Goal: Communication & Community: Answer question/provide support

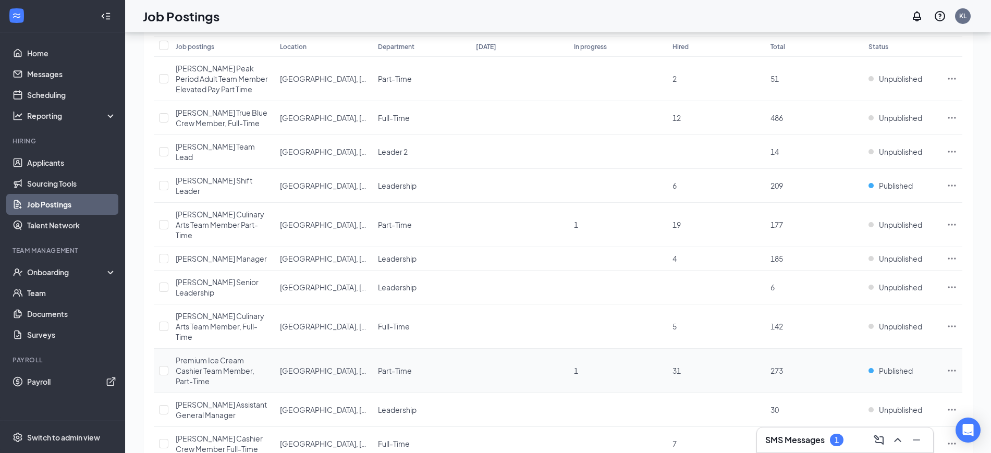
scroll to position [88, 0]
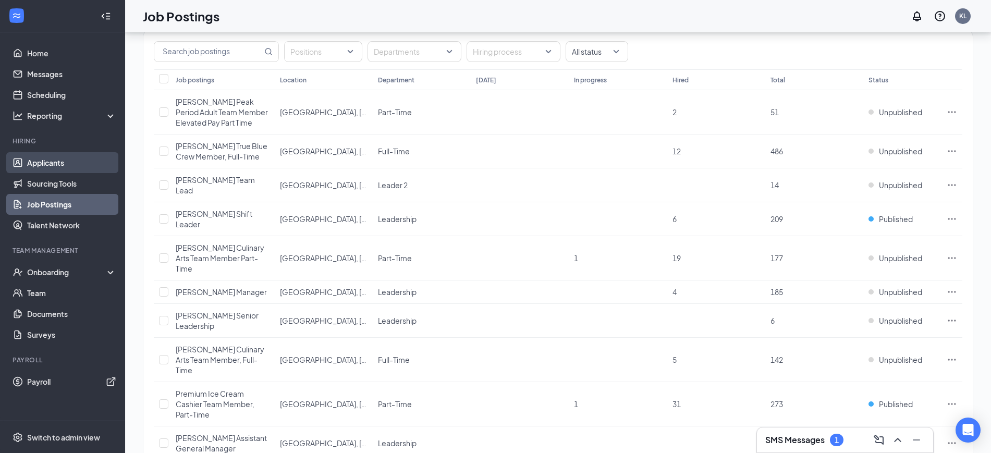
click at [41, 162] on link "Applicants" at bounding box center [71, 162] width 89 height 21
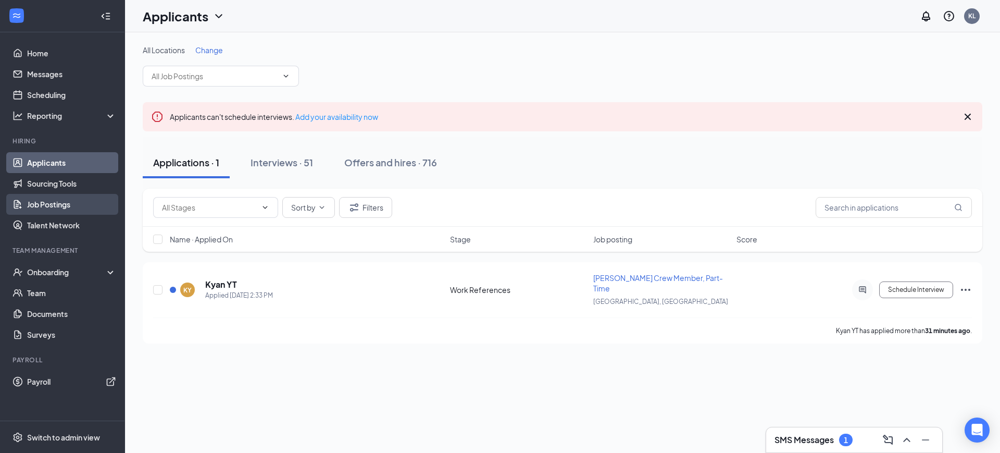
click at [64, 208] on link "Job Postings" at bounding box center [71, 204] width 89 height 21
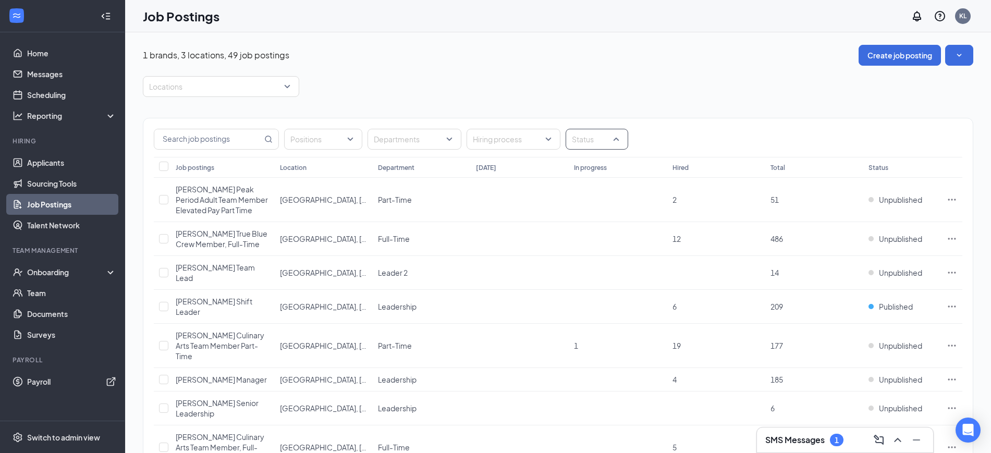
click at [621, 133] on div "Status" at bounding box center [596, 139] width 63 height 21
click at [580, 192] on div at bounding box center [578, 191] width 9 height 9
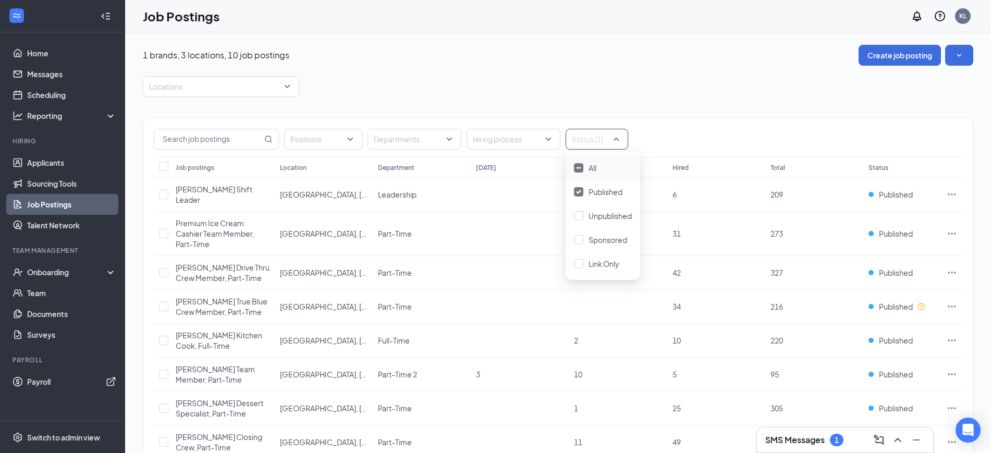
click at [699, 122] on div "Positions Departments Hiring process Status (1)" at bounding box center [557, 137] width 829 height 39
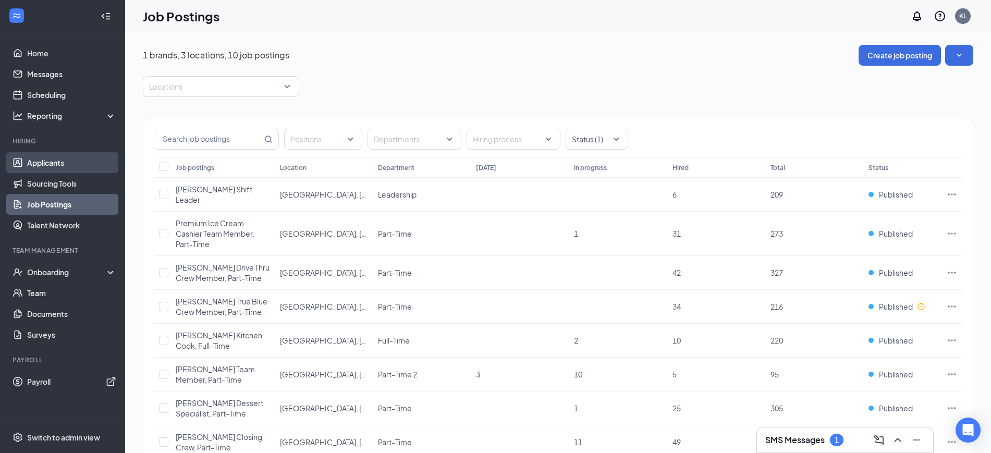
click at [48, 162] on link "Applicants" at bounding box center [71, 162] width 89 height 21
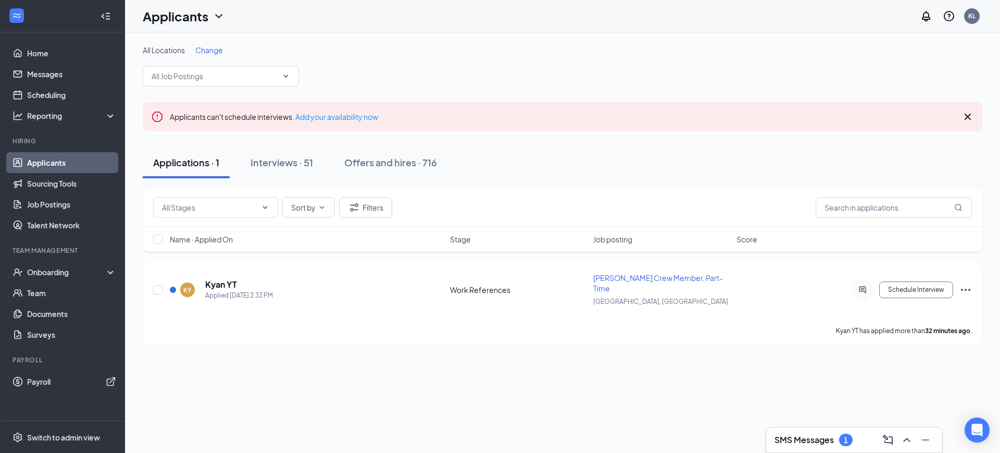
click at [603, 373] on div "All Locations Change Applicants can't schedule interviews. Add your availabilit…" at bounding box center [562, 242] width 875 height 421
click at [274, 166] on div "Interviews · 51" at bounding box center [282, 162] width 63 height 13
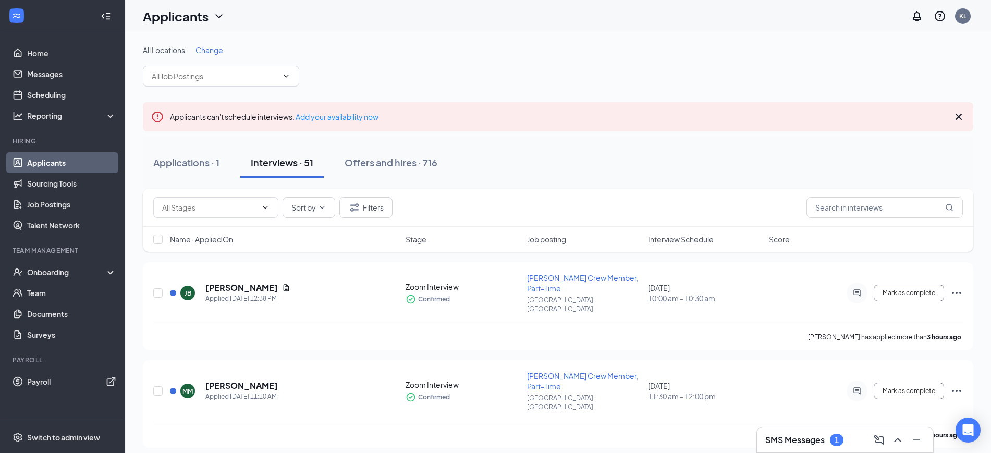
click at [237, 240] on div "Name · Applied On" at bounding box center [284, 239] width 229 height 10
click at [242, 238] on icon "ArrowDown" at bounding box center [240, 239] width 6 height 6
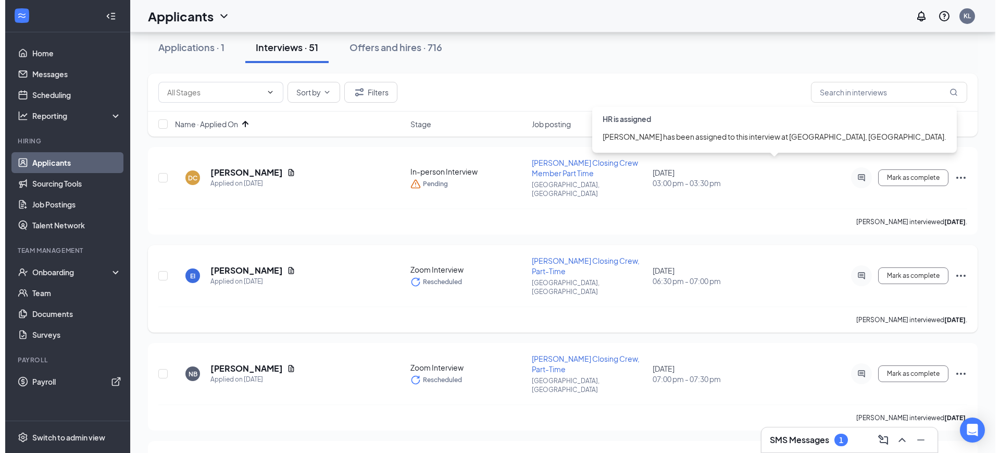
scroll to position [130, 0]
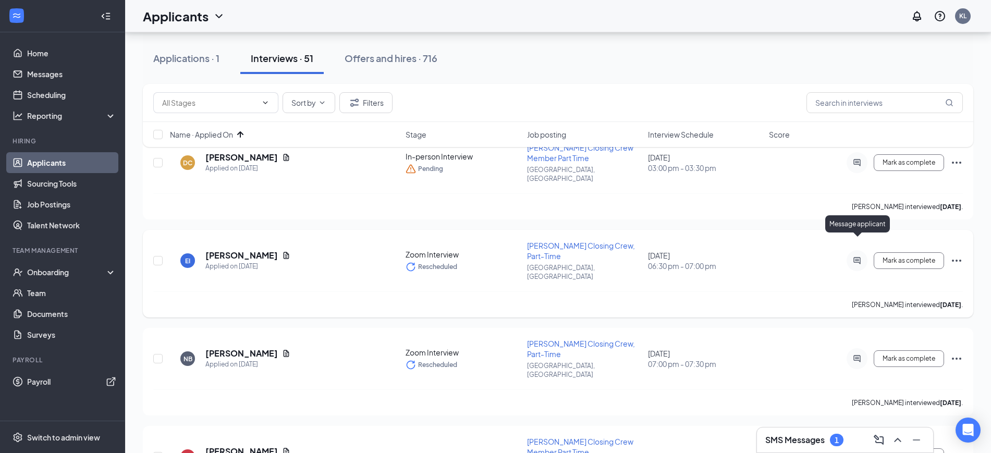
click at [860, 257] on icon "ActiveChat" at bounding box center [856, 260] width 7 height 7
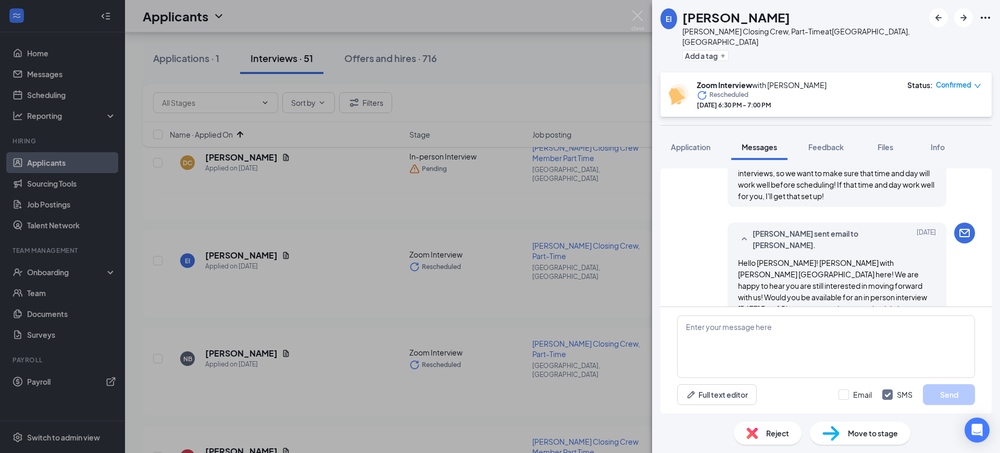
scroll to position [1014, 0]
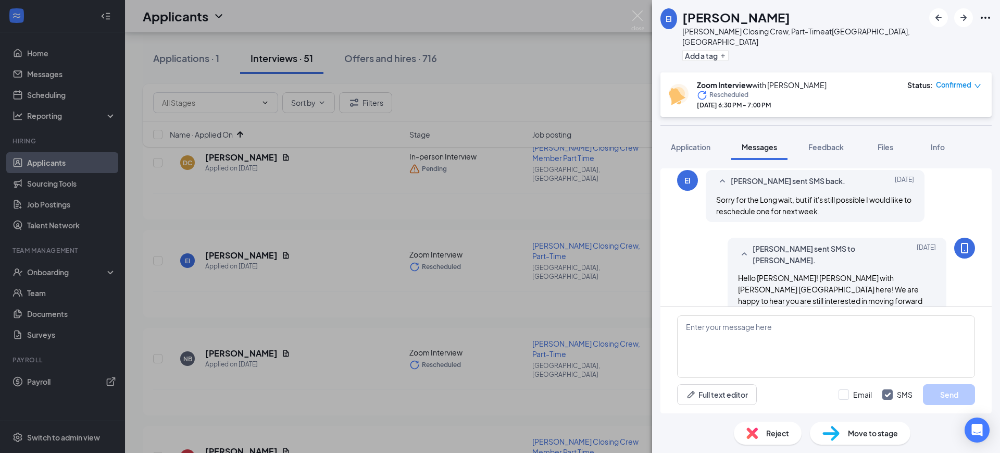
scroll to position [818, 0]
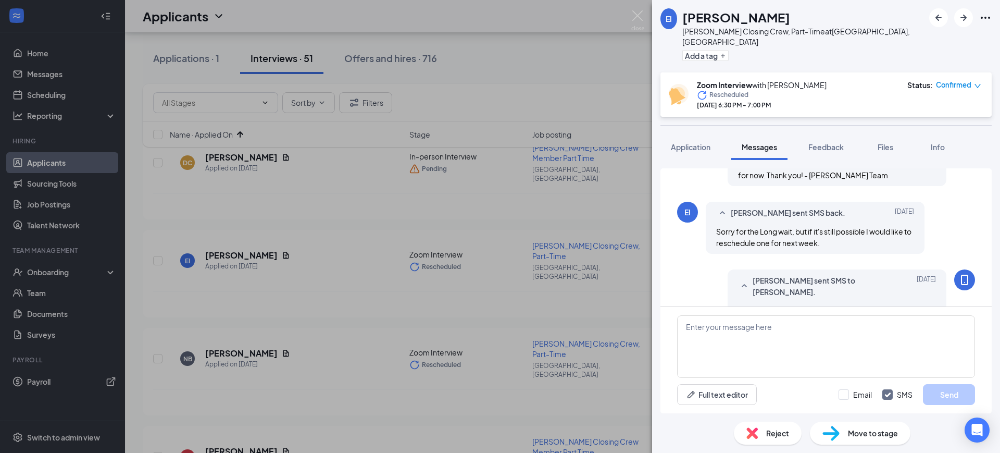
click at [746, 305] on span "Hello [PERSON_NAME]! [PERSON_NAME] with [PERSON_NAME] [GEOGRAPHIC_DATA] here! W…" at bounding box center [836, 350] width 196 height 90
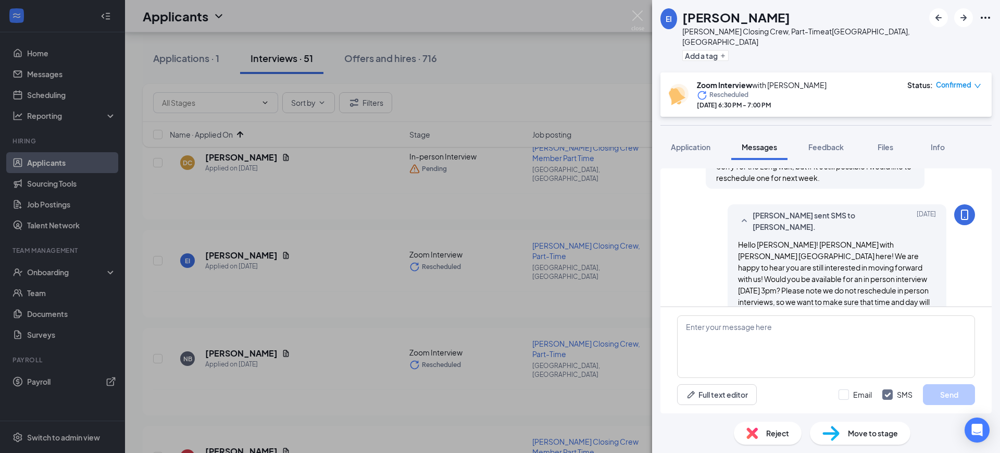
click at [815, 244] on span "Hello [PERSON_NAME]! [PERSON_NAME] with [PERSON_NAME] [GEOGRAPHIC_DATA] here! W…" at bounding box center [836, 285] width 196 height 90
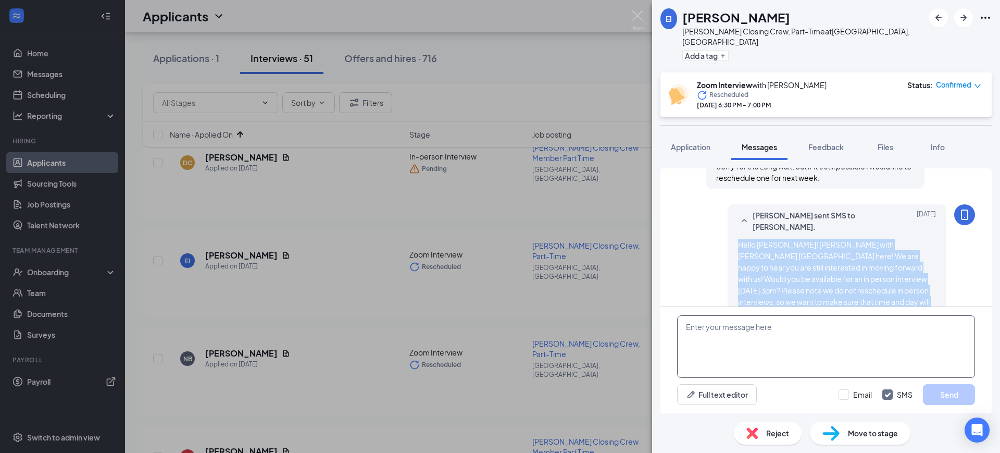
copy div "Hello [PERSON_NAME]! [PERSON_NAME] with [PERSON_NAME] [GEOGRAPHIC_DATA] here! W…"
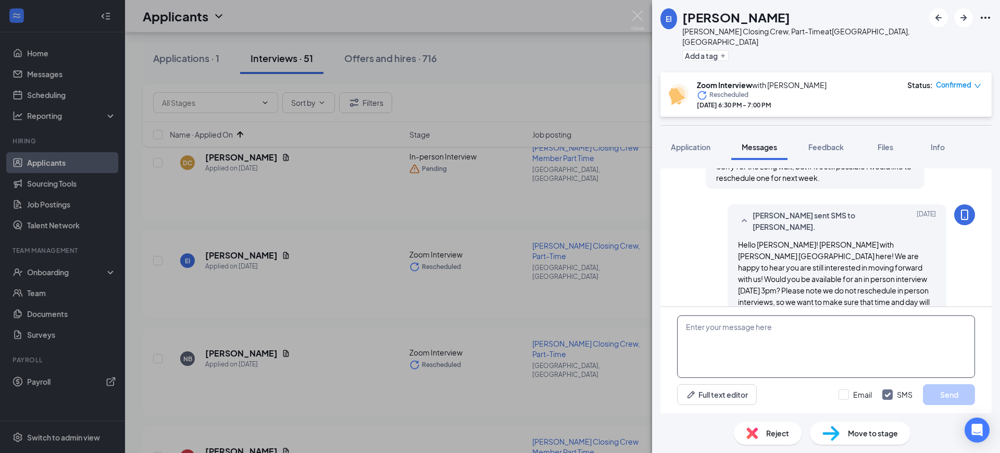
click at [787, 350] on textarea at bounding box center [826, 346] width 298 height 63
paste textarea "Hello [PERSON_NAME]! [PERSON_NAME] with [PERSON_NAME] [GEOGRAPHIC_DATA] here! W…"
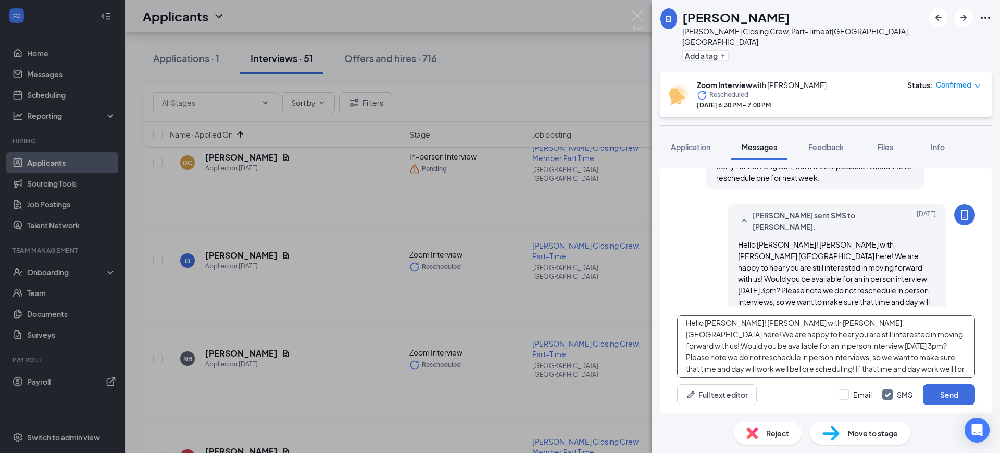
scroll to position [0, 0]
click at [745, 326] on textarea "Hello [PERSON_NAME]! [PERSON_NAME] with [PERSON_NAME] [GEOGRAPHIC_DATA] here! W…" at bounding box center [826, 346] width 298 height 63
drag, startPoint x: 859, startPoint y: 325, endPoint x: 837, endPoint y: 340, distance: 27.0
click at [837, 340] on textarea "Hello [PERSON_NAME]! [PERSON_NAME] with [PERSON_NAME] [GEOGRAPHIC_DATA] here! W…" at bounding box center [826, 346] width 298 height 63
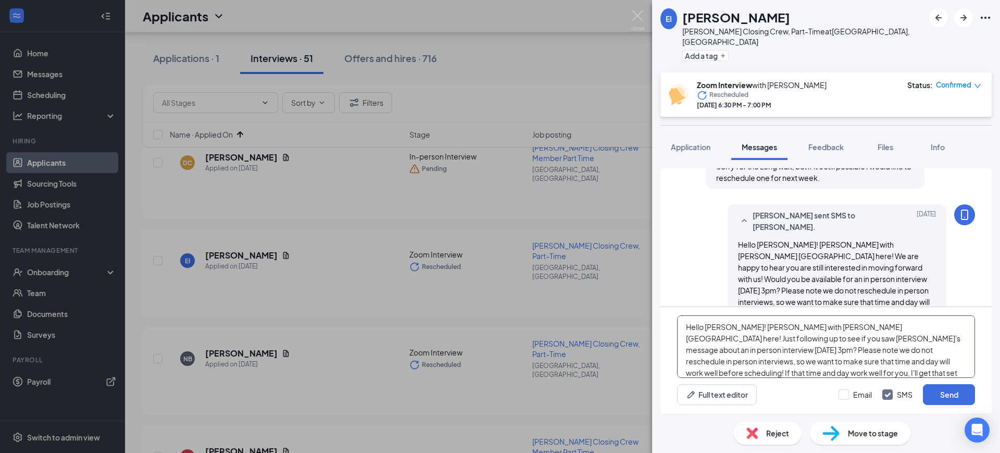
click at [875, 335] on textarea "Hello [PERSON_NAME]! [PERSON_NAME] with [PERSON_NAME] [GEOGRAPHIC_DATA] here! J…" at bounding box center [826, 346] width 298 height 63
click at [709, 349] on textarea "Hello [PERSON_NAME]! [PERSON_NAME] with [PERSON_NAME] [GEOGRAPHIC_DATA] here! J…" at bounding box center [826, 346] width 298 height 63
type textarea "Hello [PERSON_NAME]! [PERSON_NAME] with [PERSON_NAME] [GEOGRAPHIC_DATA] here! J…"
click at [863, 391] on input "Email" at bounding box center [855, 394] width 33 height 10
checkbox input "true"
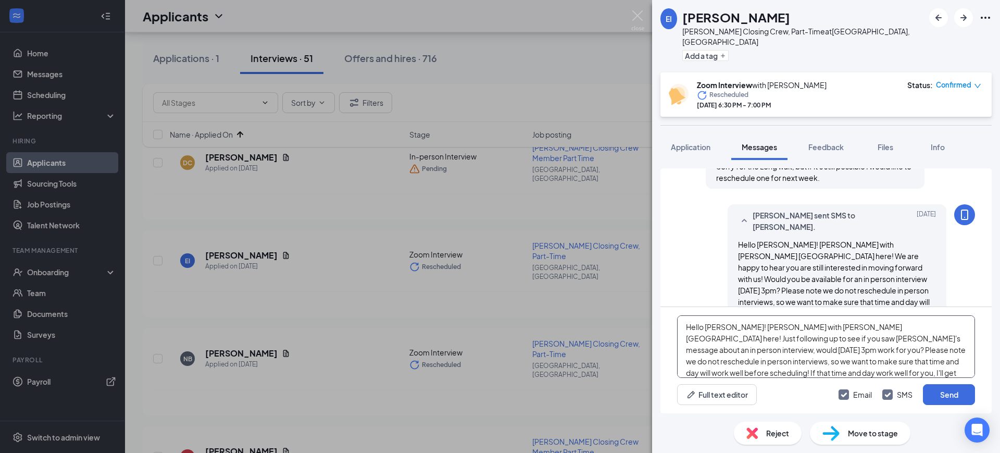
click at [900, 337] on textarea "Hello [PERSON_NAME]! [PERSON_NAME] with [PERSON_NAME] [GEOGRAPHIC_DATA] here! J…" at bounding box center [826, 346] width 298 height 63
type textarea "Hello [PERSON_NAME]! [PERSON_NAME] with [PERSON_NAME] [GEOGRAPHIC_DATA] here! J…"
click at [948, 395] on button "Send" at bounding box center [949, 394] width 52 height 21
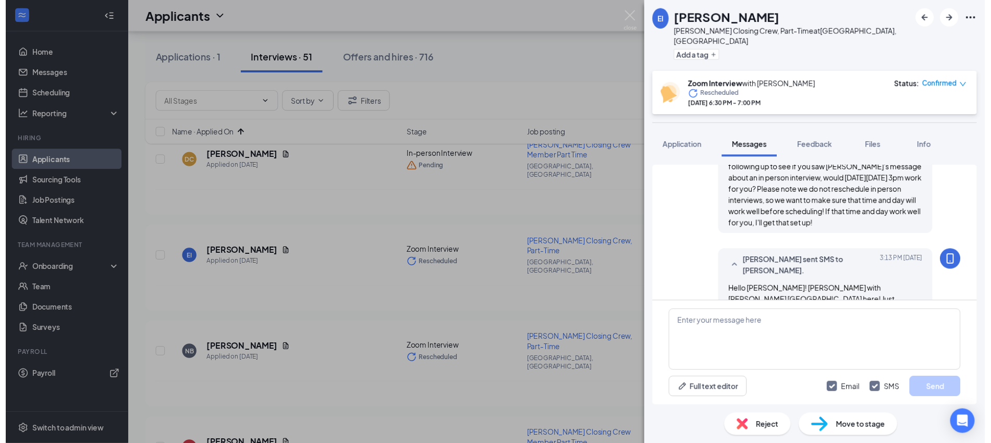
scroll to position [1284, 0]
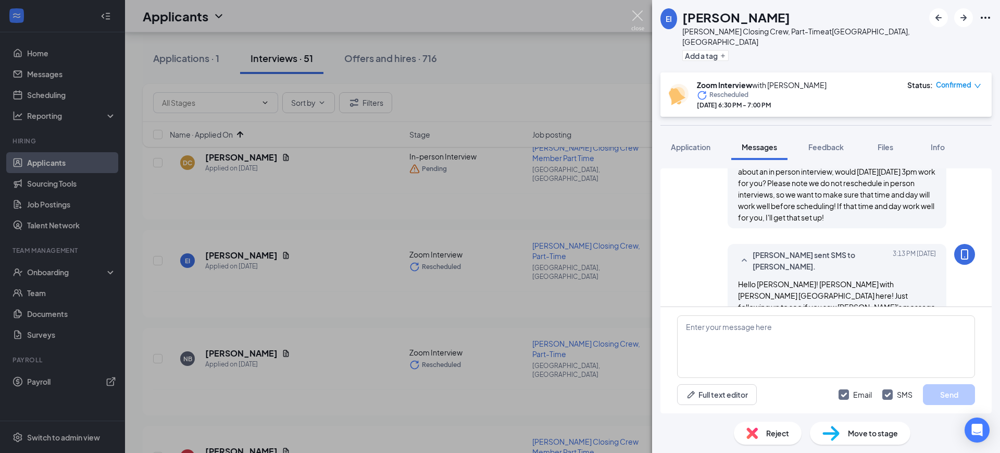
click at [636, 19] on img at bounding box center [638, 20] width 13 height 20
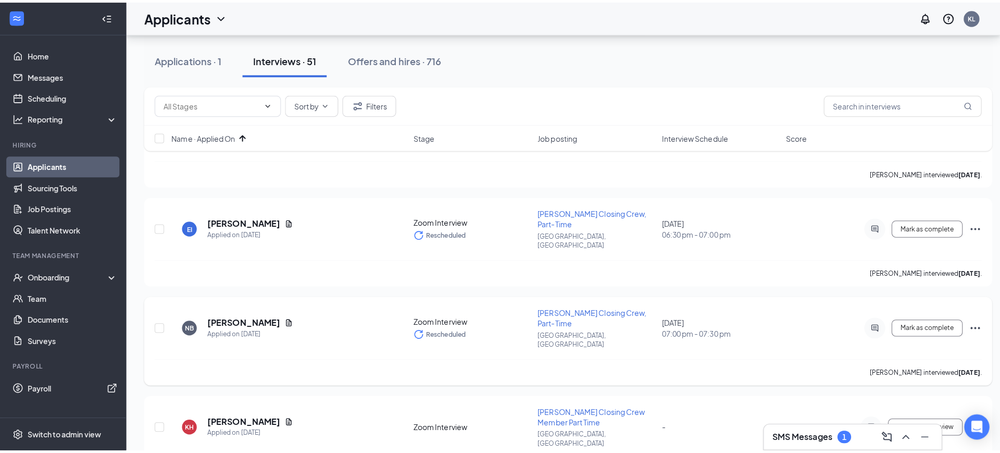
scroll to position [195, 0]
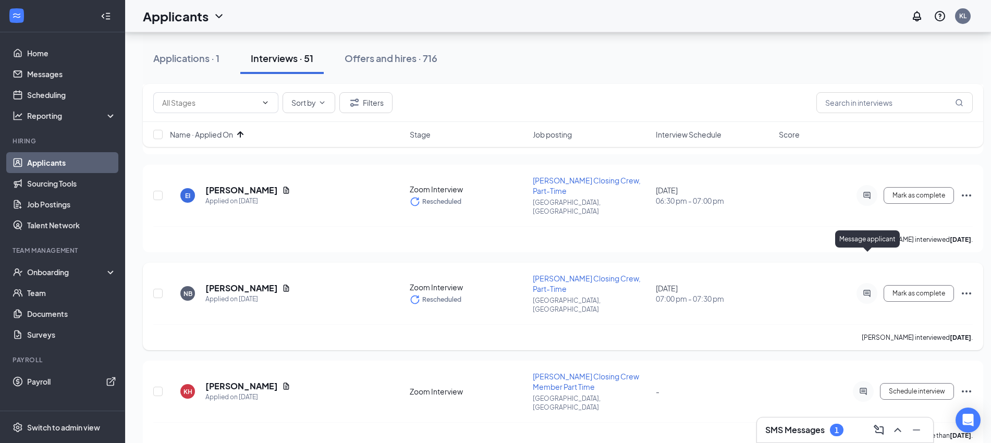
click at [863, 289] on icon "ActiveChat" at bounding box center [866, 293] width 13 height 8
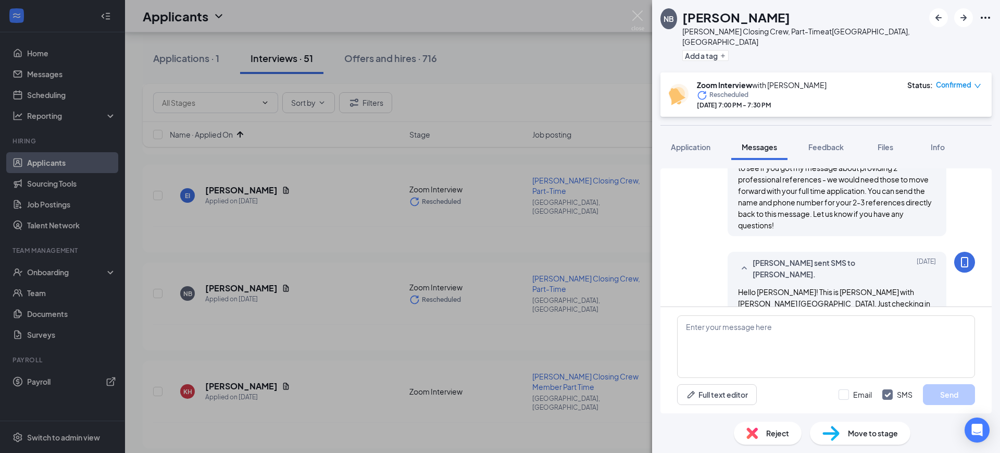
scroll to position [814, 0]
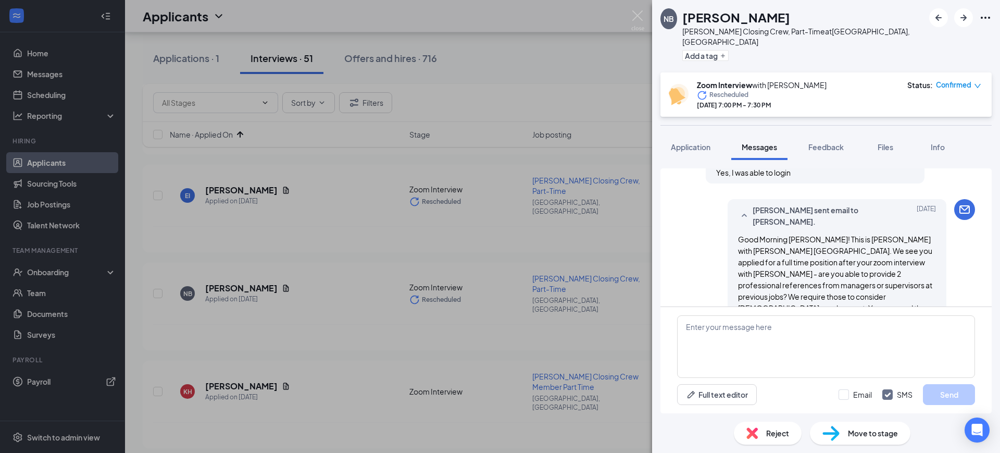
scroll to position [391, 0]
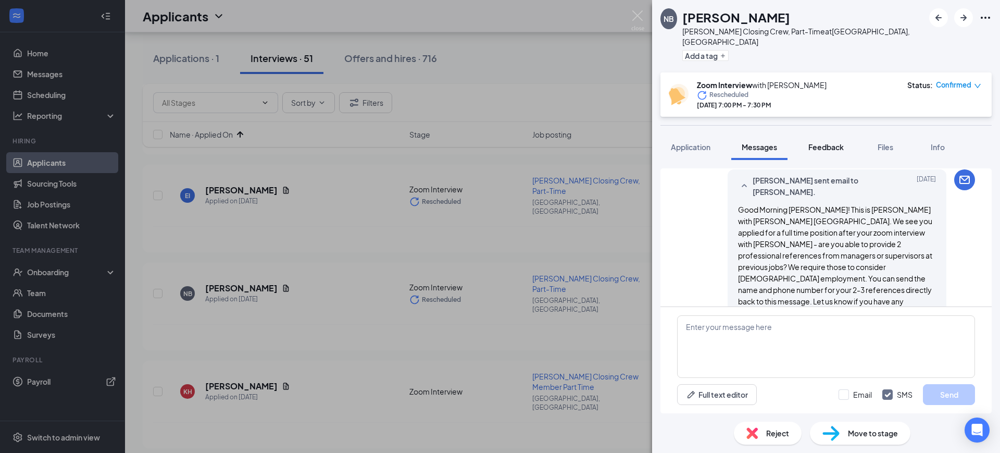
click at [821, 142] on span "Feedback" at bounding box center [826, 146] width 35 height 9
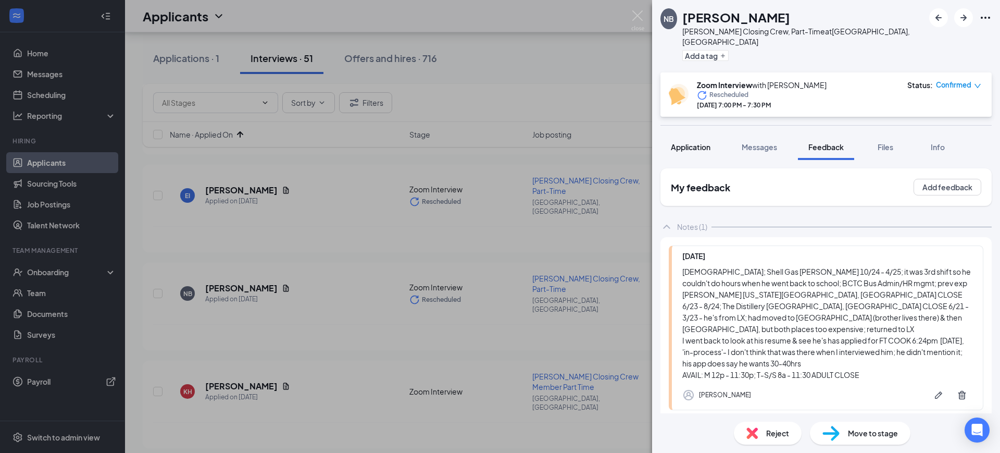
click at [698, 142] on button "Application" at bounding box center [691, 147] width 60 height 26
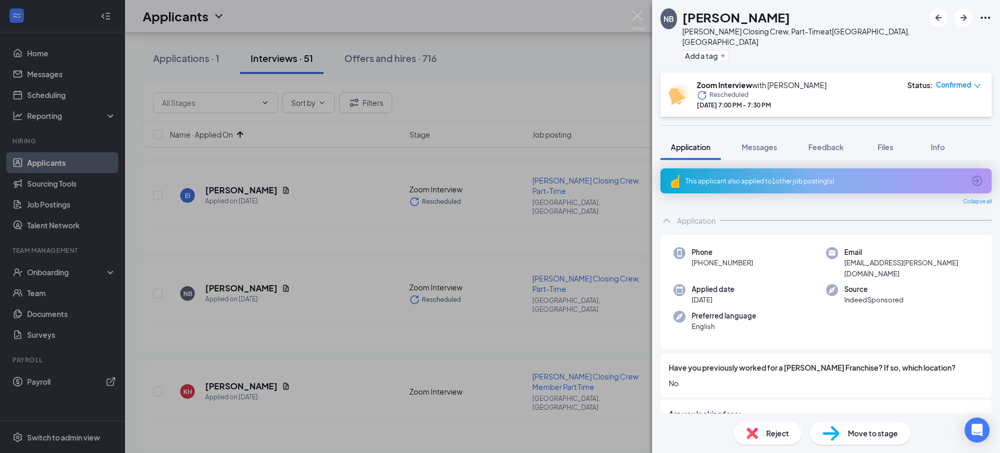
click at [767, 427] on span "Reject" at bounding box center [778, 432] width 23 height 11
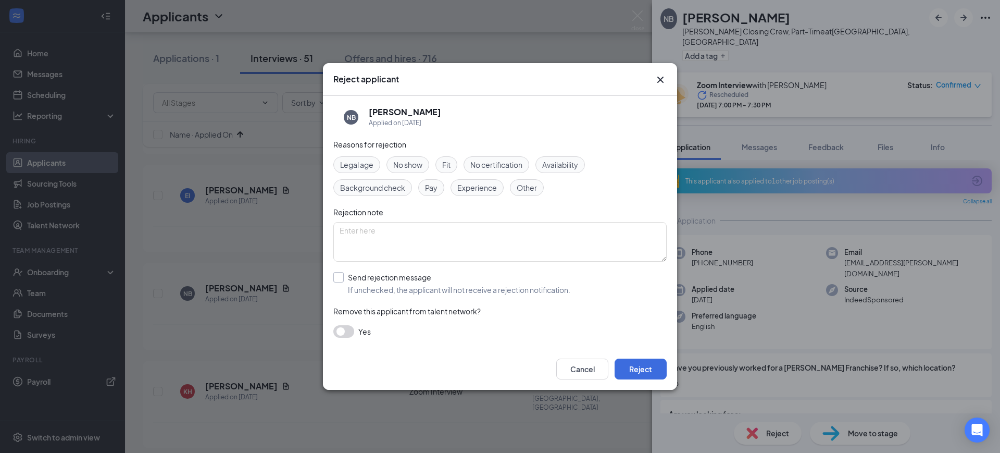
click at [412, 283] on input "Send rejection message If unchecked, the applicant will not receive a rejection…" at bounding box center [451, 283] width 237 height 23
checkbox input "true"
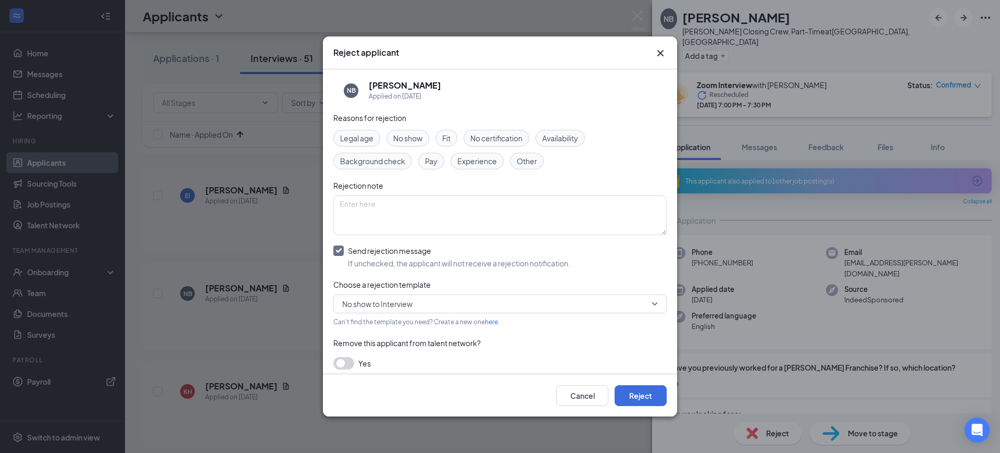
click at [443, 307] on span "No show to Interview" at bounding box center [495, 304] width 306 height 16
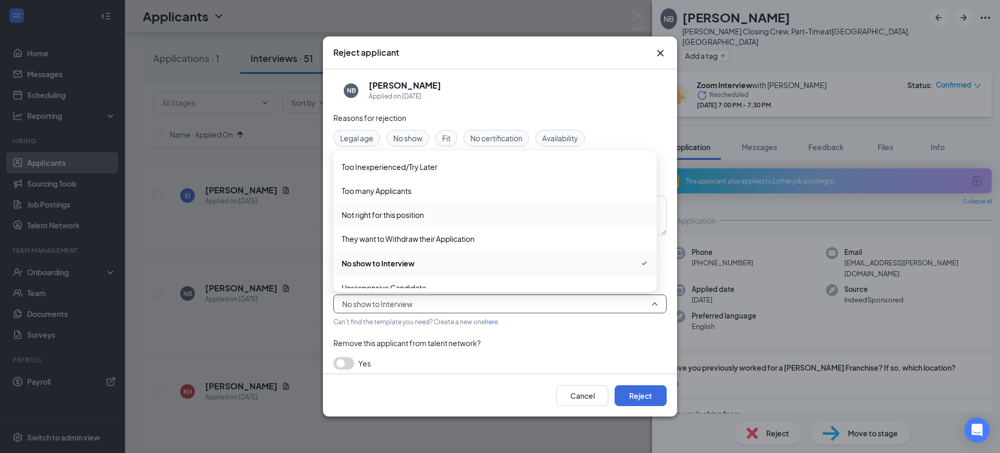
click at [404, 216] on span "Not right for this position" at bounding box center [383, 214] width 82 height 11
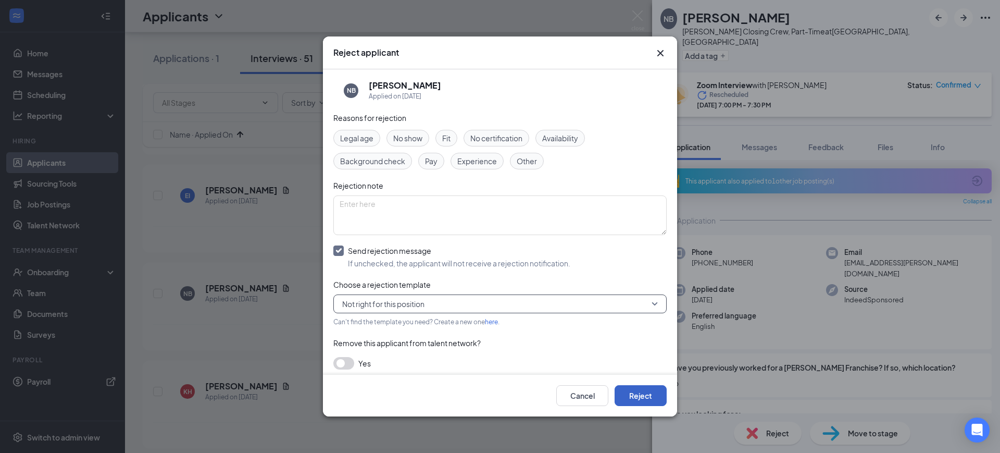
click at [635, 396] on button "Reject" at bounding box center [641, 395] width 52 height 21
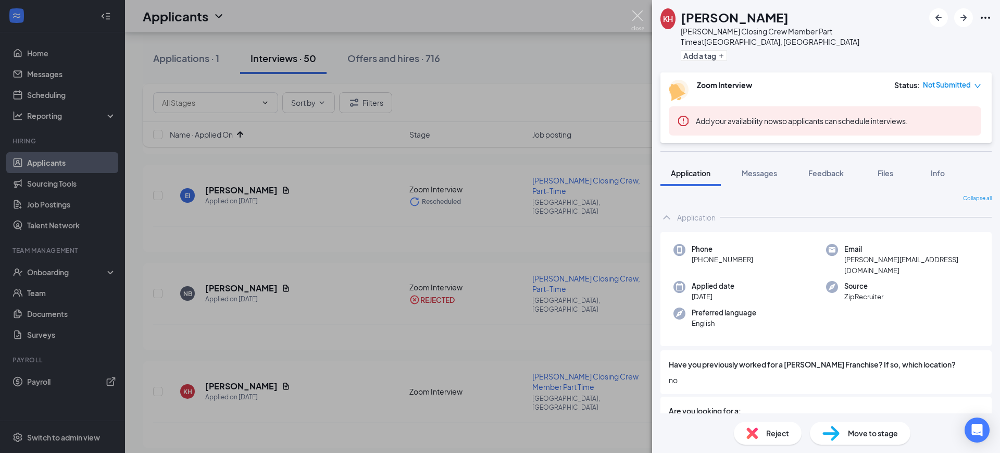
click at [634, 17] on img at bounding box center [638, 20] width 13 height 20
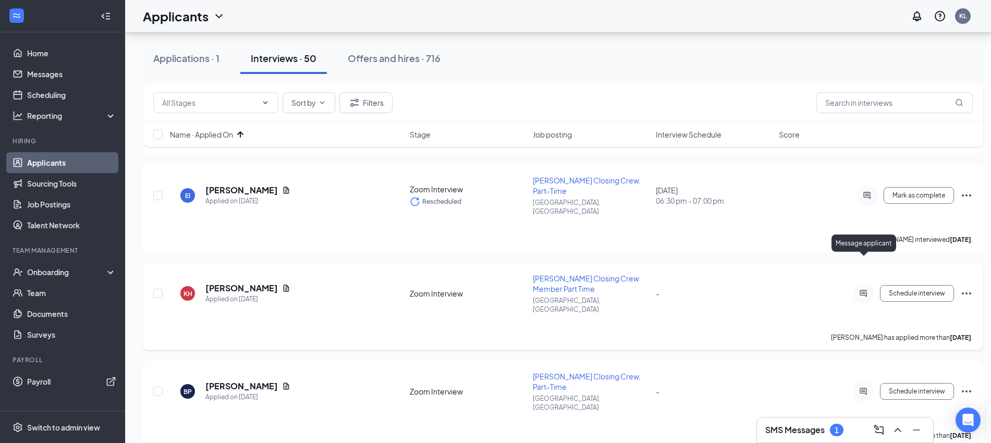
click at [862, 289] on icon "ActiveChat" at bounding box center [863, 293] width 13 height 8
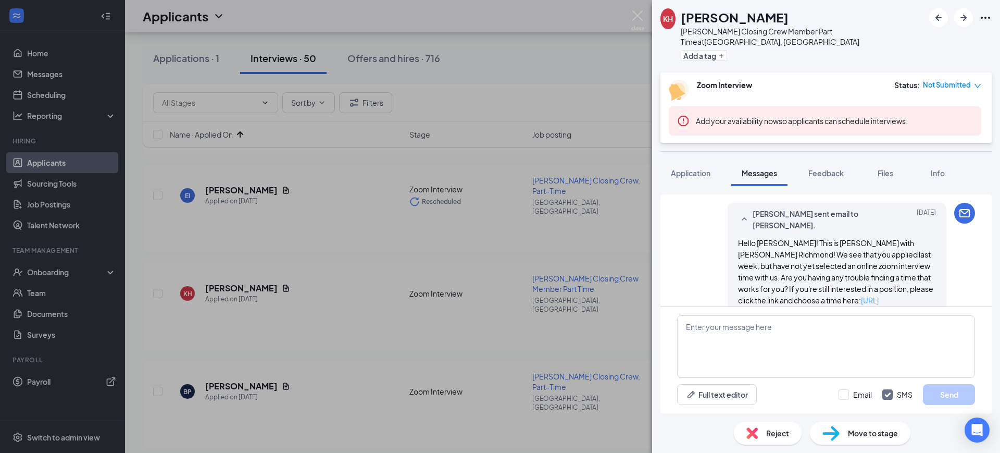
scroll to position [636, 0]
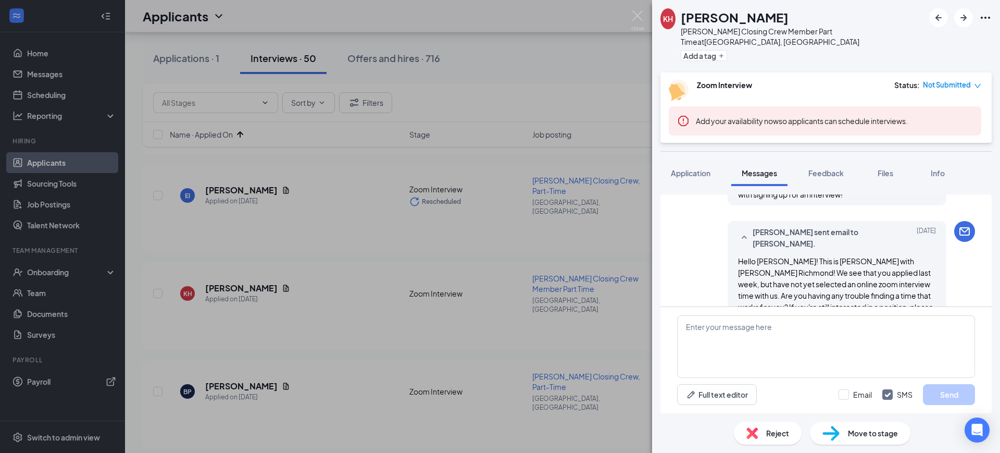
scroll to position [636, 0]
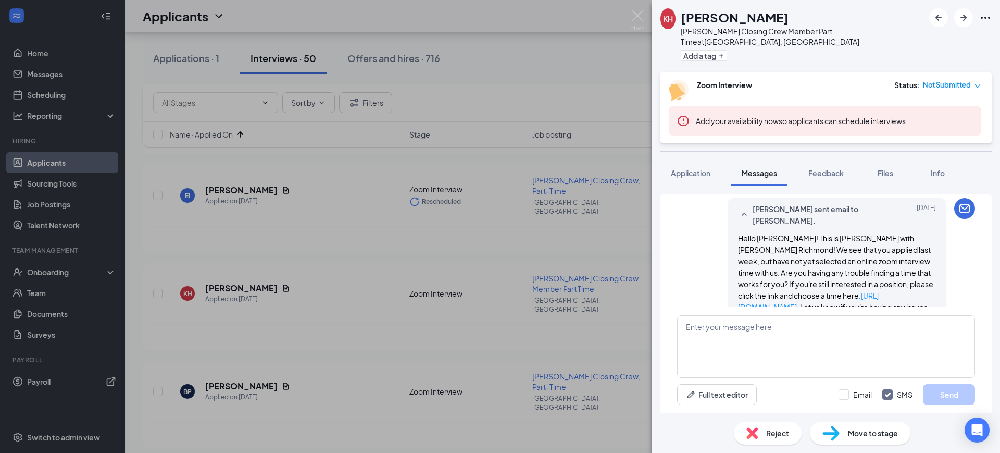
click at [753, 428] on img at bounding box center [752, 432] width 11 height 11
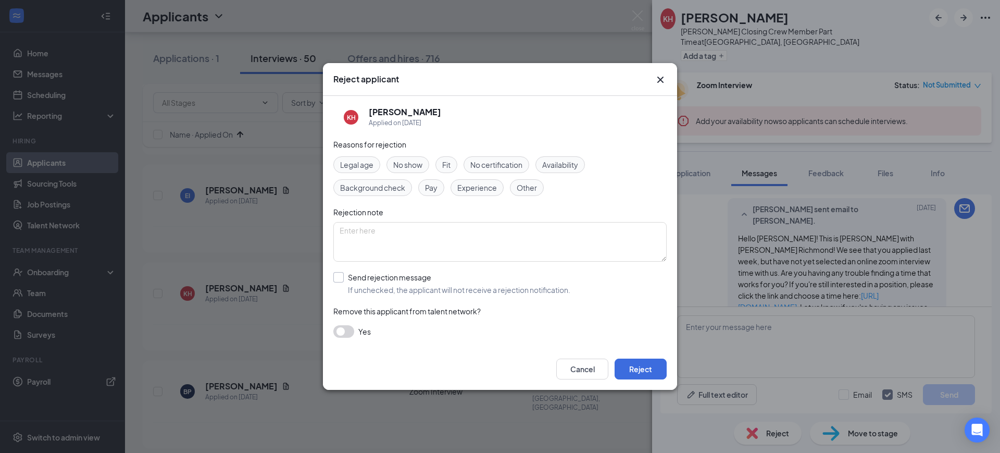
click at [370, 287] on input "Send rejection message If unchecked, the applicant will not receive a rejection…" at bounding box center [451, 283] width 237 height 23
checkbox input "true"
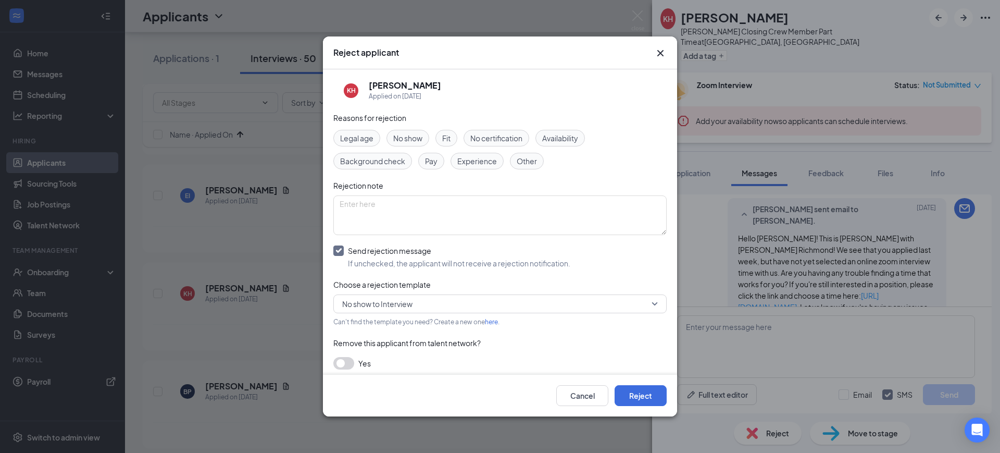
click at [397, 301] on span "No show to Interview" at bounding box center [377, 304] width 70 height 16
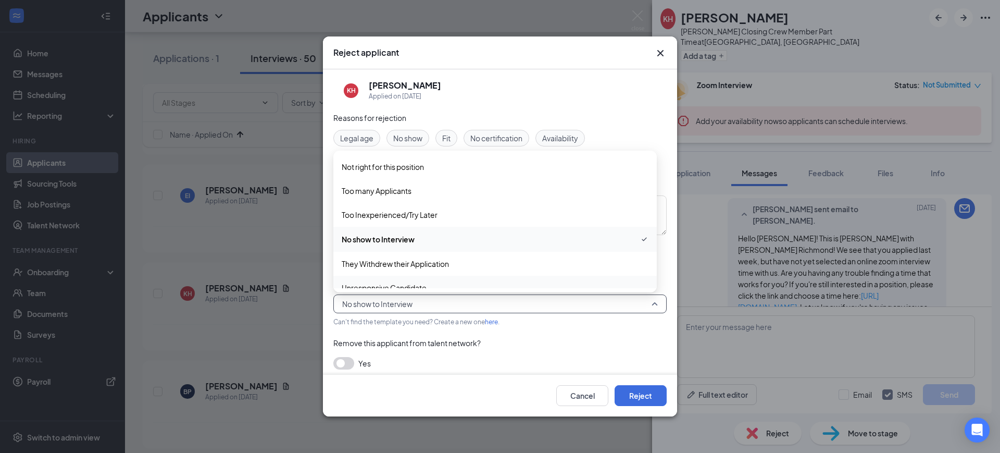
click at [399, 283] on span "Unresponsive Candidate" at bounding box center [384, 287] width 85 height 11
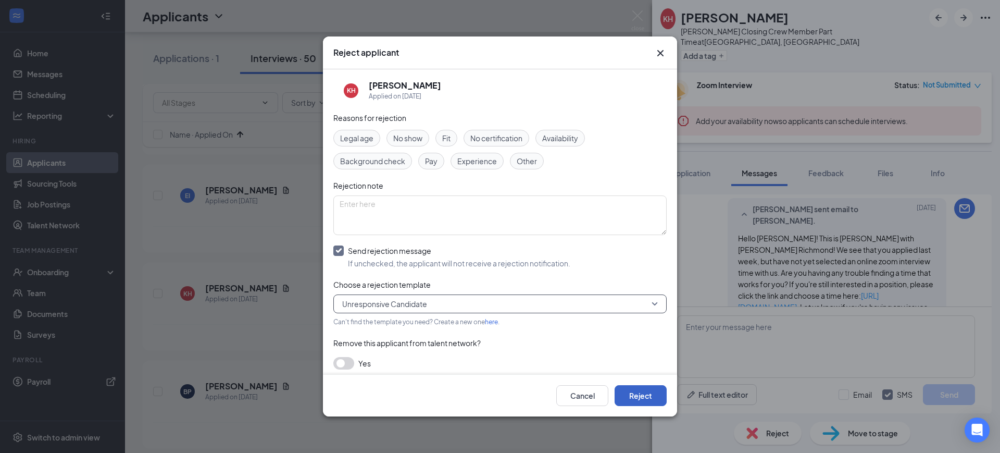
click at [643, 395] on button "Reject" at bounding box center [641, 395] width 52 height 21
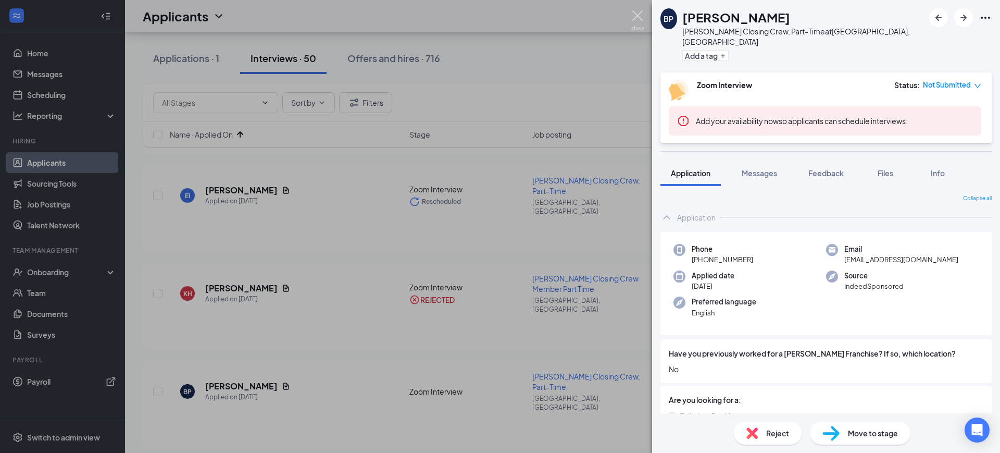
click at [637, 13] on img at bounding box center [638, 20] width 13 height 20
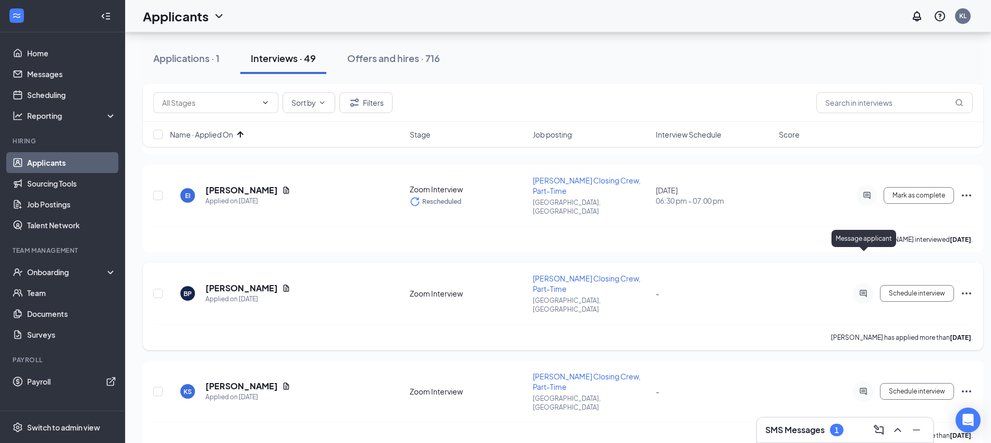
click at [863, 290] on icon "ActiveChat" at bounding box center [862, 293] width 7 height 7
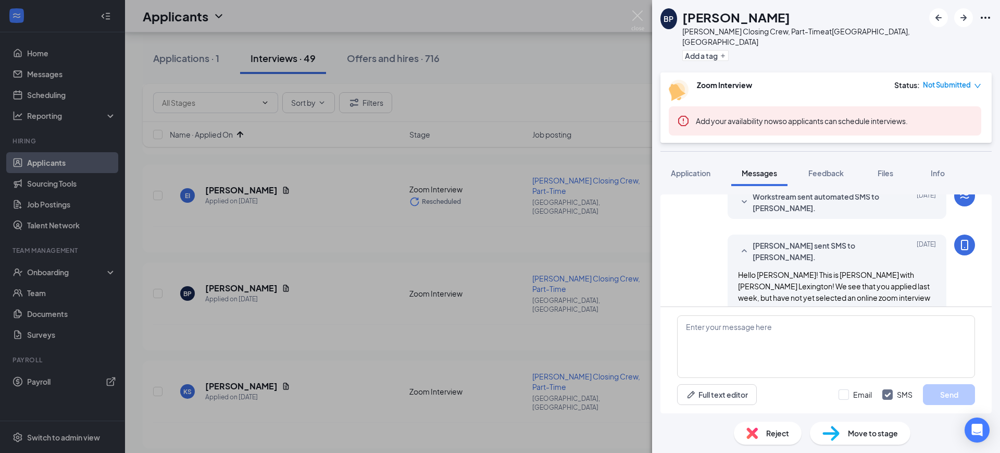
scroll to position [539, 0]
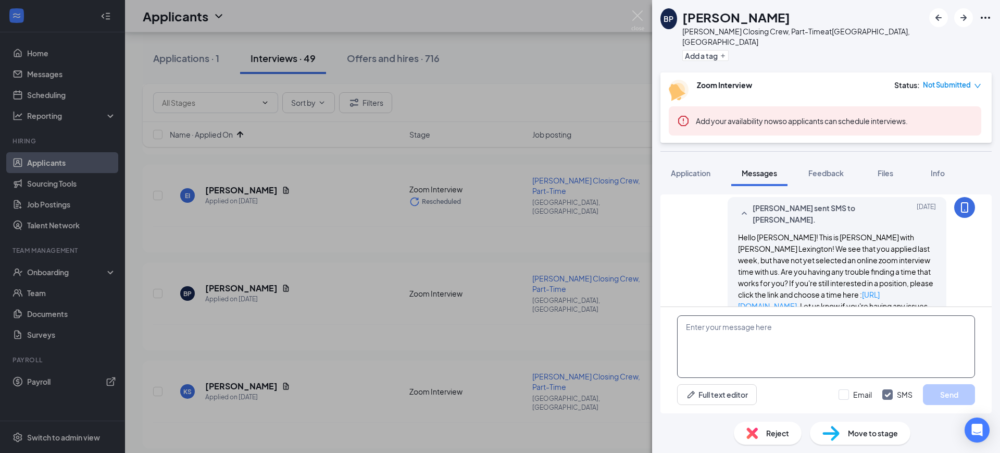
click at [786, 344] on textarea at bounding box center [826, 346] width 298 height 63
paste textarea "Hello [PERSON_NAME]! This is [PERSON_NAME] with [PERSON_NAME] Lexington! Are yo…"
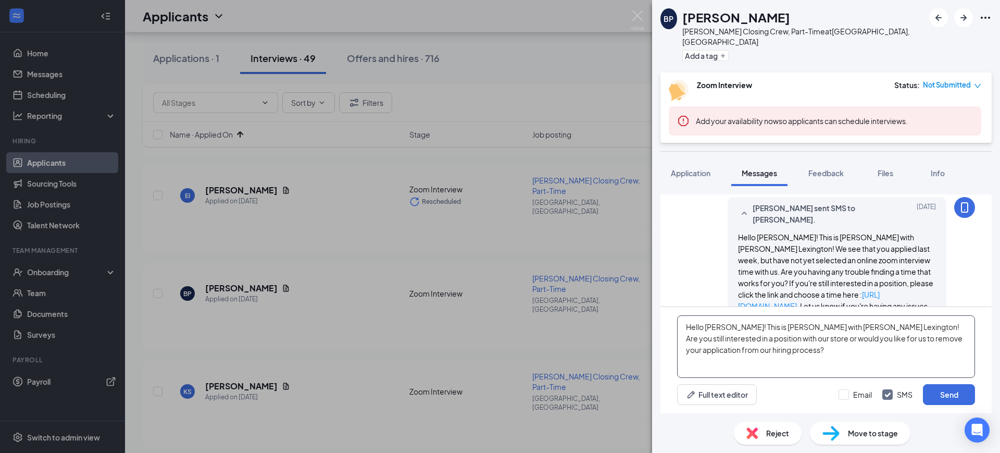
click at [719, 329] on textarea "Hello [PERSON_NAME]! This is [PERSON_NAME] with [PERSON_NAME] Lexington! Are yo…" at bounding box center [826, 346] width 298 height 63
type textarea "Hello [PERSON_NAME]! This is [PERSON_NAME] with [PERSON_NAME] Lexington! Are yo…"
click at [862, 382] on div "Hello [PERSON_NAME]! This is [PERSON_NAME] with [PERSON_NAME] Lexington! Are yo…" at bounding box center [826, 360] width 331 height 106
click at [857, 391] on input "Email" at bounding box center [855, 394] width 33 height 10
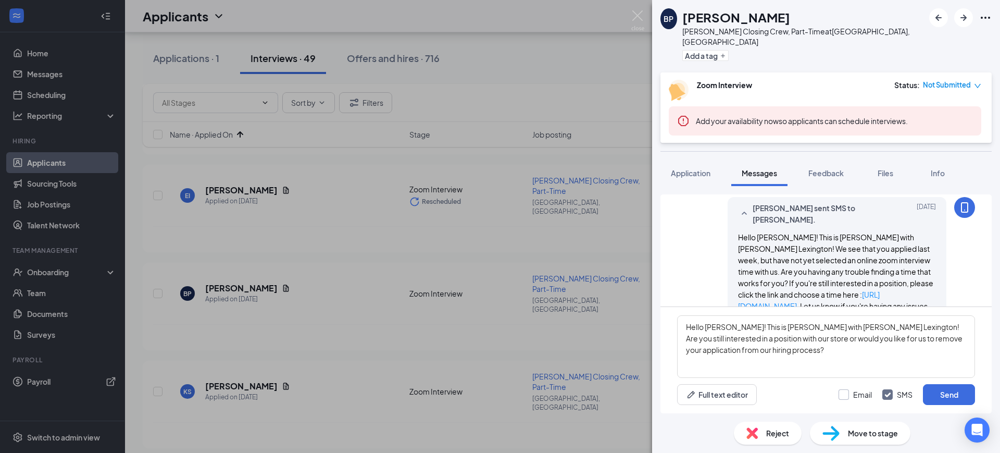
checkbox input "true"
click at [946, 395] on button "Send" at bounding box center [949, 394] width 52 height 21
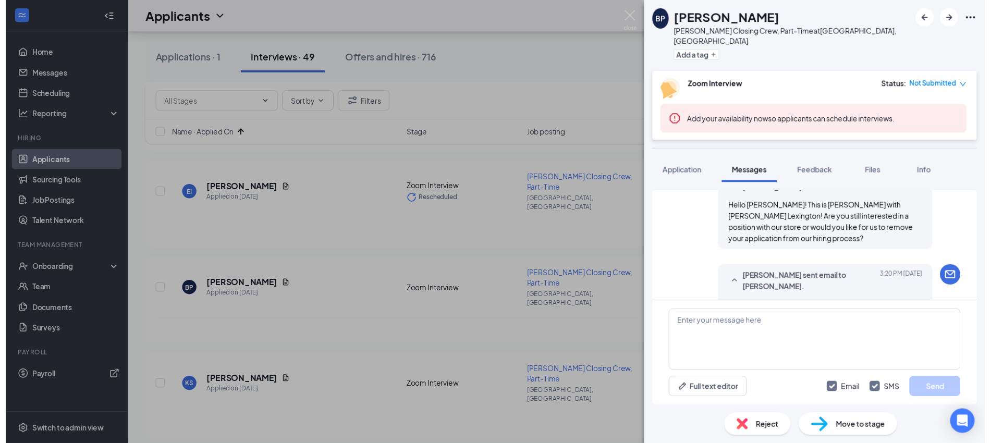
scroll to position [719, 0]
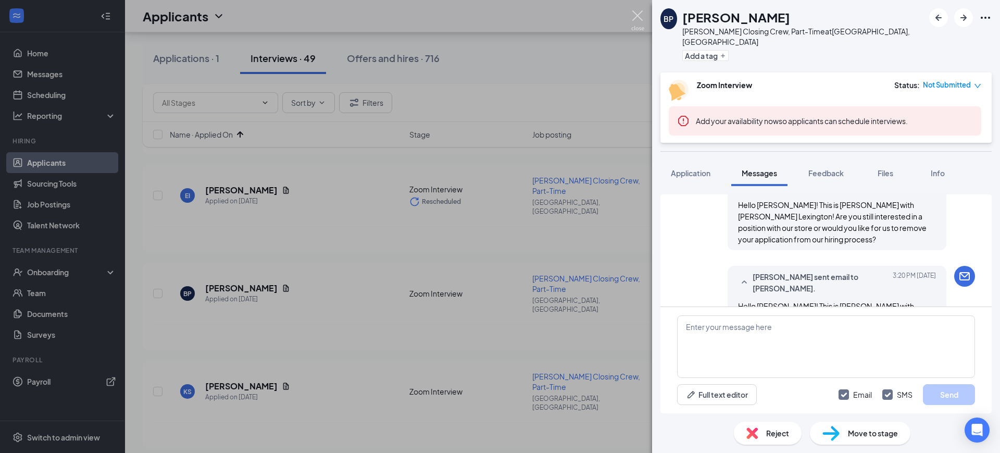
click at [635, 15] on img at bounding box center [638, 20] width 13 height 20
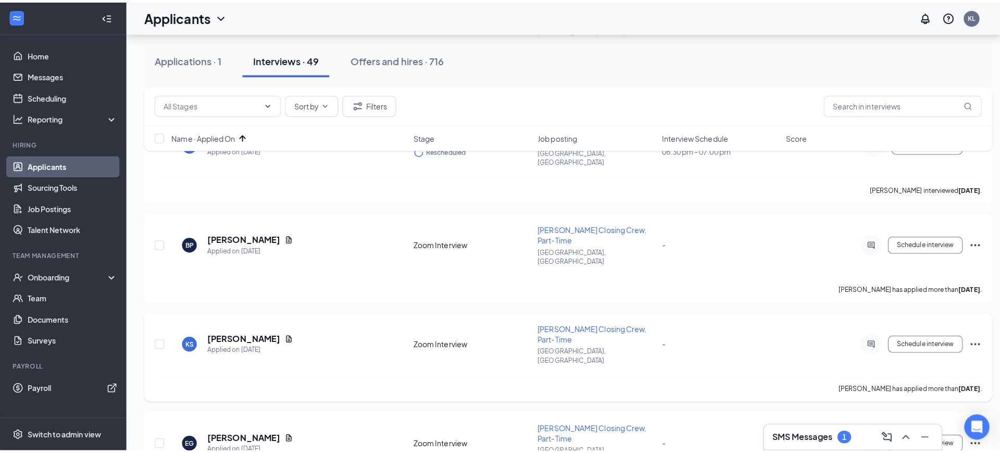
scroll to position [261, 0]
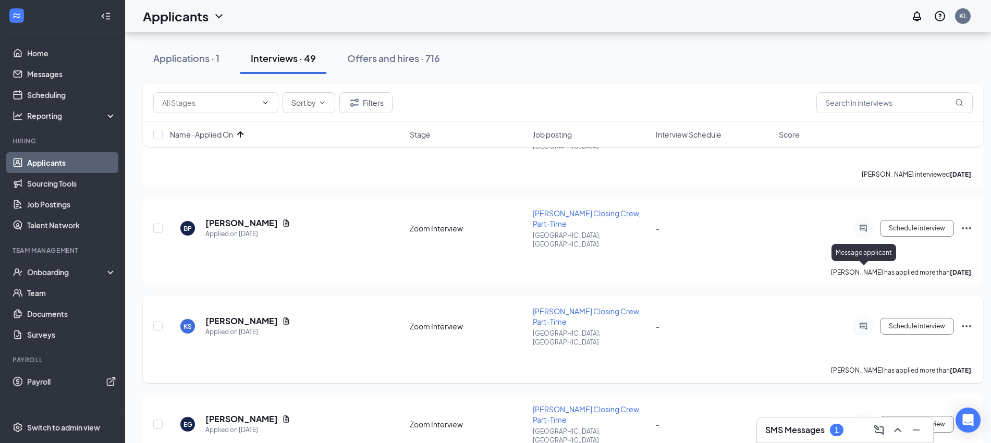
click at [860, 323] on icon "ActiveChat" at bounding box center [862, 326] width 7 height 7
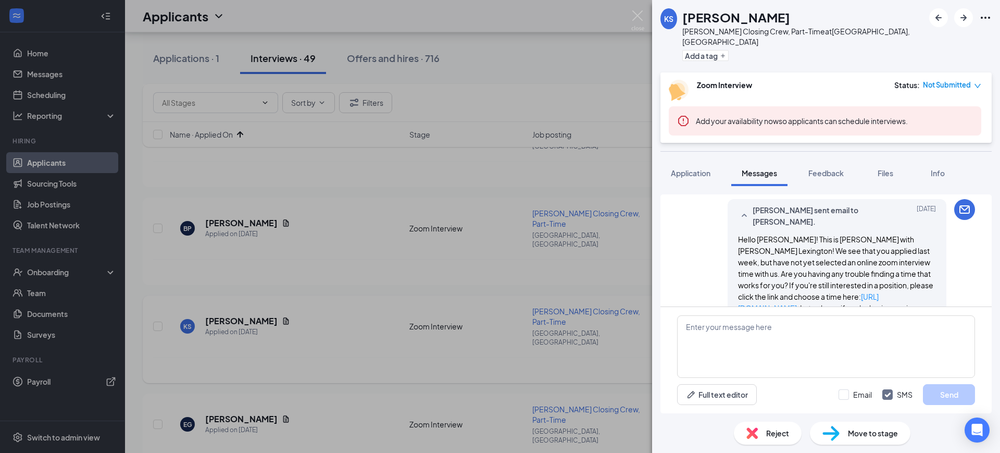
scroll to position [587, 0]
click at [807, 338] on textarea at bounding box center [826, 346] width 298 height 63
paste textarea "Hello [PERSON_NAME]! This is [PERSON_NAME] with [PERSON_NAME] Lexington! Are yo…"
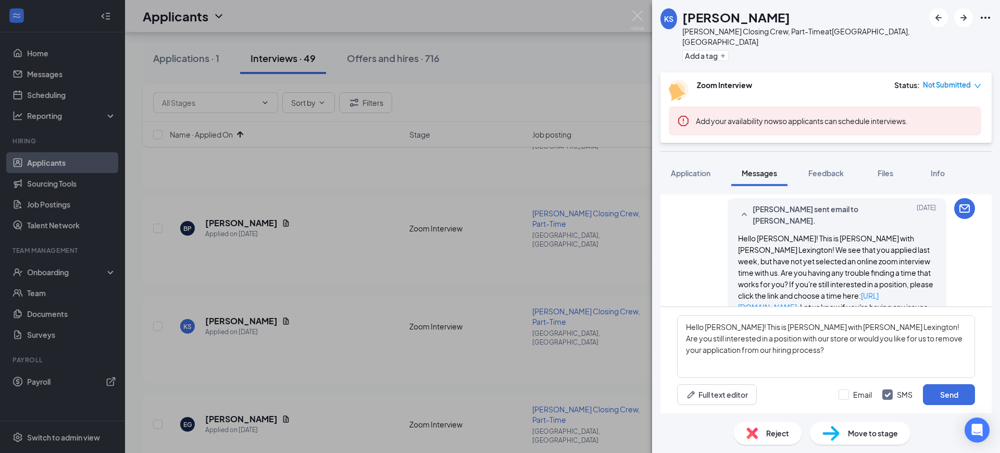
click at [758, 233] on span "Hello [PERSON_NAME]! This is [PERSON_NAME] with [PERSON_NAME] Lexington! We see…" at bounding box center [835, 278] width 195 height 90
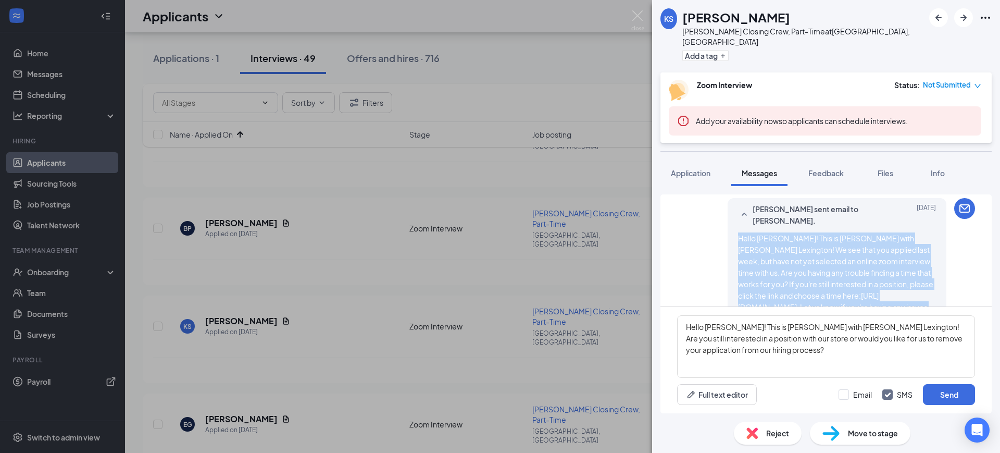
click at [758, 233] on span "Hello [PERSON_NAME]! This is [PERSON_NAME] with [PERSON_NAME] Lexington! We see…" at bounding box center [835, 278] width 195 height 90
click at [755, 233] on span "Hello [PERSON_NAME]! This is [PERSON_NAME] with [PERSON_NAME] Lexington! We see…" at bounding box center [835, 278] width 195 height 90
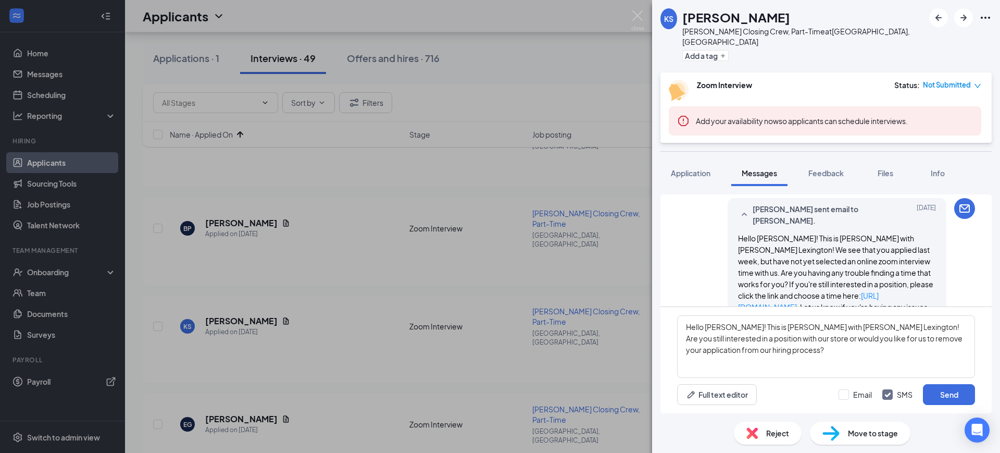
click at [756, 233] on span "Hello [PERSON_NAME]! This is [PERSON_NAME] with [PERSON_NAME] Lexington! We see…" at bounding box center [835, 278] width 195 height 90
drag, startPoint x: 776, startPoint y: 215, endPoint x: 750, endPoint y: 219, distance: 26.5
click at [750, 233] on span "Hello [PERSON_NAME]! This is [PERSON_NAME] with [PERSON_NAME] Lexington! We see…" at bounding box center [835, 278] width 195 height 90
copy span "Kei'Asha"
click at [717, 326] on textarea "Hello [PERSON_NAME]! This is [PERSON_NAME] with [PERSON_NAME] Lexington! Are yo…" at bounding box center [826, 346] width 298 height 63
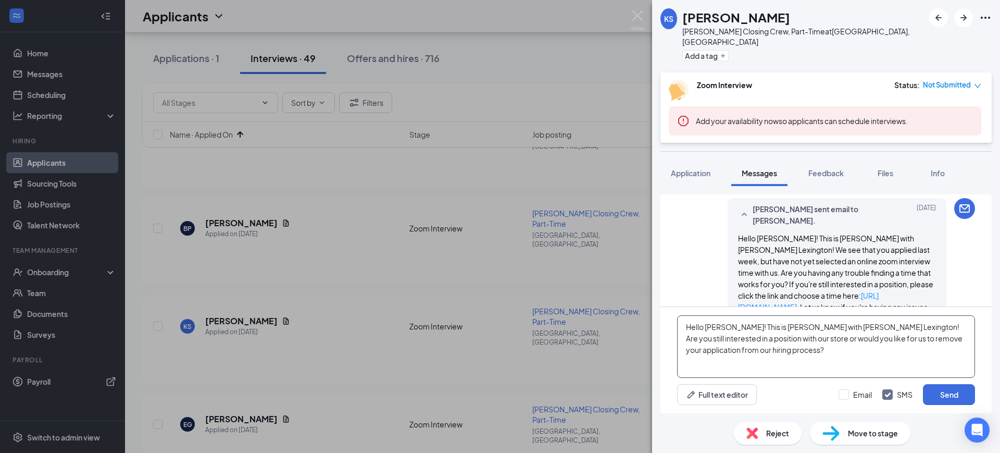
click at [717, 326] on textarea "Hello [PERSON_NAME]! This is [PERSON_NAME] with [PERSON_NAME] Lexington! Are yo…" at bounding box center [826, 346] width 298 height 63
paste textarea "Kei'Asha"
click at [756, 331] on textarea "Hello [PERSON_NAME]! This is [PERSON_NAME] with [PERSON_NAME] Lexington! Are yo…" at bounding box center [826, 346] width 298 height 63
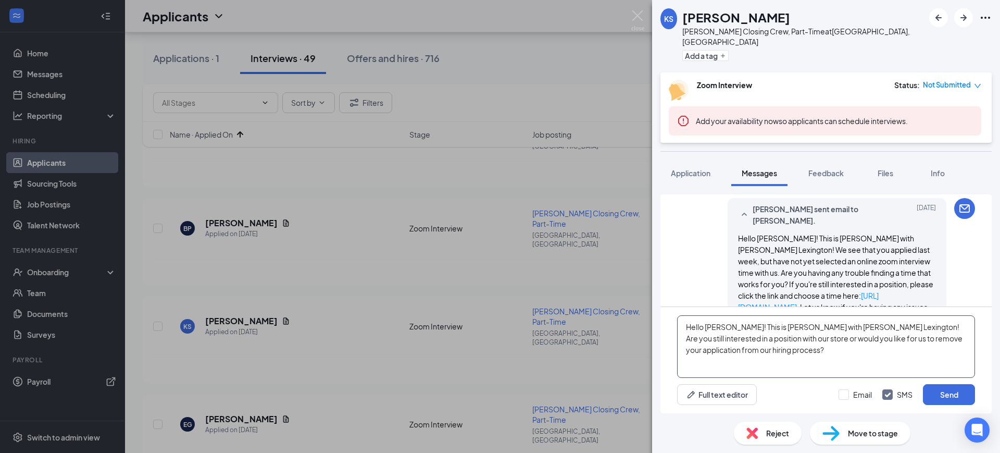
click at [798, 348] on textarea "Hello [PERSON_NAME]! This is [PERSON_NAME] with [PERSON_NAME] Lexington! Are yo…" at bounding box center [826, 346] width 298 height 63
type textarea "Hello [PERSON_NAME]! This is [PERSON_NAME] with [PERSON_NAME] Lexington! Are yo…"
click at [845, 391] on input "Email" at bounding box center [855, 394] width 33 height 10
checkbox input "true"
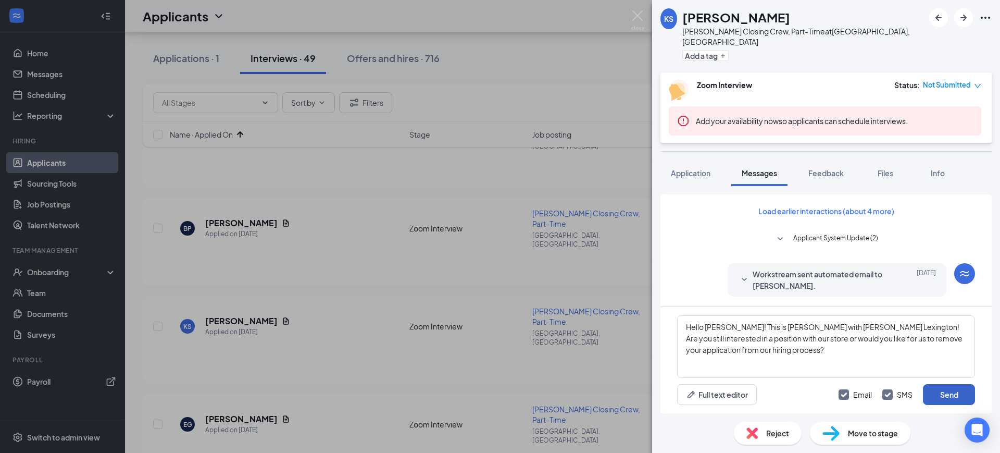
click at [933, 395] on button "Send" at bounding box center [949, 394] width 52 height 21
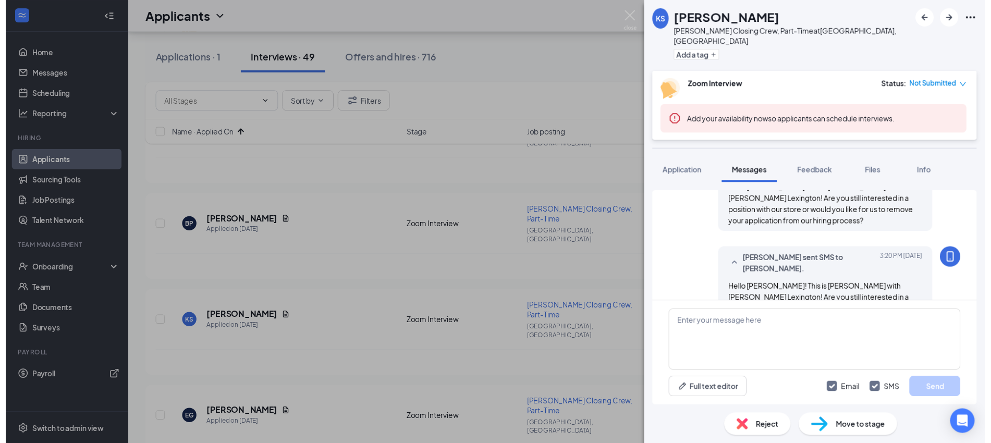
scroll to position [789, 0]
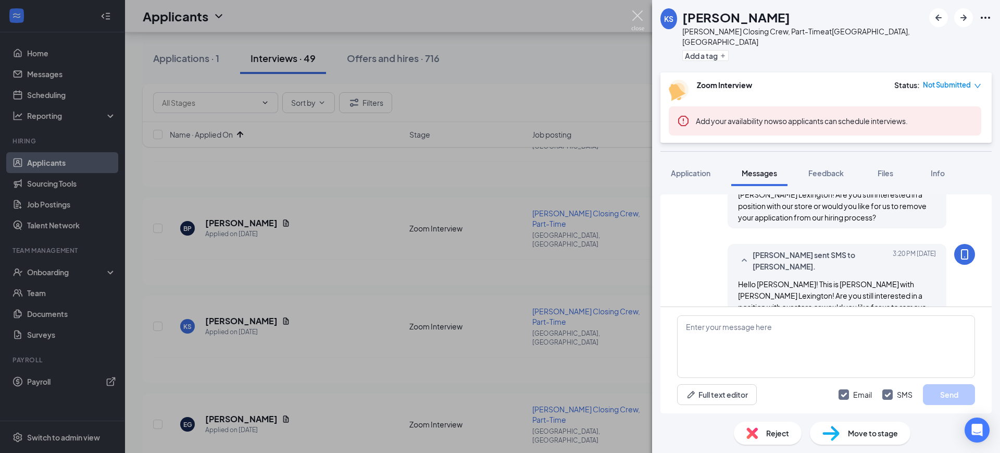
click at [636, 9] on div "KS [PERSON_NAME] Closing Crew, Part-Time at [GEOGRAPHIC_DATA], [GEOGRAPHIC_DATA…" at bounding box center [500, 226] width 1000 height 453
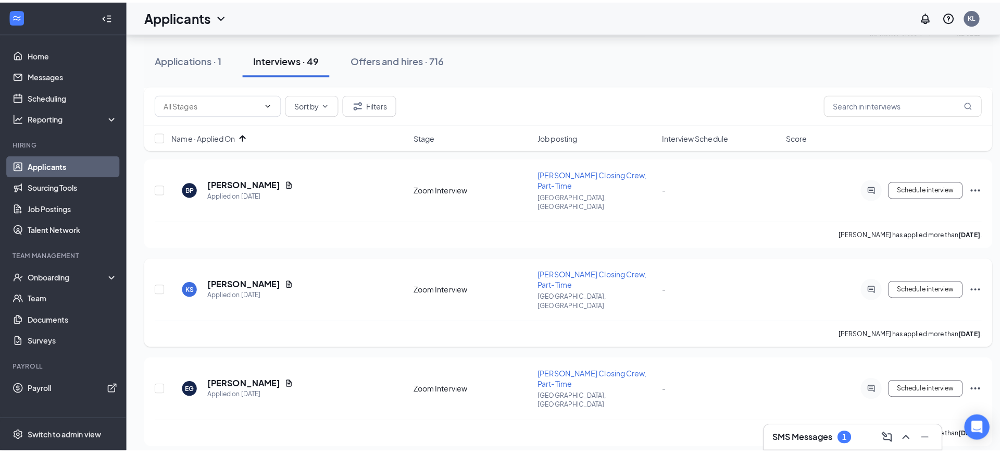
scroll to position [326, 0]
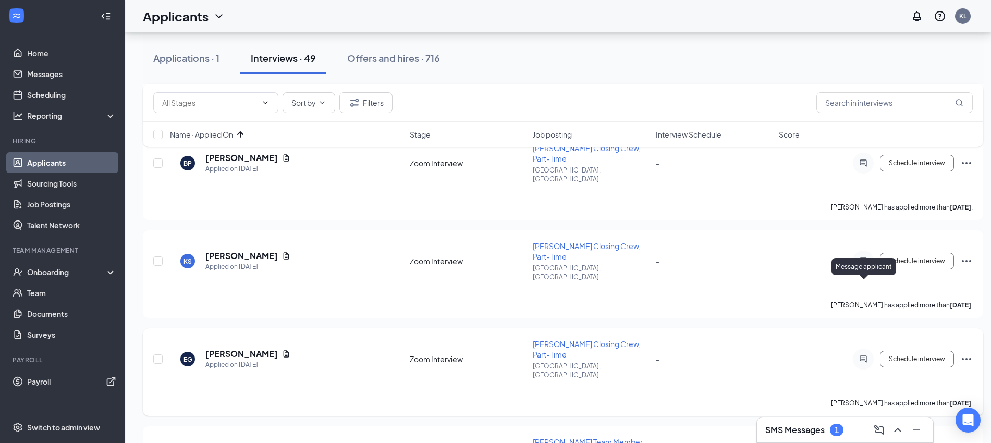
click at [858, 355] on icon "ActiveChat" at bounding box center [863, 359] width 13 height 8
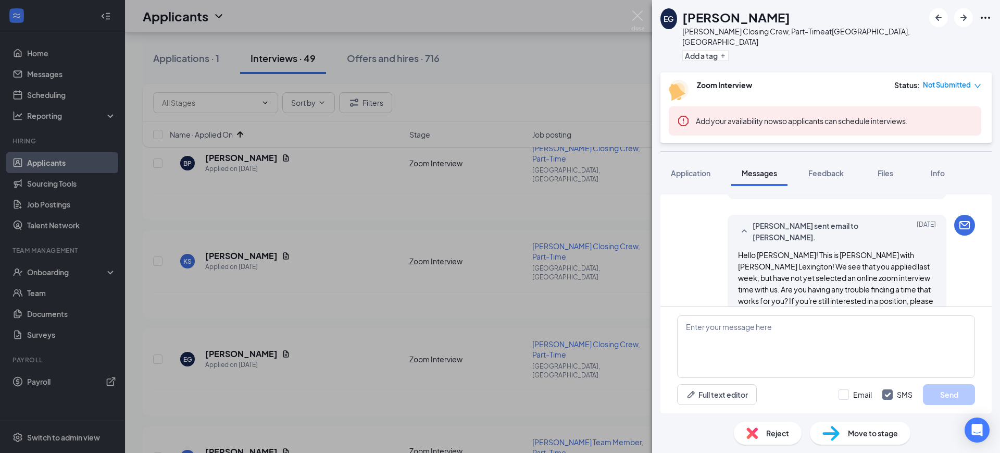
scroll to position [626, 0]
click at [797, 345] on textarea at bounding box center [826, 346] width 298 height 63
paste textarea "Hello [PERSON_NAME]! This is [PERSON_NAME] with [PERSON_NAME] Lexington! Are yo…"
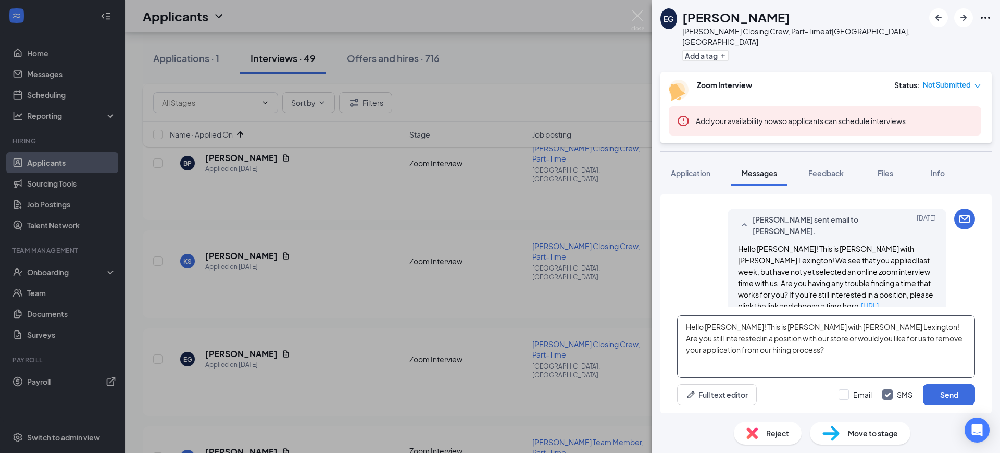
click at [719, 326] on textarea "Hello [PERSON_NAME]! This is [PERSON_NAME] with [PERSON_NAME] Lexington! Are yo…" at bounding box center [826, 346] width 298 height 63
type textarea "Hello [PERSON_NAME]! This is [PERSON_NAME] with [PERSON_NAME] Lexington! Are yo…"
click at [858, 398] on input "Email" at bounding box center [855, 394] width 33 height 10
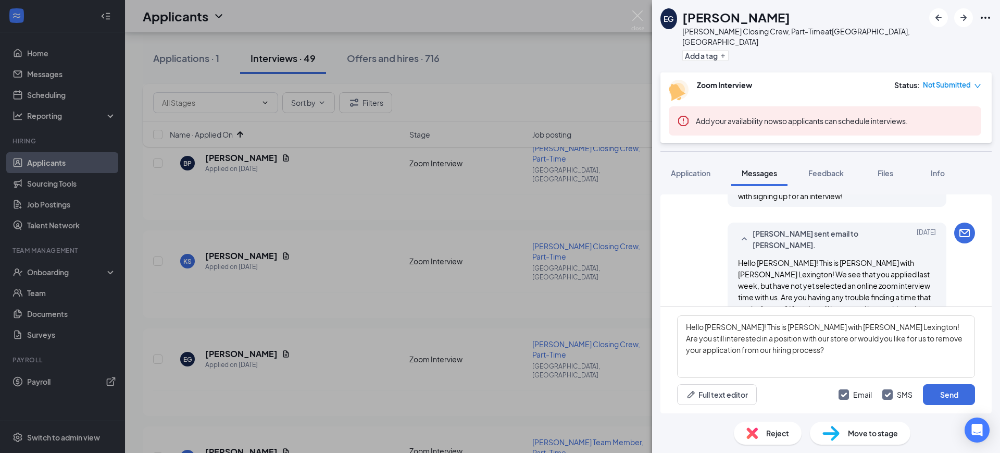
scroll to position [626, 0]
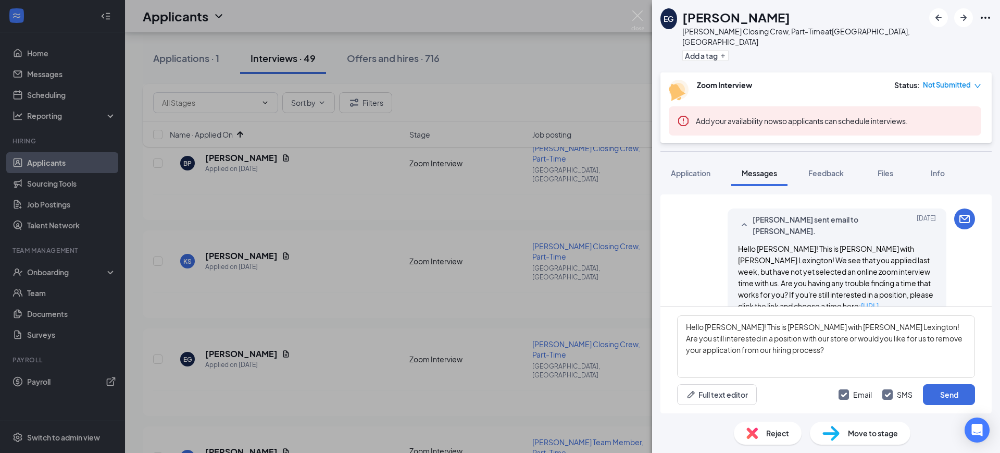
click at [842, 392] on input "Email" at bounding box center [855, 394] width 33 height 10
click at [843, 392] on input "Email" at bounding box center [855, 394] width 33 height 10
checkbox input "true"
click at [948, 391] on button "Send" at bounding box center [949, 394] width 52 height 21
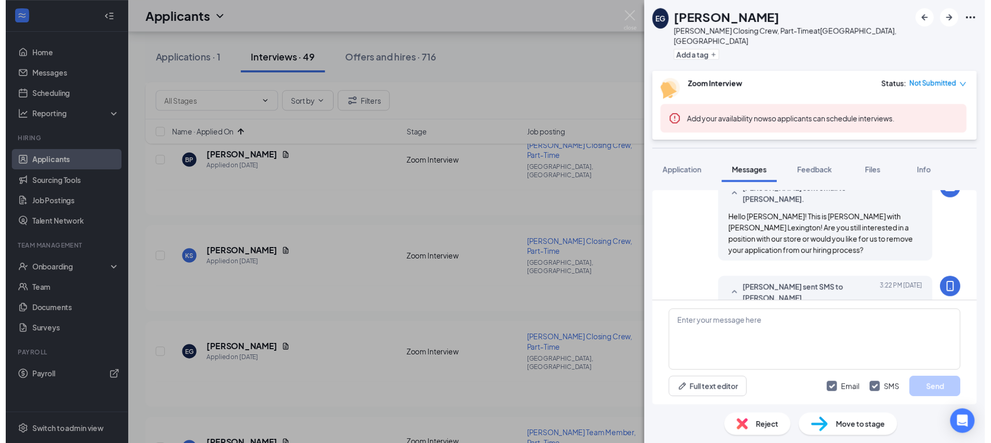
scroll to position [805, 0]
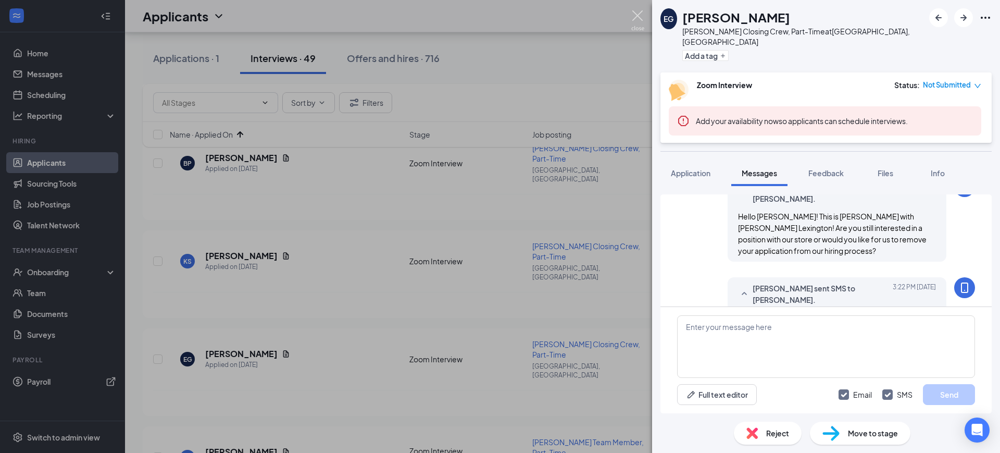
click at [637, 16] on img at bounding box center [638, 20] width 13 height 20
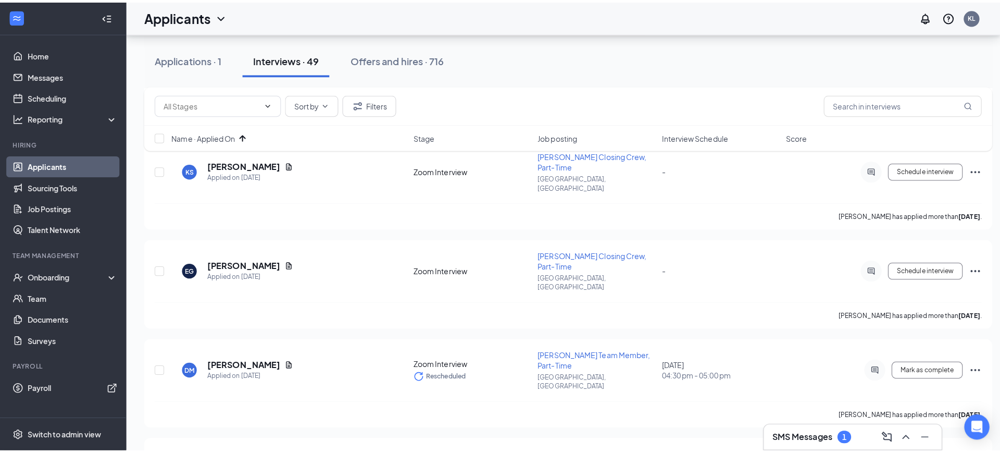
scroll to position [456, 0]
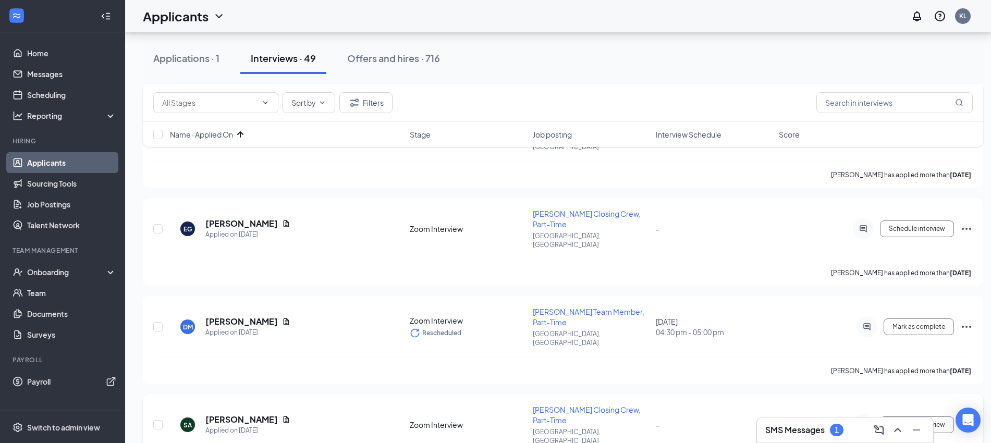
click at [703, 404] on div "SA [PERSON_NAME] Applied on [DATE] Zoom Interview [PERSON_NAME] Closing Crew, P…" at bounding box center [562, 429] width 819 height 51
click at [864, 421] on icon "ActiveChat" at bounding box center [863, 425] width 13 height 8
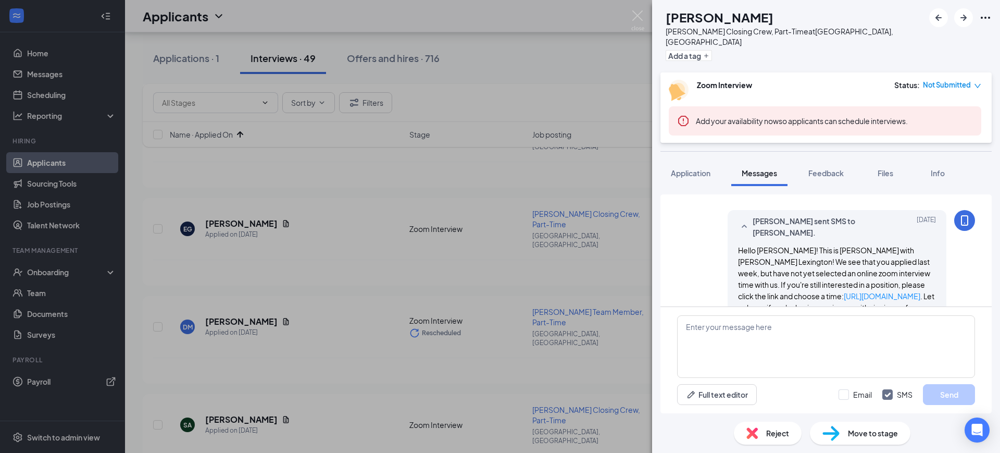
scroll to position [613, 0]
click at [795, 341] on textarea at bounding box center [826, 346] width 298 height 63
paste textarea "Hello [PERSON_NAME]! This is [PERSON_NAME] with [PERSON_NAME] Lexington! Are yo…"
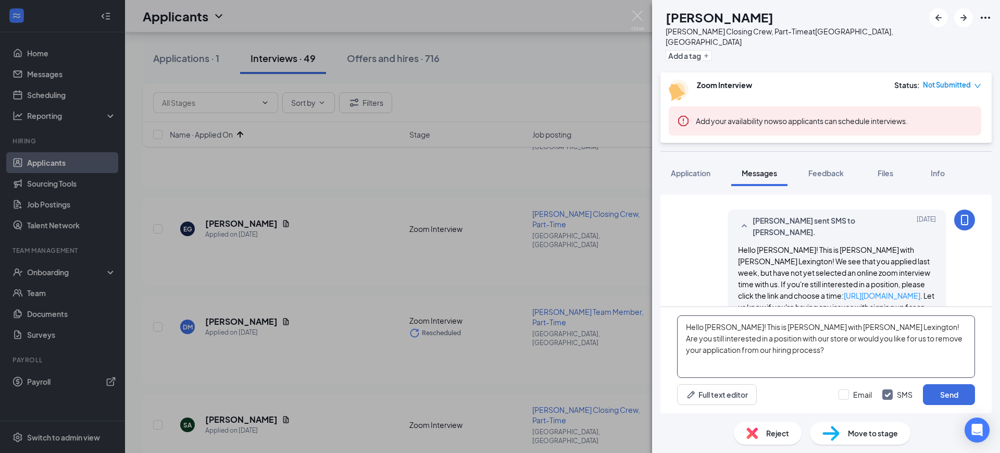
click at [717, 320] on textarea "Hello [PERSON_NAME]! This is [PERSON_NAME] with [PERSON_NAME] Lexington! Are yo…" at bounding box center [826, 346] width 298 height 63
type textarea "Hello [PERSON_NAME]! This is [PERSON_NAME] with [PERSON_NAME] Lexington! Are yo…"
click at [852, 391] on input "Email" at bounding box center [855, 394] width 33 height 10
checkbox input "true"
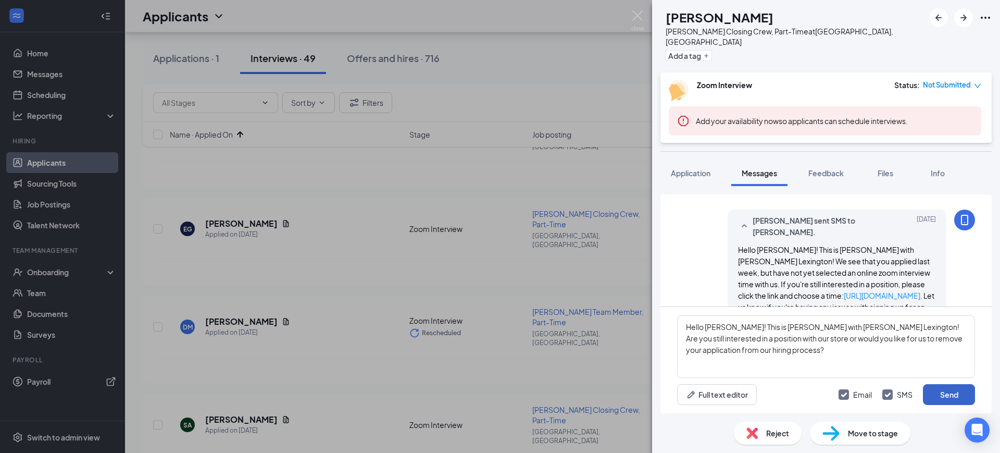
click at [945, 393] on button "Send" at bounding box center [949, 394] width 52 height 21
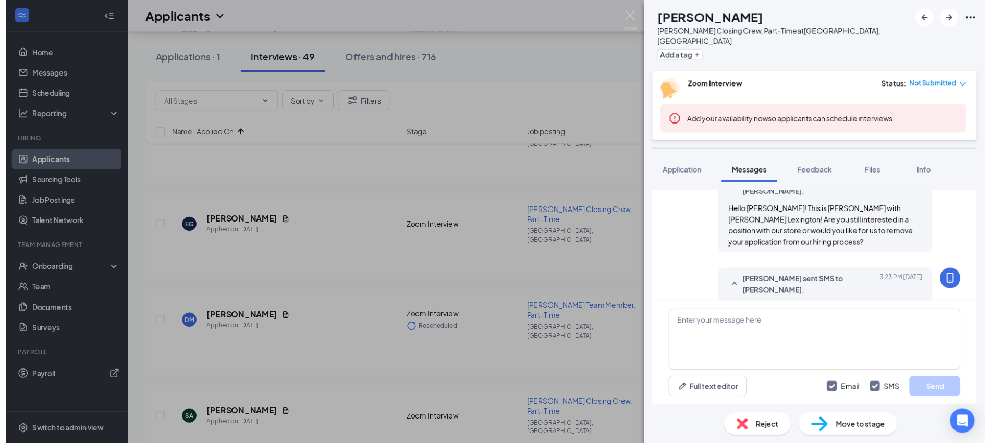
scroll to position [793, 0]
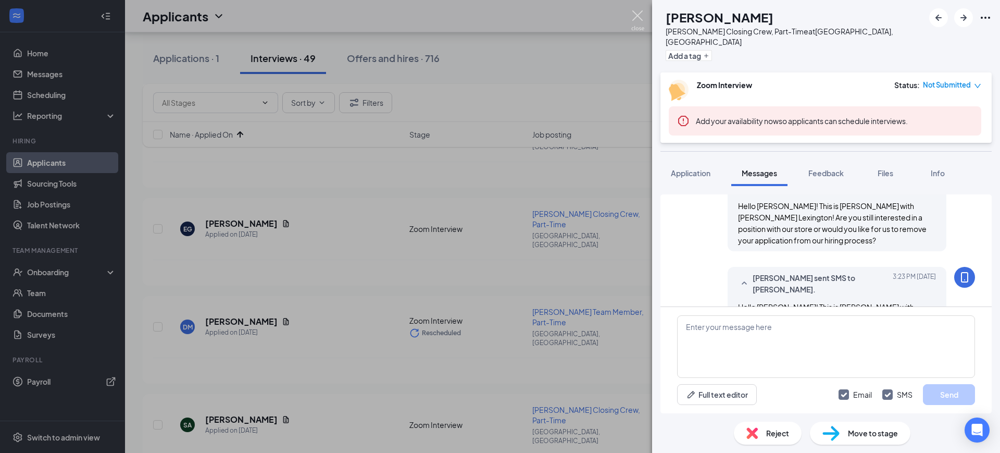
click at [640, 13] on img at bounding box center [638, 20] width 13 height 20
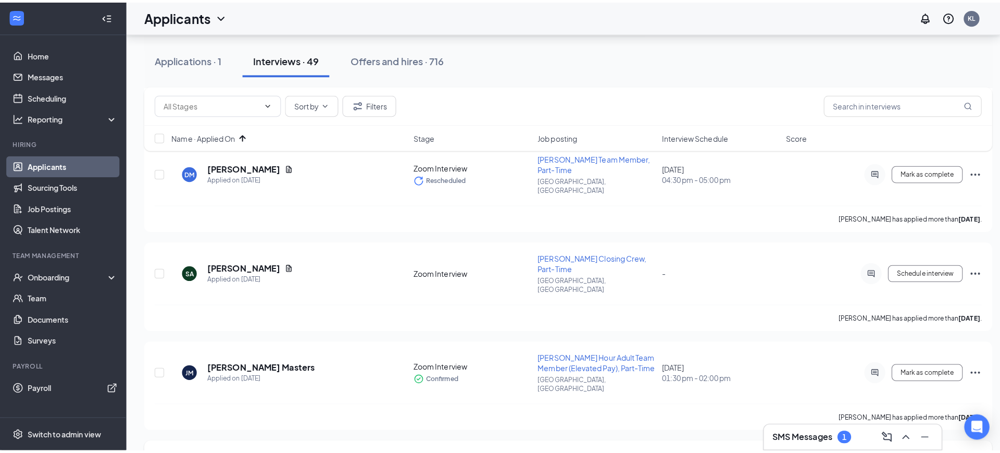
scroll to position [651, 0]
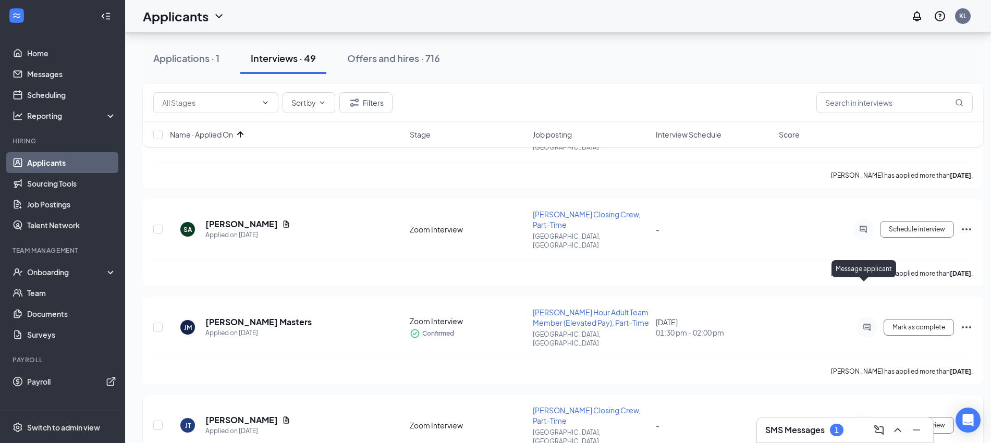
click at [861, 422] on icon "ActiveChat" at bounding box center [862, 425] width 7 height 7
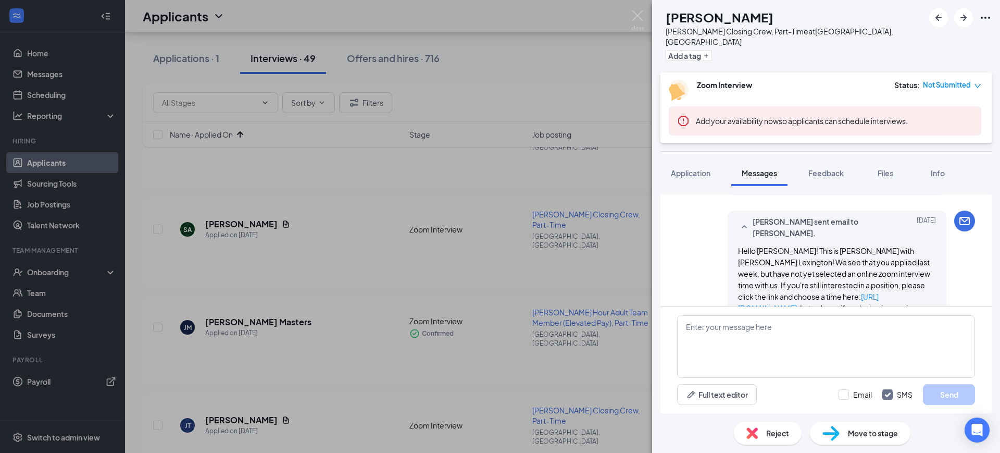
scroll to position [613, 0]
click at [777, 337] on textarea at bounding box center [826, 346] width 298 height 63
paste textarea "Hello [PERSON_NAME]! This is [PERSON_NAME] with [PERSON_NAME] Lexington! Are yo…"
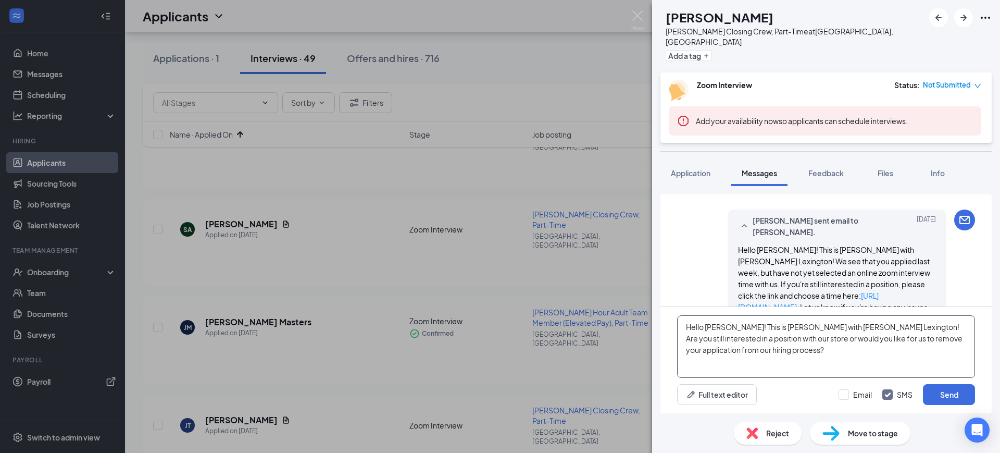
click at [715, 324] on textarea "Hello [PERSON_NAME]! This is [PERSON_NAME] with [PERSON_NAME] Lexington! Are yo…" at bounding box center [826, 346] width 298 height 63
type textarea "Hello [PERSON_NAME]! This is [PERSON_NAME] with [PERSON_NAME] Lexington! Are yo…"
click at [845, 387] on div "Email SMS Send" at bounding box center [907, 394] width 137 height 21
click at [851, 394] on input "Email" at bounding box center [855, 394] width 33 height 10
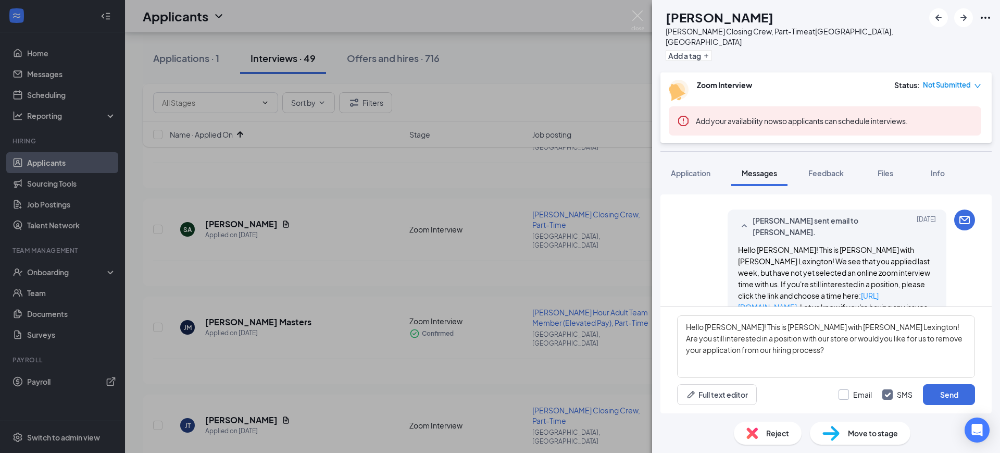
checkbox input "true"
click at [954, 397] on button "Send" at bounding box center [949, 394] width 52 height 21
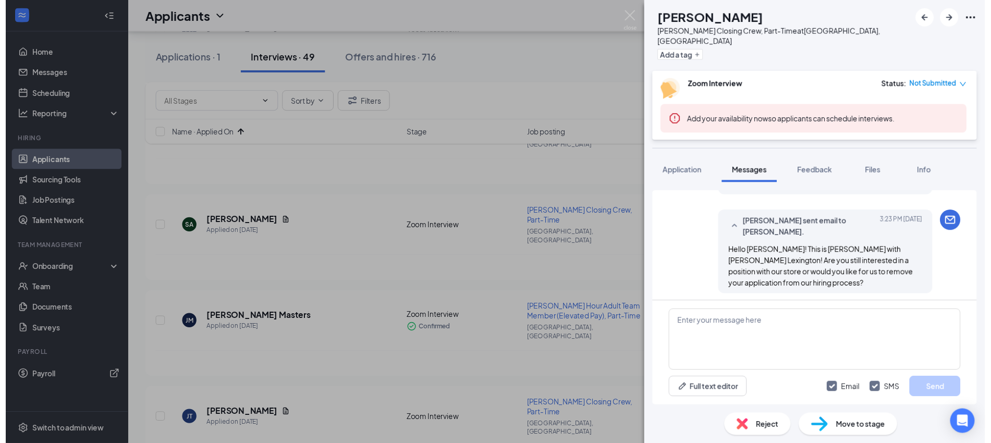
scroll to position [793, 0]
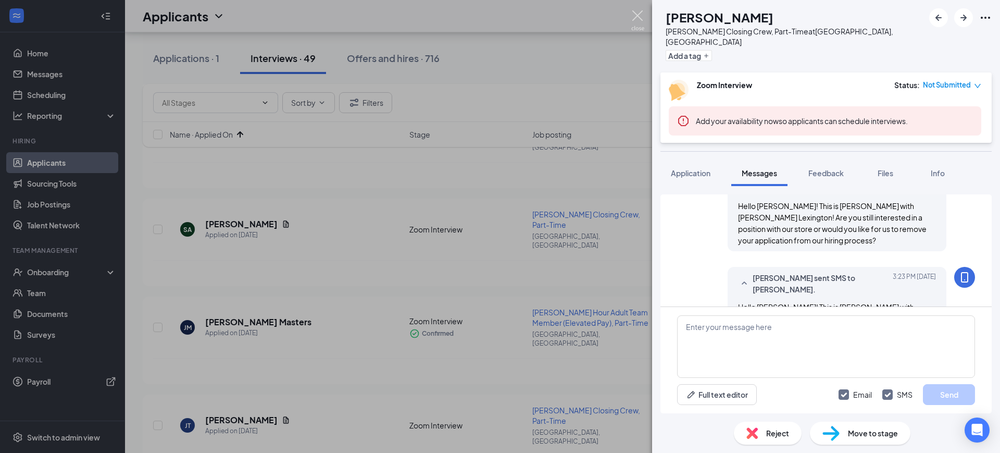
drag, startPoint x: 636, startPoint y: 14, endPoint x: 621, endPoint y: 61, distance: 49.8
click at [636, 14] on img at bounding box center [638, 20] width 13 height 20
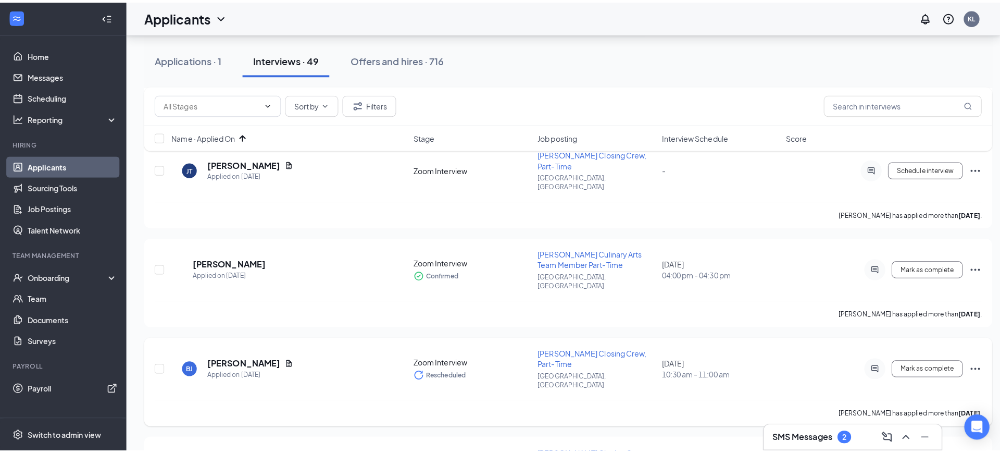
scroll to position [912, 0]
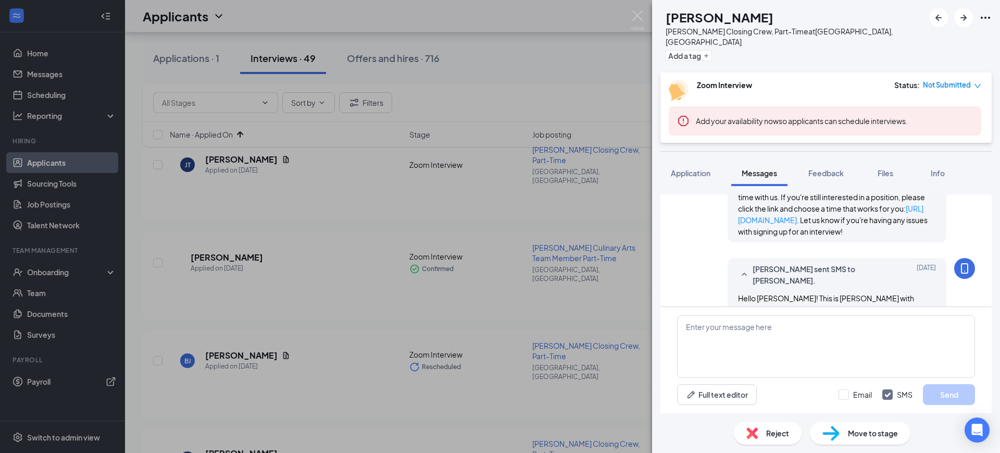
scroll to position [566, 0]
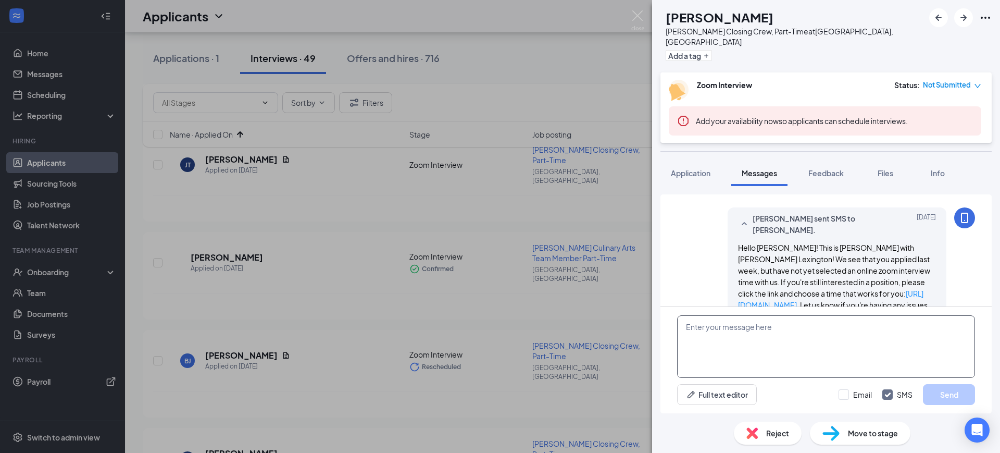
click at [793, 335] on textarea at bounding box center [826, 346] width 298 height 63
paste textarea "Hello [PERSON_NAME]! This is [PERSON_NAME] with [PERSON_NAME] Lexington! Are yo…"
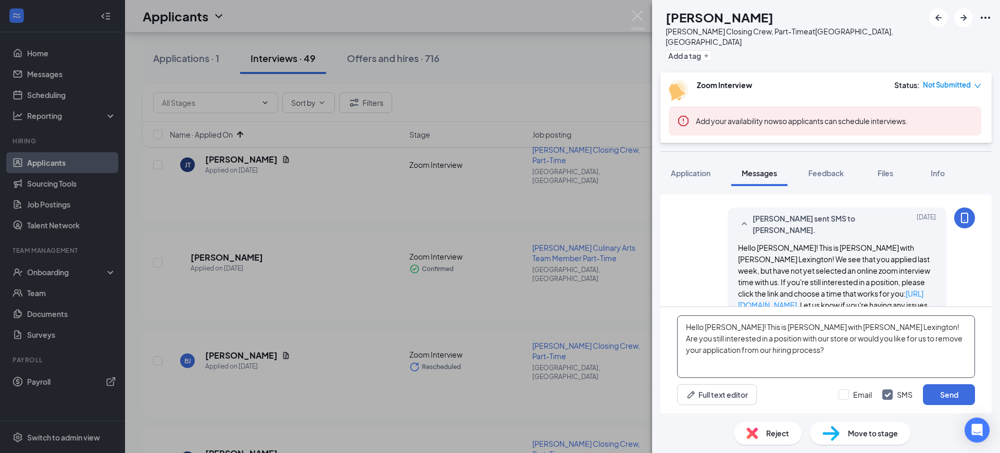
click at [718, 326] on textarea "Hello [PERSON_NAME]! This is [PERSON_NAME] with [PERSON_NAME] Lexington! Are yo…" at bounding box center [826, 346] width 298 height 63
type textarea "Hello [PERSON_NAME]! This is [PERSON_NAME] with [PERSON_NAME] Lexington! Are yo…"
click at [851, 388] on div "Email SMS Send" at bounding box center [907, 394] width 137 height 21
click at [856, 398] on input "Email" at bounding box center [855, 394] width 33 height 10
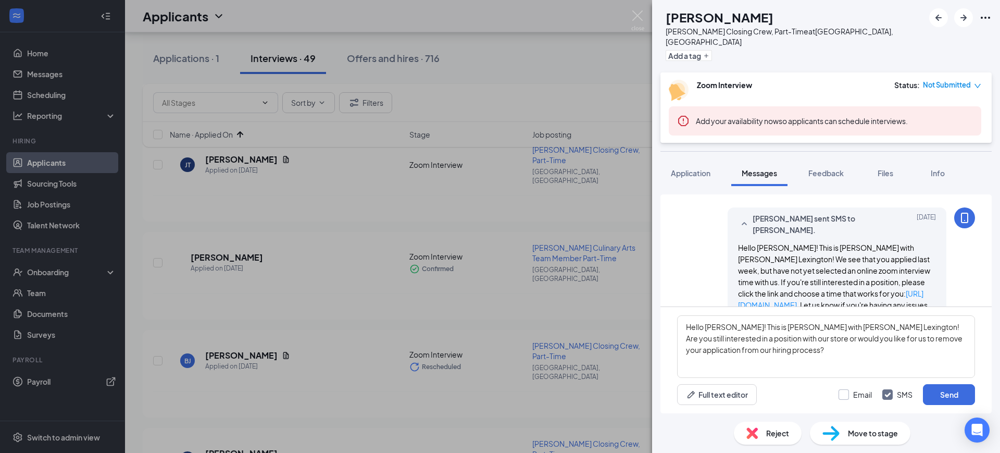
checkbox input "true"
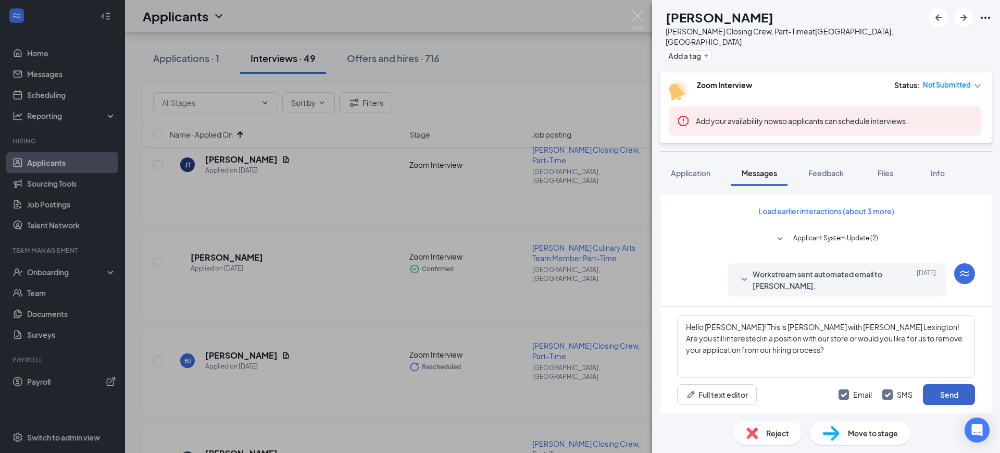
click at [954, 397] on button "Send" at bounding box center [949, 394] width 52 height 21
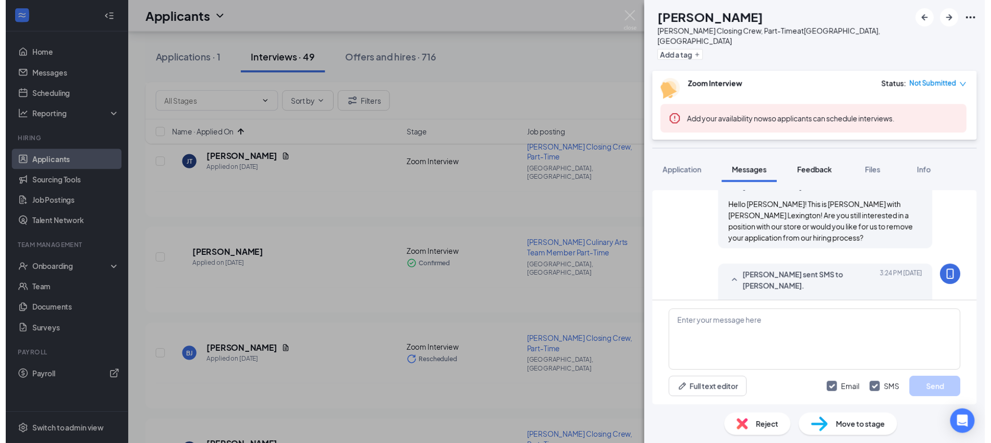
scroll to position [746, 0]
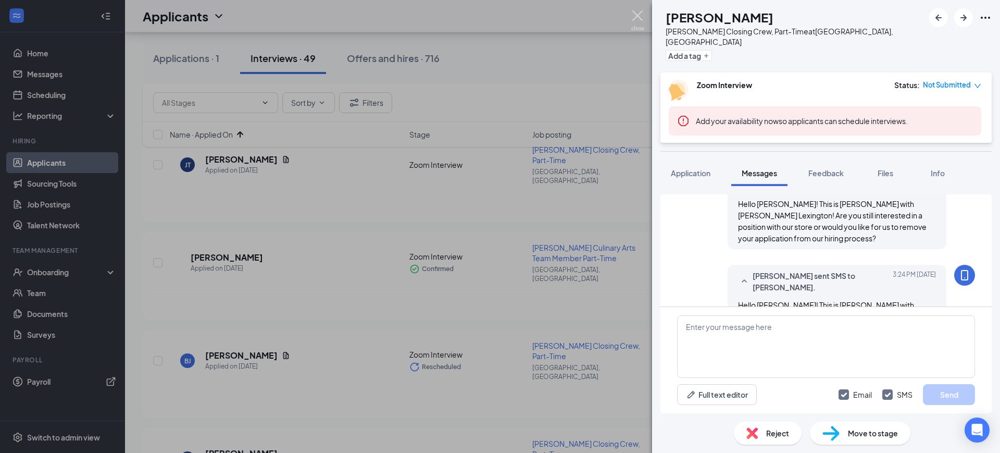
click at [634, 13] on img at bounding box center [638, 20] width 13 height 20
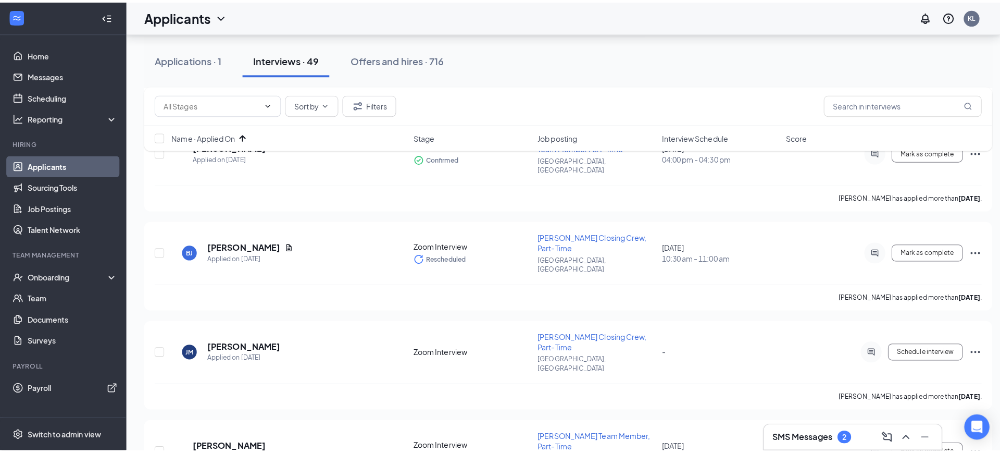
scroll to position [1107, 0]
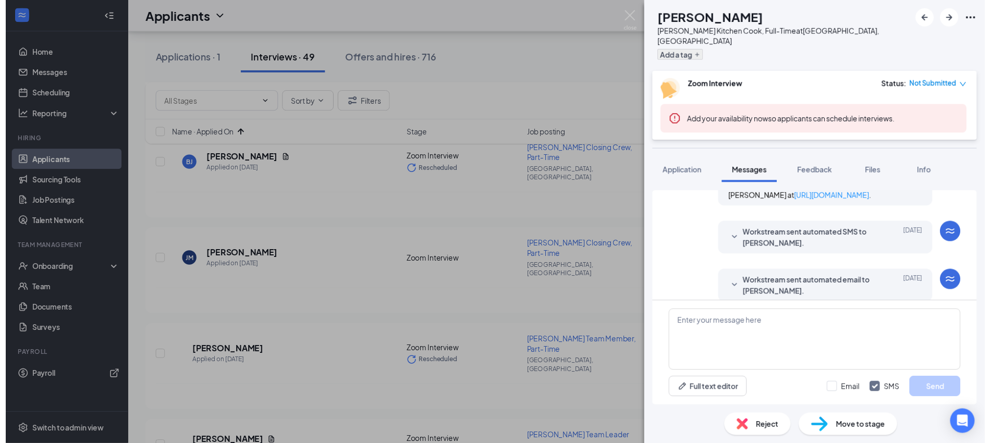
scroll to position [463, 0]
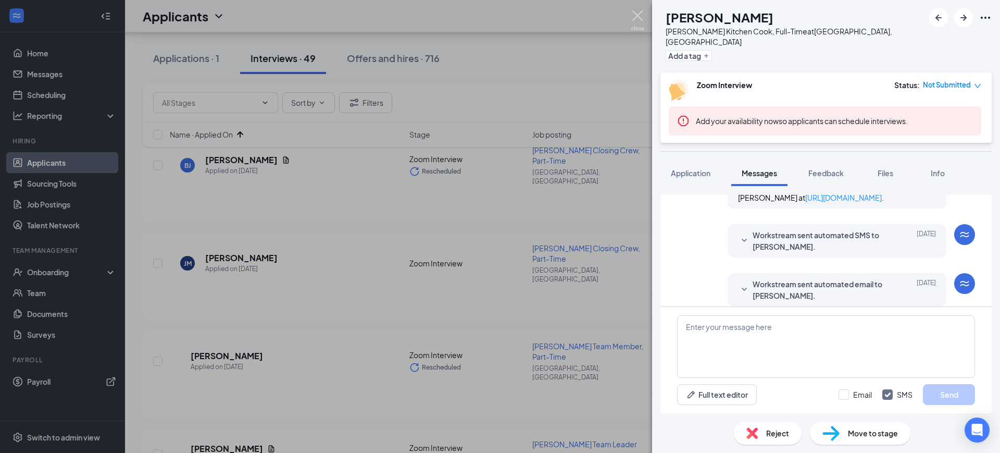
click at [629, 11] on div "NB [PERSON_NAME] Kitchen Cook, Full-Time at [GEOGRAPHIC_DATA], [GEOGRAPHIC_DATA…" at bounding box center [500, 226] width 1000 height 453
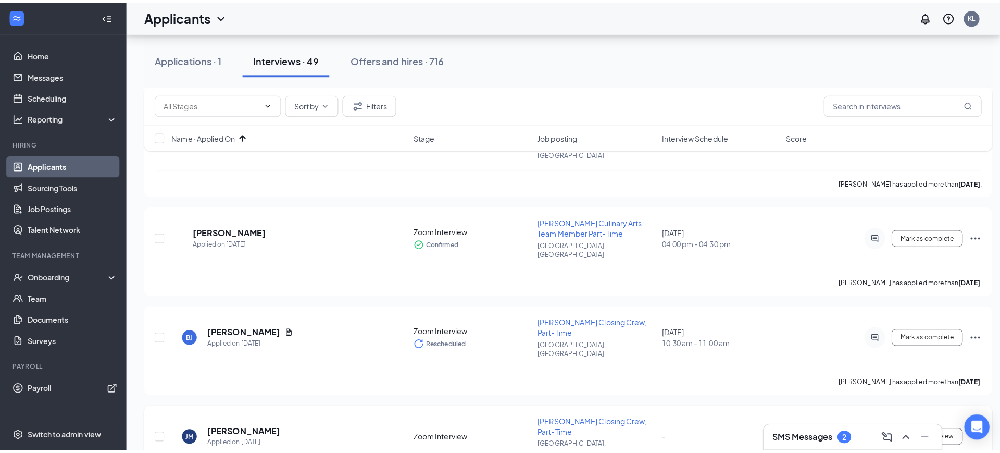
scroll to position [912, 0]
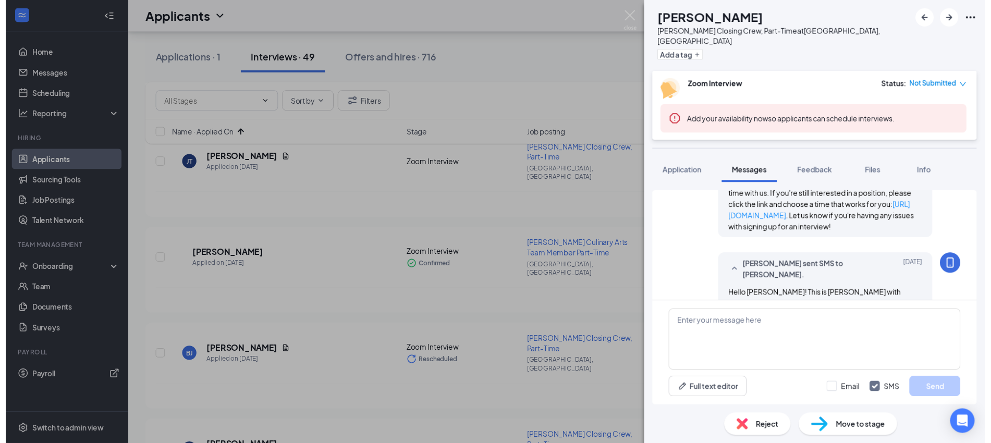
scroll to position [551, 0]
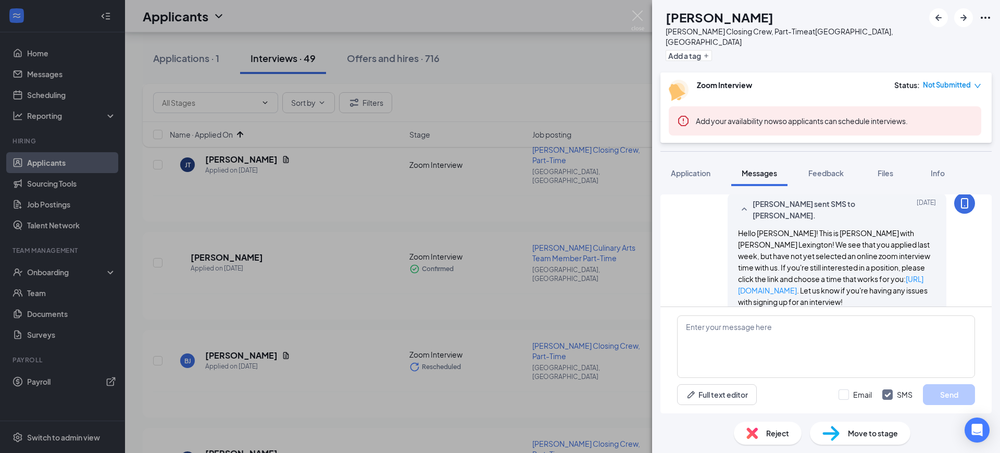
click at [822, 228] on span "Hello [PERSON_NAME]! This is [PERSON_NAME] with [PERSON_NAME] Lexington! We see…" at bounding box center [834, 267] width 192 height 78
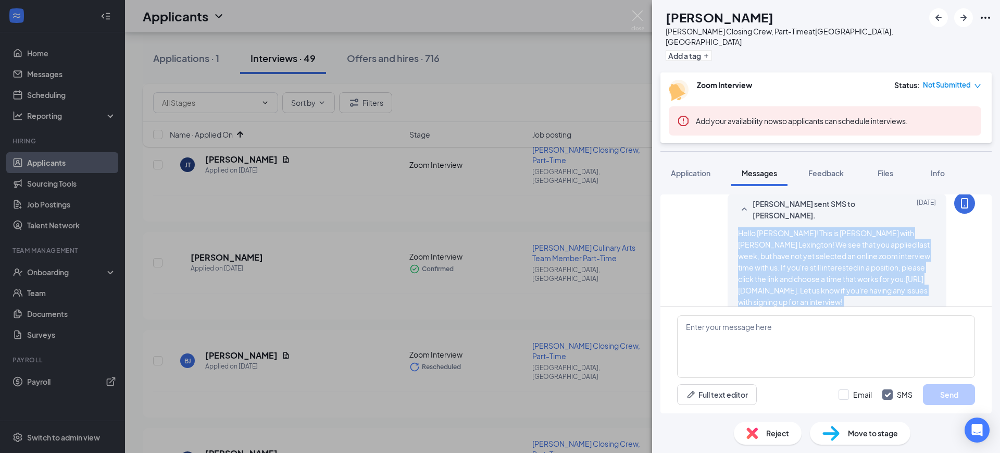
click at [822, 228] on span "Hello [PERSON_NAME]! This is [PERSON_NAME] with [PERSON_NAME] Lexington! We see…" at bounding box center [834, 267] width 192 height 78
copy div "Hello [PERSON_NAME]! This is [PERSON_NAME] with [PERSON_NAME] Lexington! We see…"
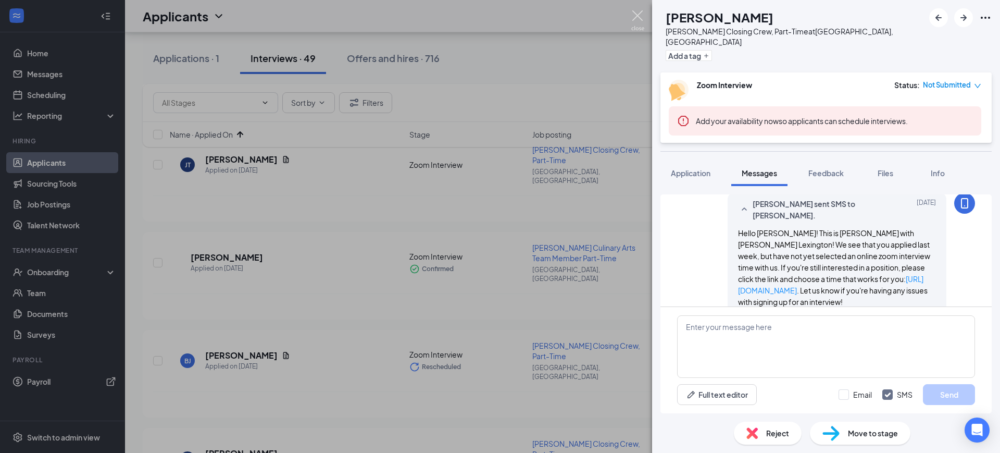
click at [629, 13] on div "[PERSON_NAME] [PERSON_NAME] Closing Crew, Part-Time at [GEOGRAPHIC_DATA], [GEOG…" at bounding box center [500, 226] width 1000 height 453
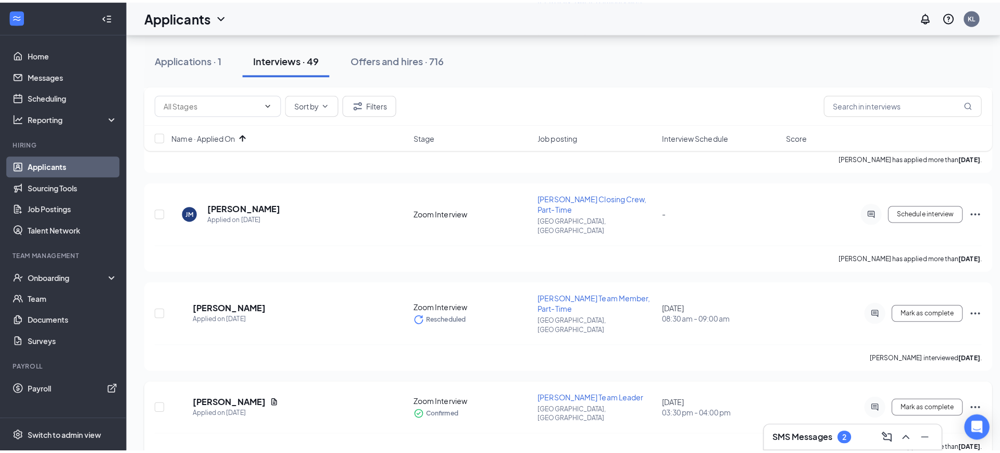
scroll to position [1172, 0]
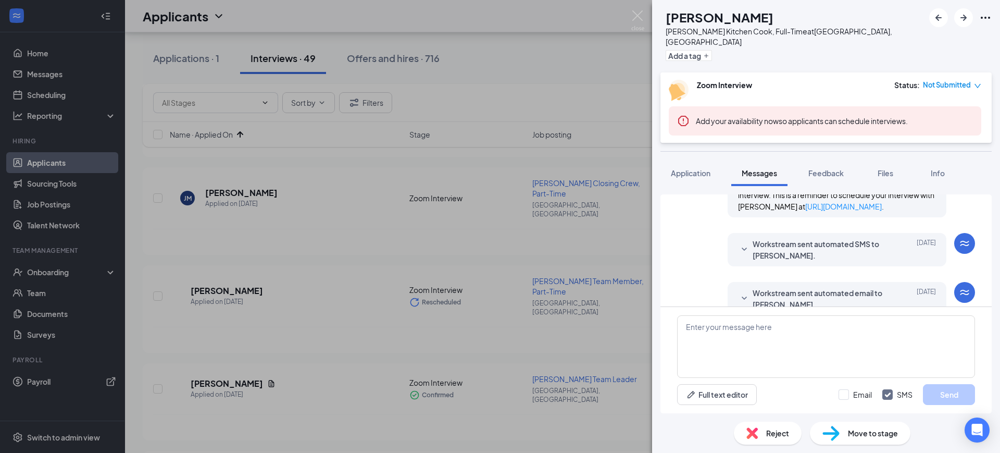
scroll to position [463, 0]
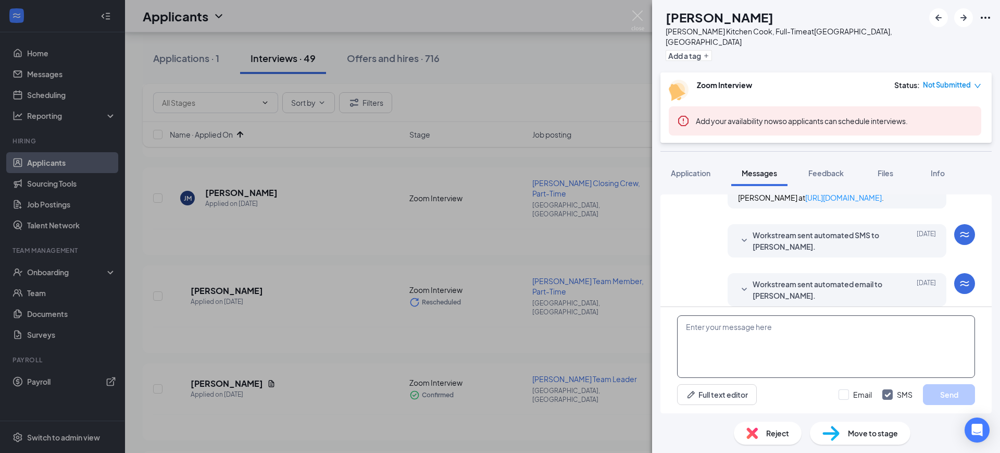
click at [785, 337] on textarea at bounding box center [826, 346] width 298 height 63
paste textarea "Hello [PERSON_NAME]! This is [PERSON_NAME] with [PERSON_NAME] Lexington! We see…"
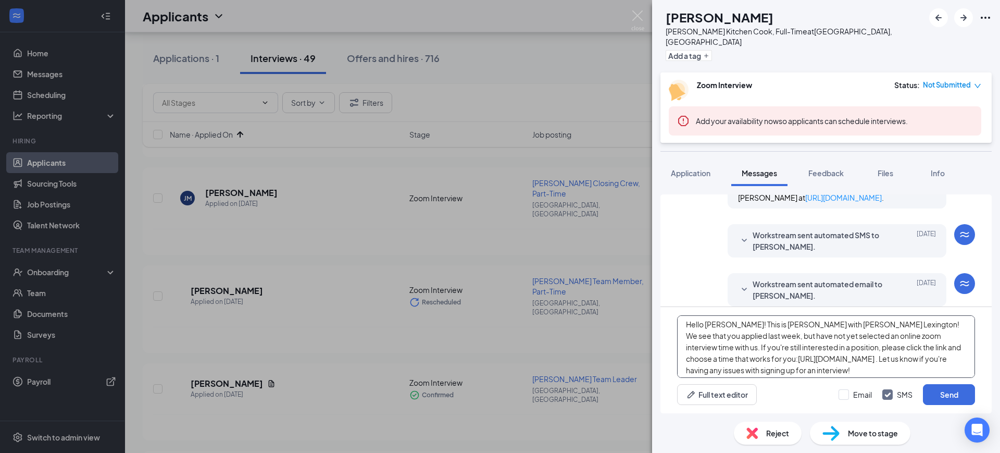
scroll to position [0, 0]
click at [712, 327] on textarea "Hello [PERSON_NAME]! This is [PERSON_NAME] with [PERSON_NAME] Lexington! We see…" at bounding box center [826, 346] width 298 height 63
click at [746, 325] on textarea "Hello [PERSON_NAME]! This is [PERSON_NAME] with [PERSON_NAME] Lexington! We see…" at bounding box center [826, 346] width 298 height 63
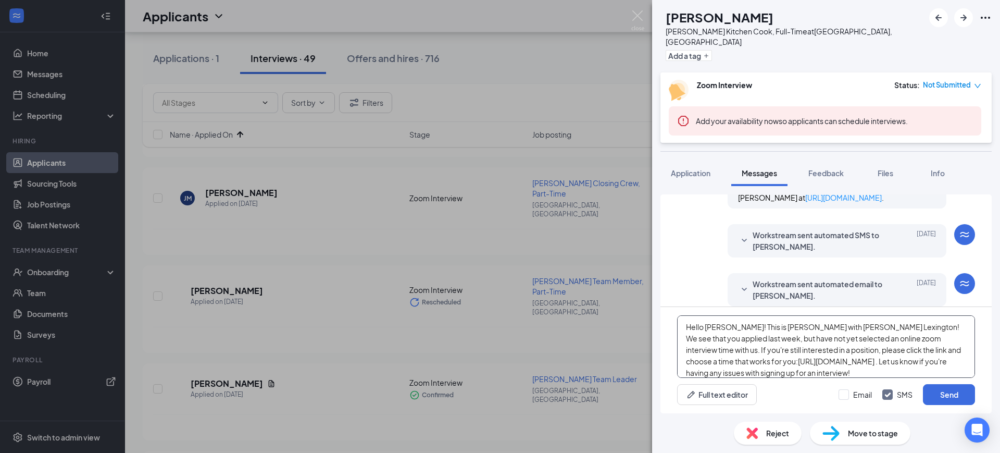
click at [753, 322] on textarea "Hello [PERSON_NAME]! This is [PERSON_NAME] with [PERSON_NAME] Lexington! We see…" at bounding box center [826, 346] width 298 height 63
click at [829, 286] on span "Workstream sent automated email to [PERSON_NAME]." at bounding box center [821, 289] width 137 height 23
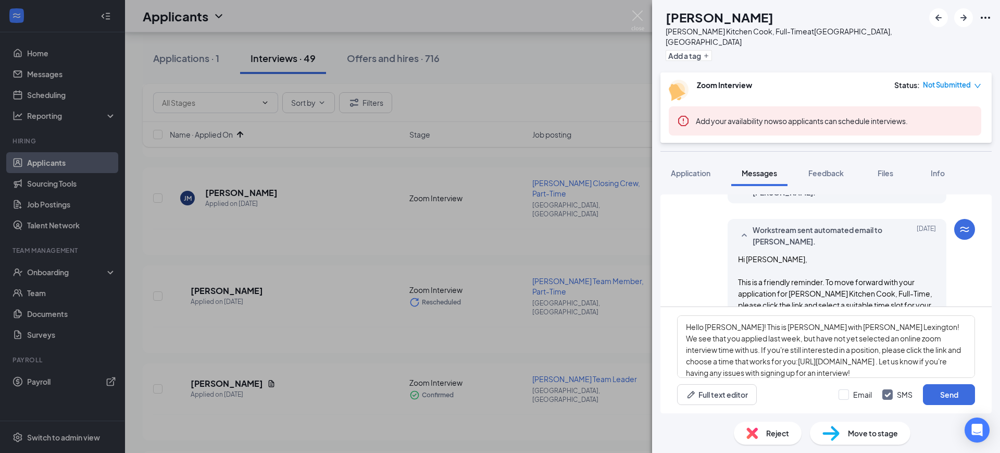
scroll to position [594, 0]
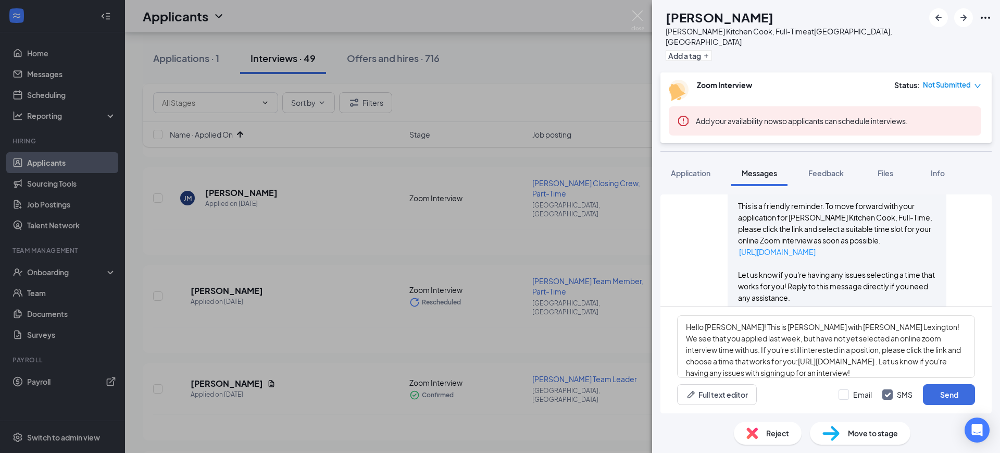
drag, startPoint x: 867, startPoint y: 235, endPoint x: 722, endPoint y: 243, distance: 145.1
click at [738, 246] on p "[URL][DOMAIN_NAME]" at bounding box center [837, 251] width 198 height 11
drag, startPoint x: 722, startPoint y: 243, endPoint x: 716, endPoint y: 243, distance: 6.3
click at [716, 243] on div "Workstream sent automated email to [PERSON_NAME]. [DATE] Hi [PERSON_NAME], This…" at bounding box center [826, 245] width 298 height 205
click at [708, 244] on div "Workstream sent automated email to [PERSON_NAME]. [DATE] Hi [PERSON_NAME], This…" at bounding box center [826, 245] width 298 height 205
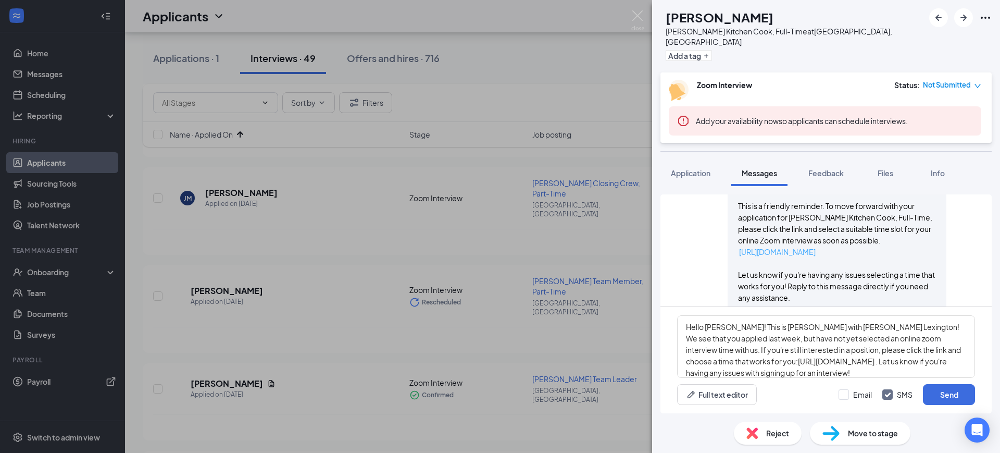
click at [708, 244] on div "Workstream sent automated email to [PERSON_NAME]. [DATE] Hi [PERSON_NAME], This…" at bounding box center [826, 245] width 298 height 205
drag, startPoint x: 875, startPoint y: 246, endPoint x: 698, endPoint y: 238, distance: 177.9
click at [698, 238] on div "Workstream sent automated email to [PERSON_NAME]. [DATE] Hi [PERSON_NAME], This…" at bounding box center [826, 245] width 298 height 205
copy p "[URL][DOMAIN_NAME]"
click at [823, 353] on textarea "Hello [PERSON_NAME]! This is [PERSON_NAME] with [PERSON_NAME] Lexington! We see…" at bounding box center [826, 346] width 298 height 63
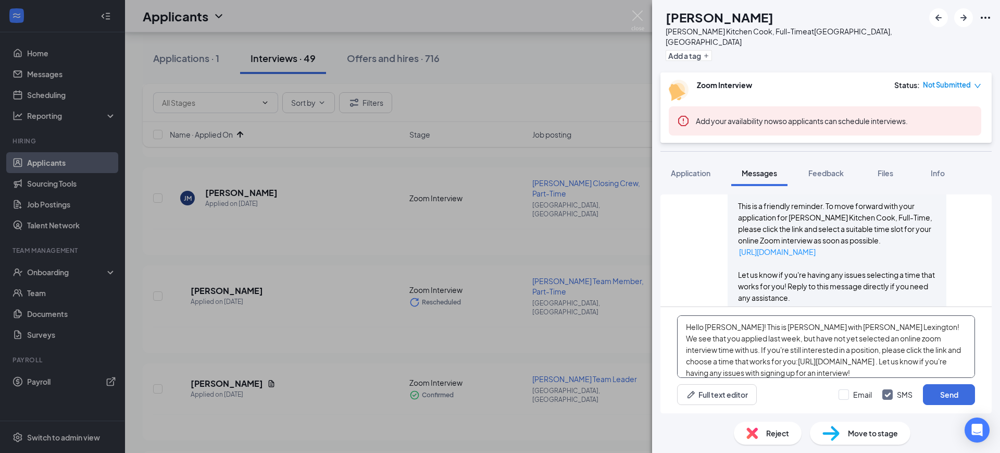
click at [810, 362] on textarea "Hello [PERSON_NAME]! This is [PERSON_NAME] with [PERSON_NAME] Lexington! We see…" at bounding box center [826, 346] width 298 height 63
drag, startPoint x: 821, startPoint y: 359, endPoint x: 711, endPoint y: 359, distance: 110.0
click at [711, 359] on textarea "Hello [PERSON_NAME]! This is [PERSON_NAME] with [PERSON_NAME] Lexington! We see…" at bounding box center [826, 346] width 298 height 63
paste textarea "[URL][DOMAIN_NAME]"
type textarea "Hello [PERSON_NAME]! This is [PERSON_NAME] with [PERSON_NAME] Lexington! We see…"
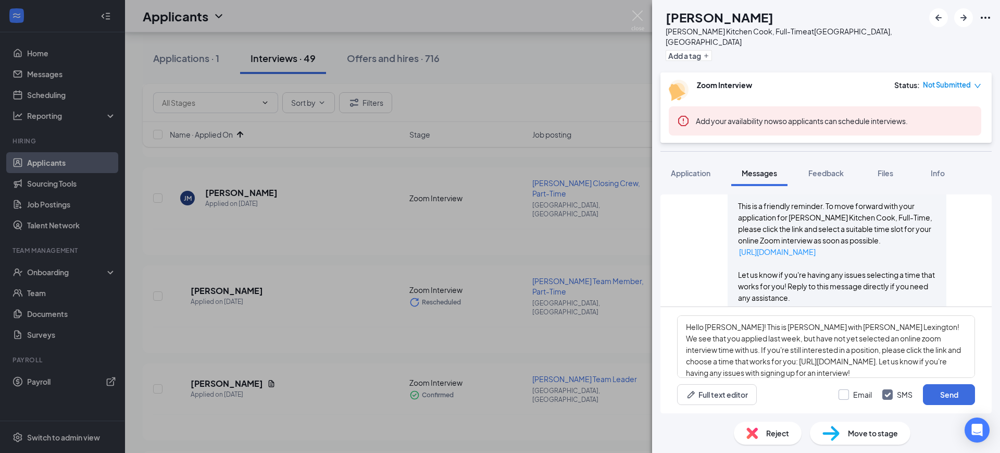
click at [860, 396] on input "Email" at bounding box center [855, 394] width 33 height 10
checkbox input "true"
click at [843, 333] on textarea "Hello [PERSON_NAME]! This is [PERSON_NAME] with [PERSON_NAME] Lexington! We see…" at bounding box center [826, 346] width 298 height 63
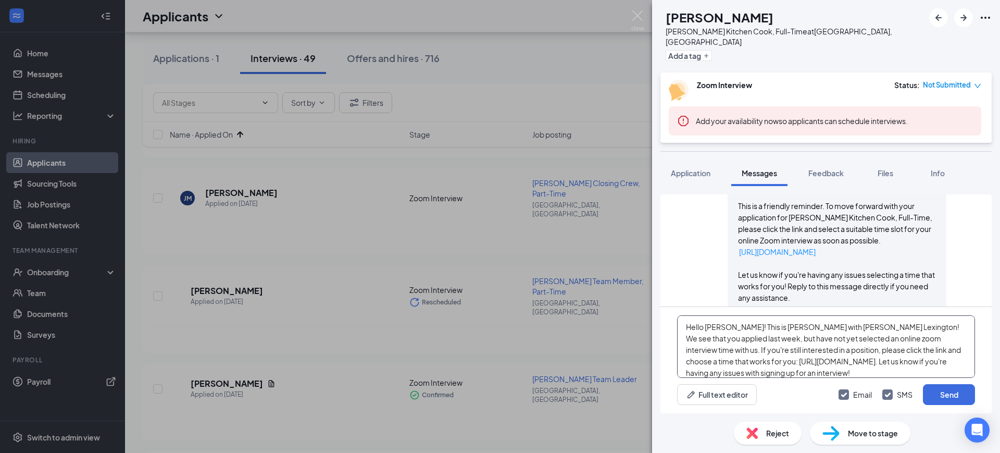
click at [869, 342] on textarea "Hello [PERSON_NAME]! This is [PERSON_NAME] with [PERSON_NAME] Lexington! We see…" at bounding box center [826, 346] width 298 height 63
click at [953, 396] on button "Send" at bounding box center [949, 394] width 52 height 21
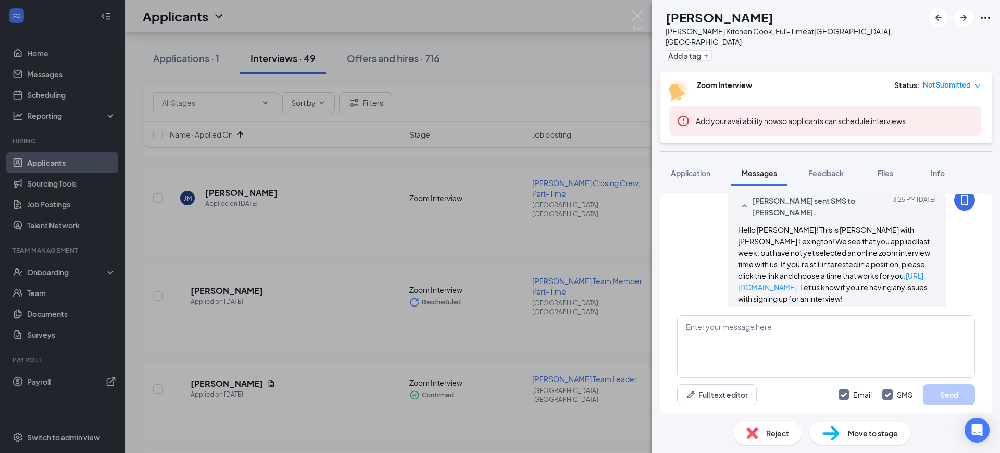
scroll to position [901, 0]
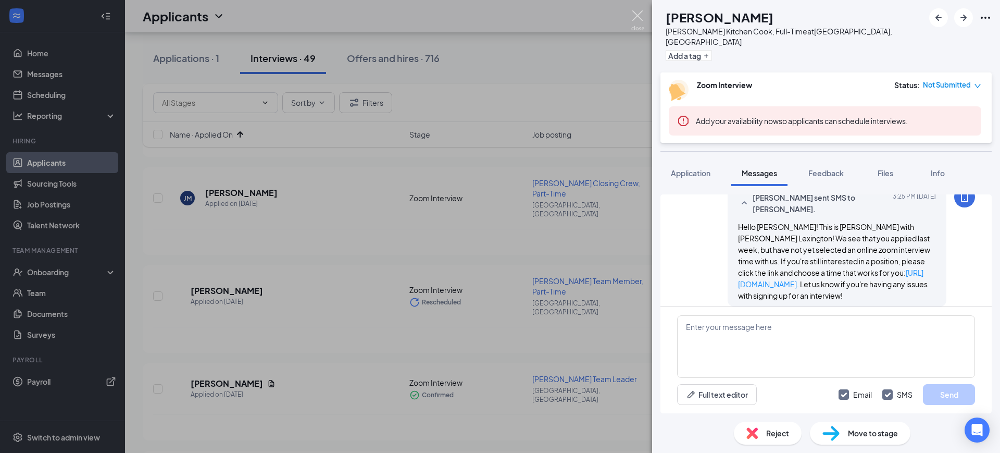
click at [640, 19] on img at bounding box center [638, 20] width 13 height 20
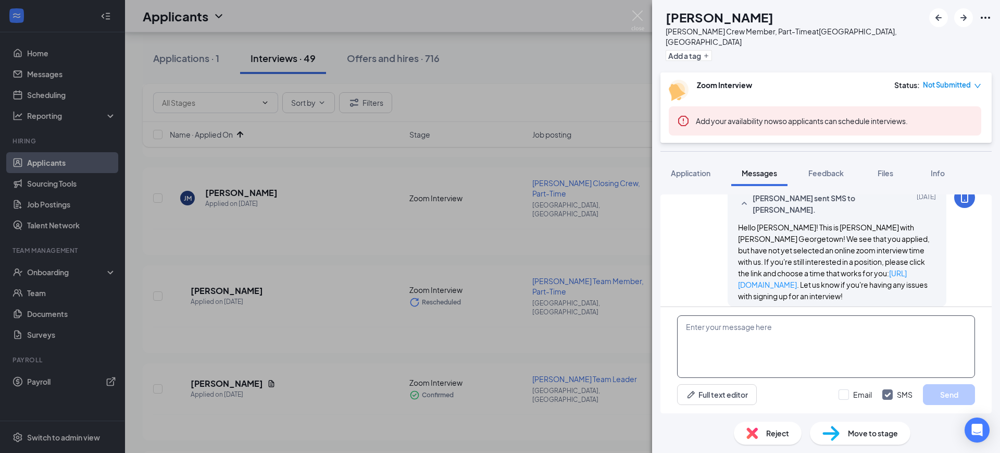
scroll to position [636, 0]
click at [792, 337] on textarea at bounding box center [826, 346] width 298 height 63
paste textarea "Hello [PERSON_NAME]! This is [PERSON_NAME] with [PERSON_NAME] Lexington! We see…"
type textarea "Hello [PERSON_NAME]! This is [PERSON_NAME] with [PERSON_NAME] Lexington! We see…"
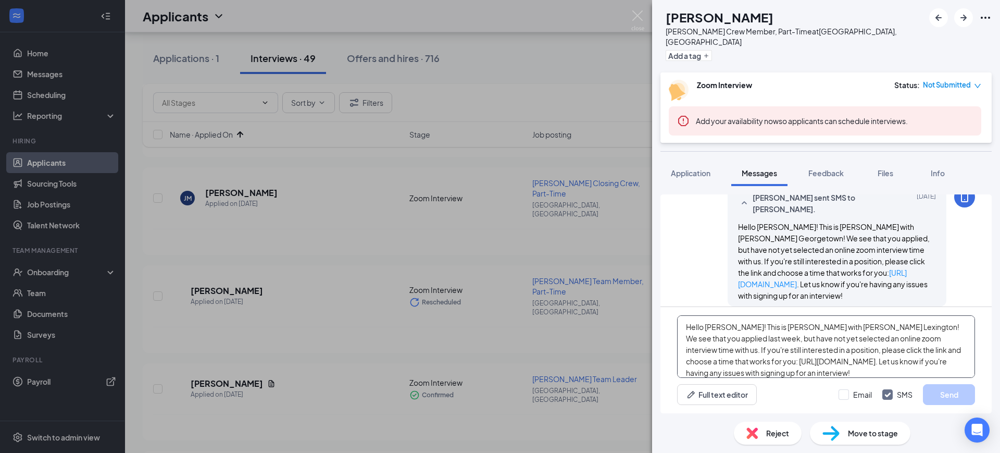
scroll to position [11, 0]
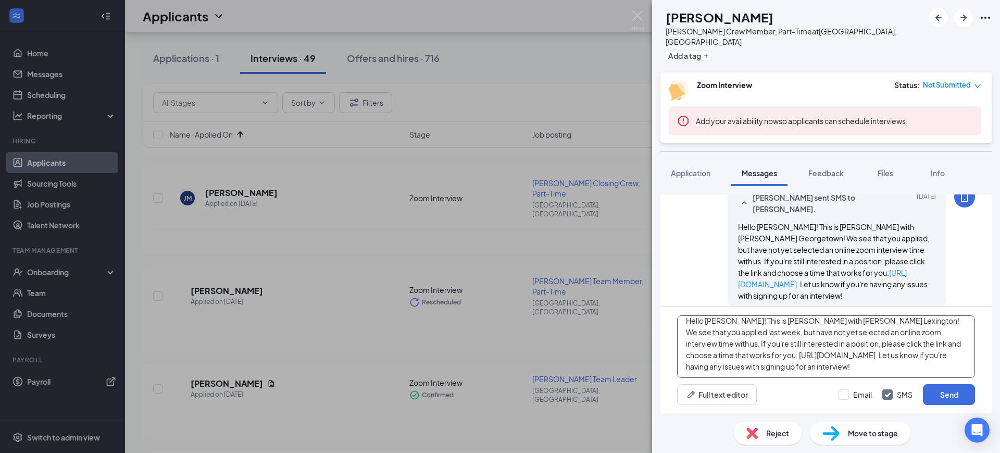
click at [759, 327] on textarea "Hello [PERSON_NAME]! This is [PERSON_NAME] with [PERSON_NAME] Lexington! We see…" at bounding box center [826, 346] width 298 height 63
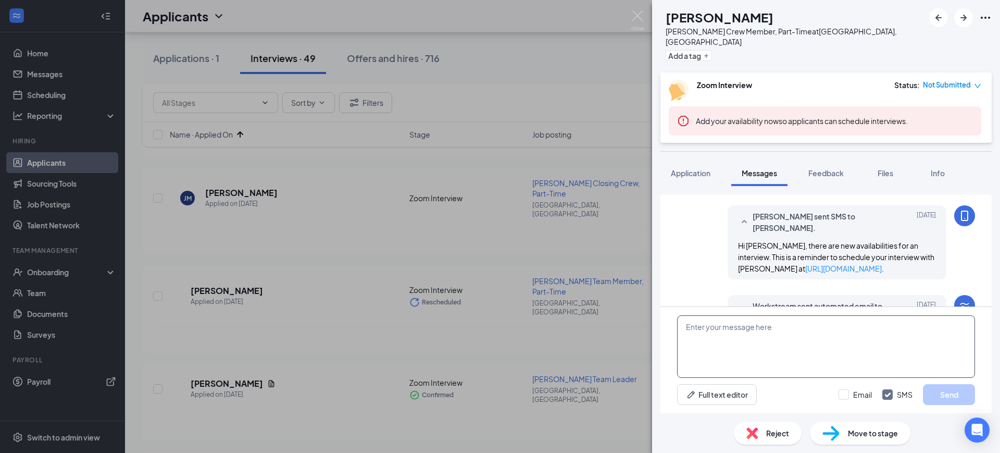
scroll to position [311, 0]
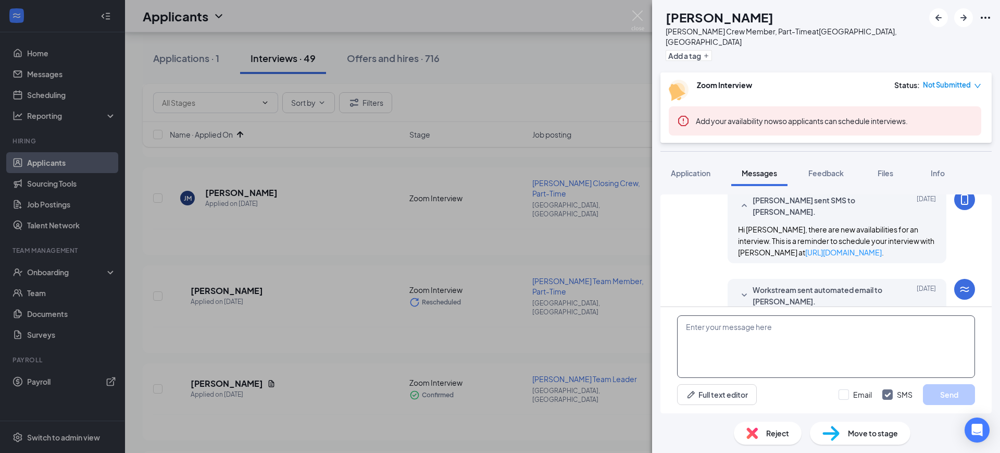
click at [784, 334] on textarea at bounding box center [826, 346] width 298 height 63
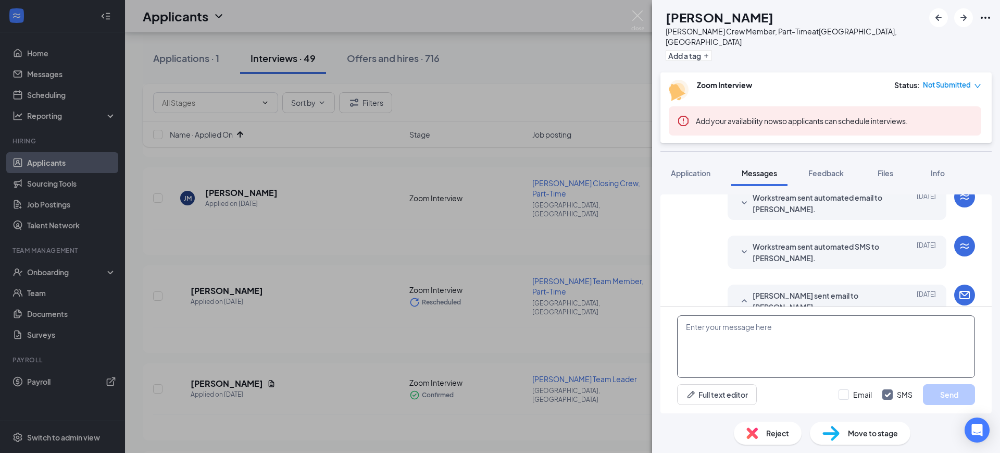
scroll to position [636, 0]
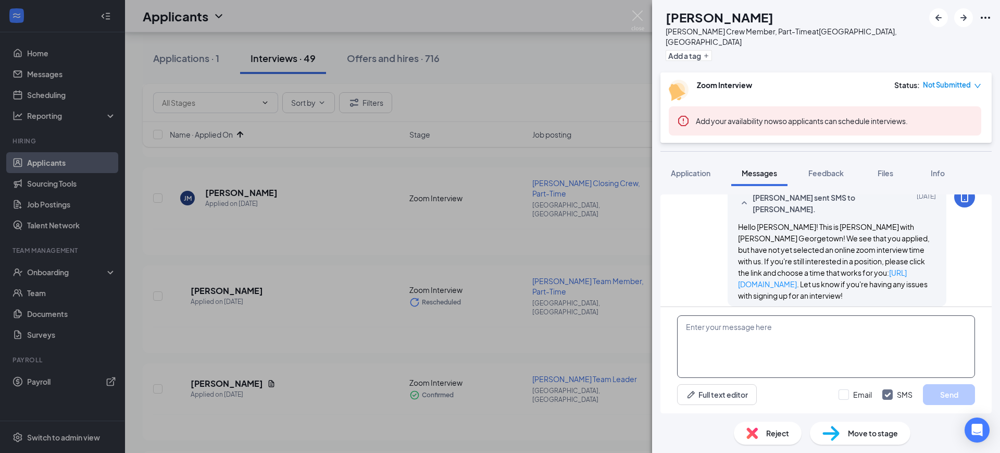
paste textarea "Hello [PERSON_NAME]! This is [PERSON_NAME] with [PERSON_NAME] Lexington! Are yo…"
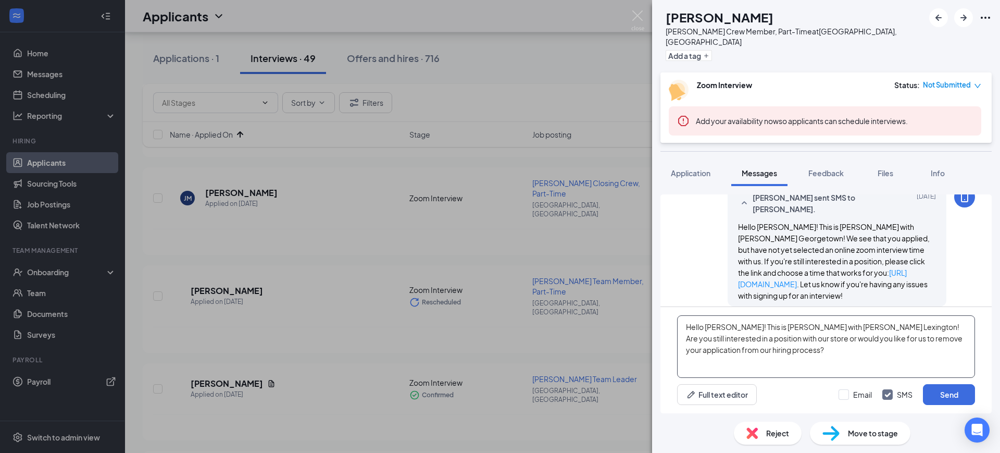
click at [711, 322] on textarea "Hello [PERSON_NAME]! This is [PERSON_NAME] with [PERSON_NAME] Lexington! Are yo…" at bounding box center [826, 346] width 298 height 63
click at [761, 222] on span "Hello [PERSON_NAME]! This is [PERSON_NAME] with [PERSON_NAME] Georgetown! We se…" at bounding box center [834, 261] width 192 height 78
copy span "[PERSON_NAME]"
click at [715, 327] on textarea "Hello [PERSON_NAME]! This is [PERSON_NAME] with [PERSON_NAME] Lexington! Are yo…" at bounding box center [826, 346] width 298 height 63
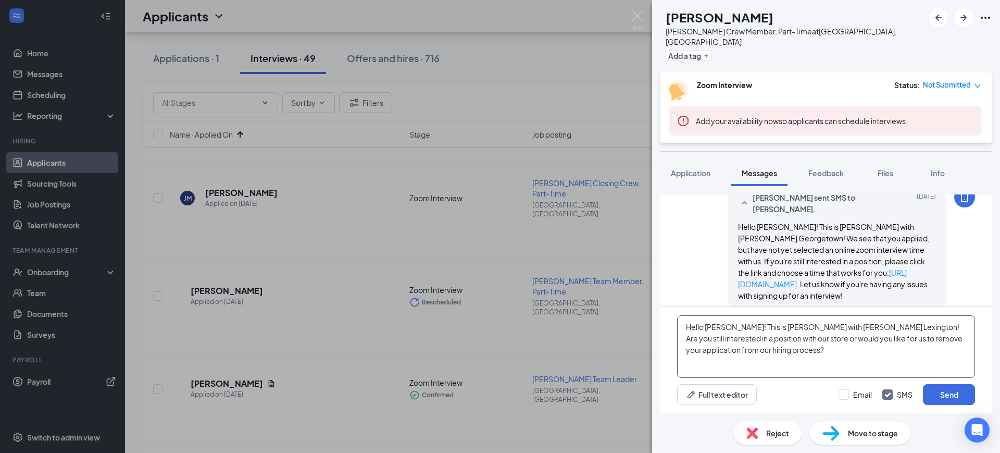
click at [715, 327] on textarea "Hello [PERSON_NAME]! This is [PERSON_NAME] with [PERSON_NAME] Lexington! Are yo…" at bounding box center [826, 346] width 298 height 63
paste textarea "[PERSON_NAME]"
click at [844, 329] on textarea "Hello [PERSON_NAME]! This is [PERSON_NAME] with [PERSON_NAME] Lexington! Are yo…" at bounding box center [826, 346] width 298 height 63
type textarea "Hello [PERSON_NAME]! This is [PERSON_NAME] with [PERSON_NAME] [GEOGRAPHIC_DATA]…"
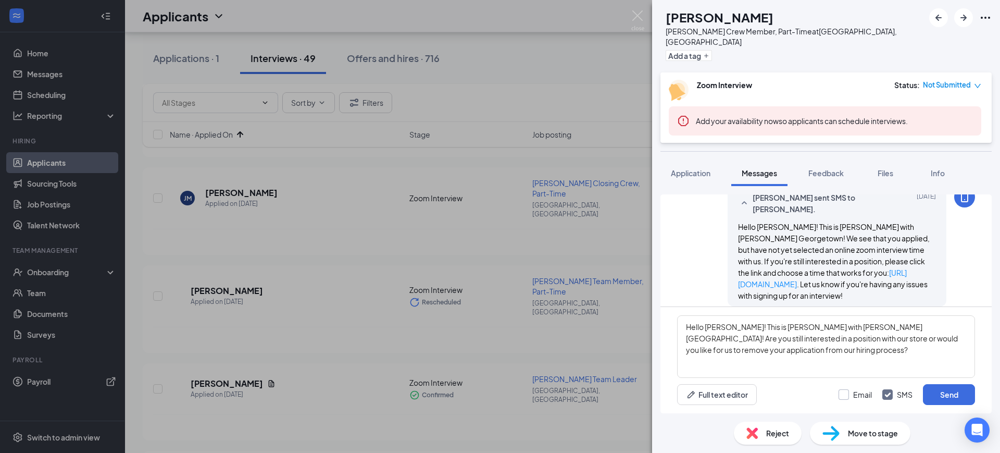
click at [853, 392] on input "Email" at bounding box center [855, 394] width 33 height 10
checkbox input "true"
click at [838, 351] on textarea "Hello [PERSON_NAME]! This is [PERSON_NAME] with [PERSON_NAME] [GEOGRAPHIC_DATA]…" at bounding box center [826, 346] width 298 height 63
click at [957, 391] on button "Send" at bounding box center [949, 394] width 52 height 21
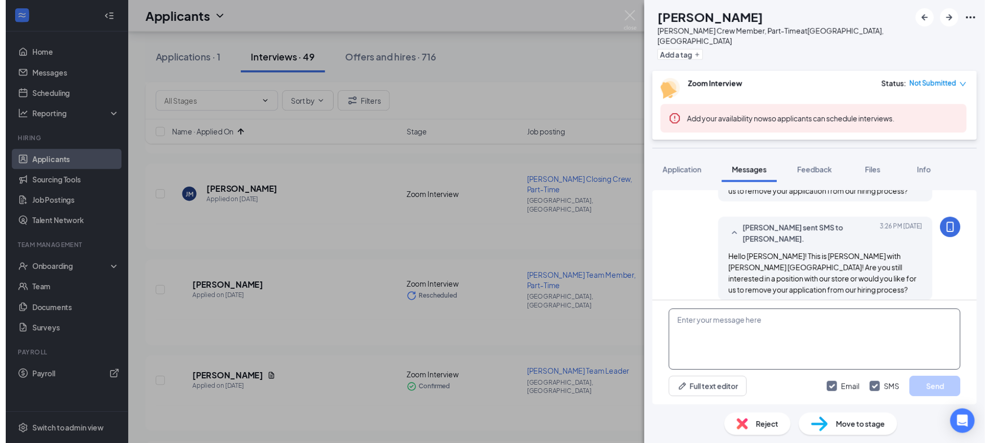
scroll to position [838, 0]
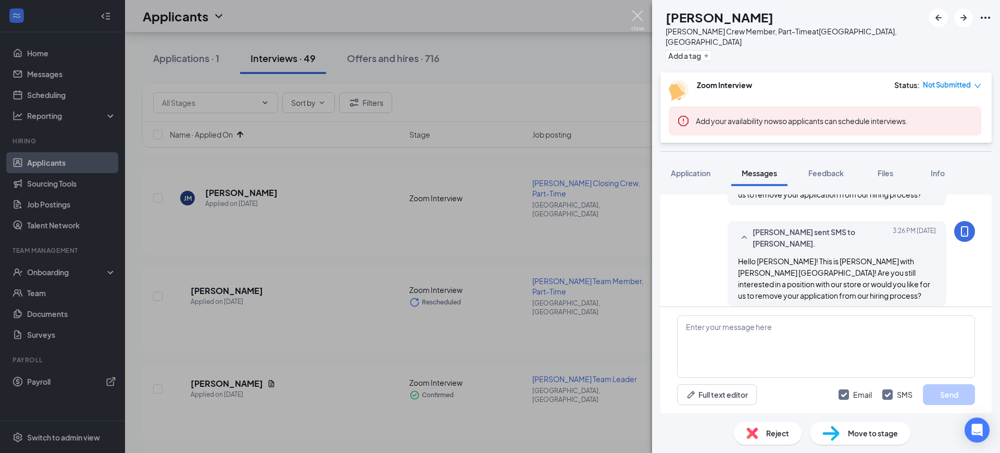
click at [634, 15] on img at bounding box center [638, 20] width 13 height 20
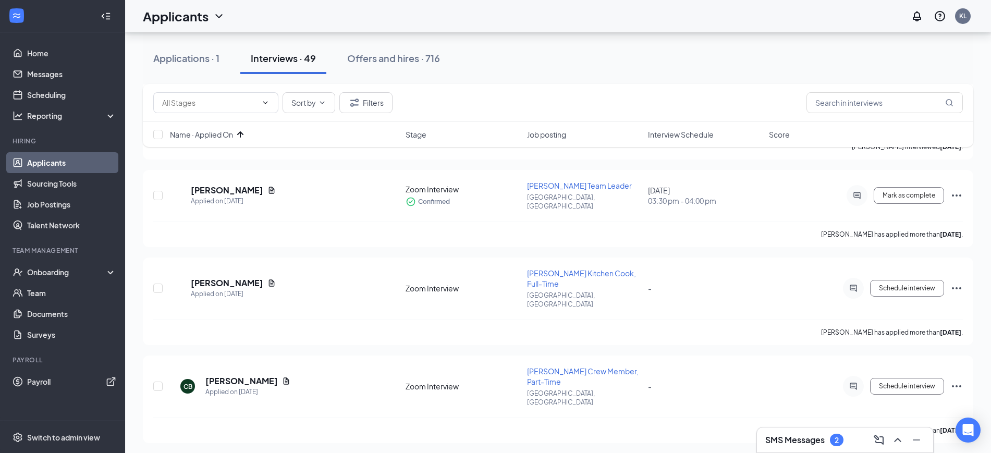
scroll to position [1453, 0]
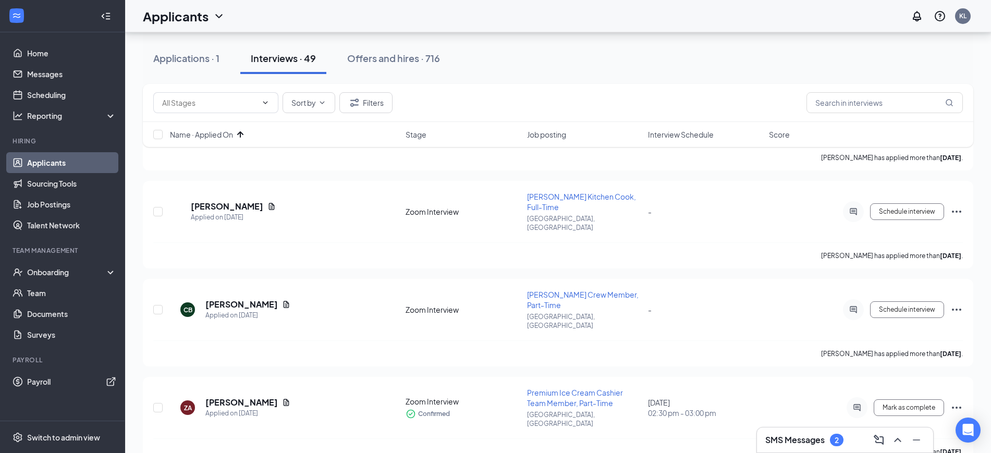
click at [243, 129] on icon "ArrowUp" at bounding box center [240, 134] width 13 height 13
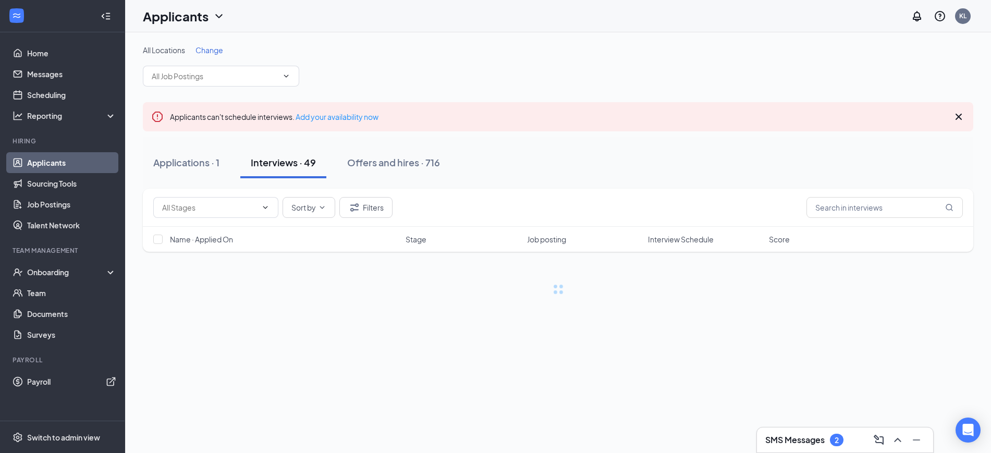
scroll to position [0, 0]
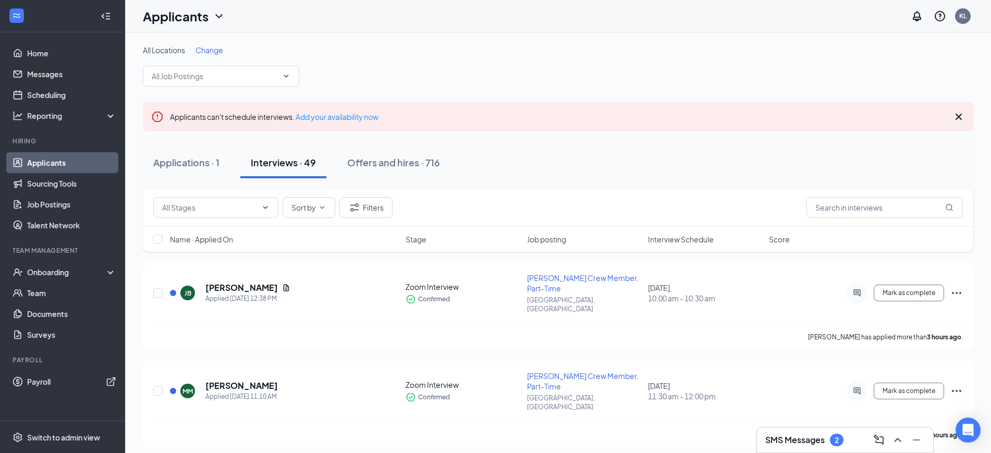
click at [244, 236] on div "Name · Applied On" at bounding box center [284, 239] width 229 height 10
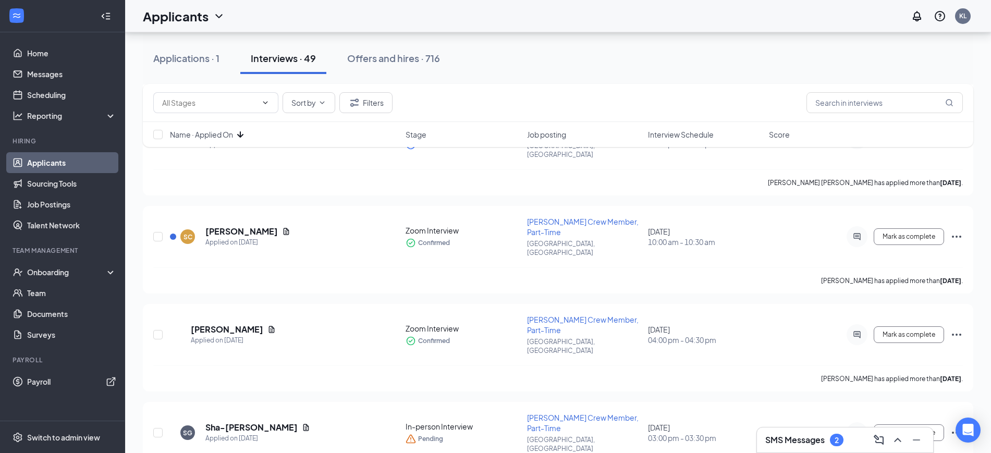
scroll to position [2215, 0]
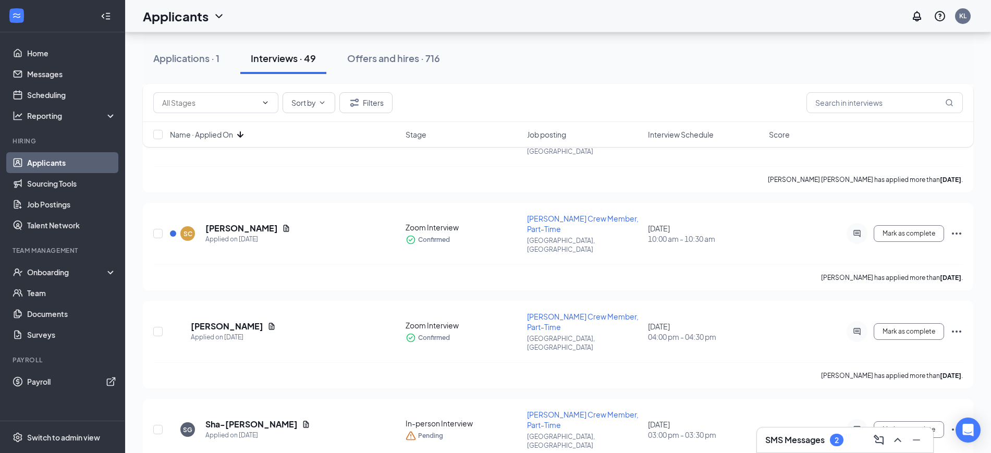
click at [855, 439] on div "SMS Messages 2" at bounding box center [844, 439] width 159 height 17
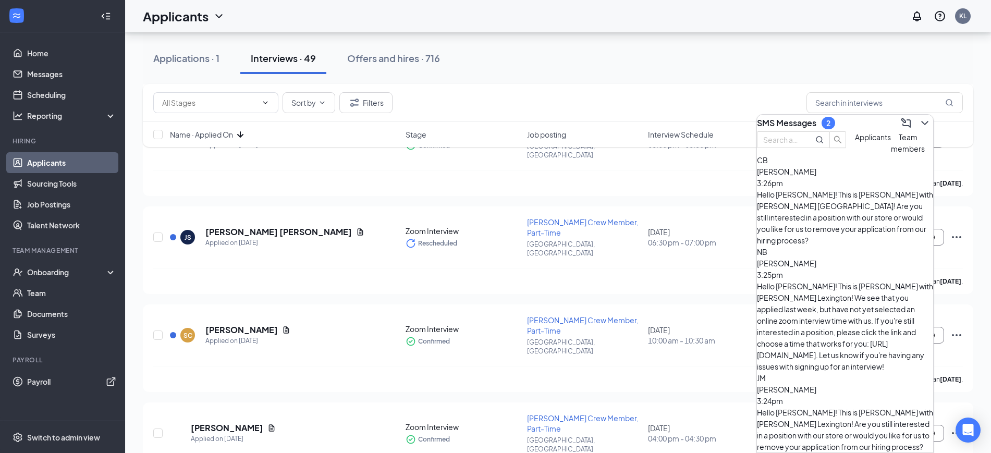
scroll to position [2084, 0]
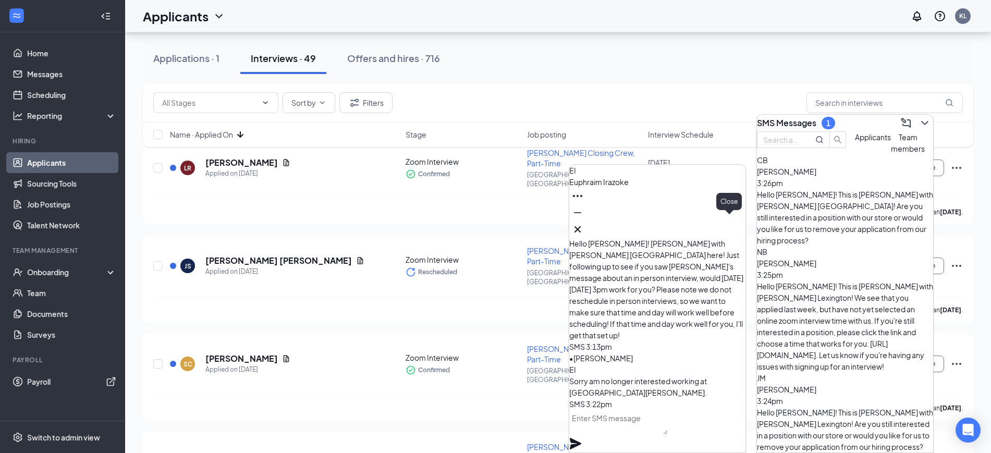
click at [580, 226] on icon "Cross" at bounding box center [577, 229] width 6 height 6
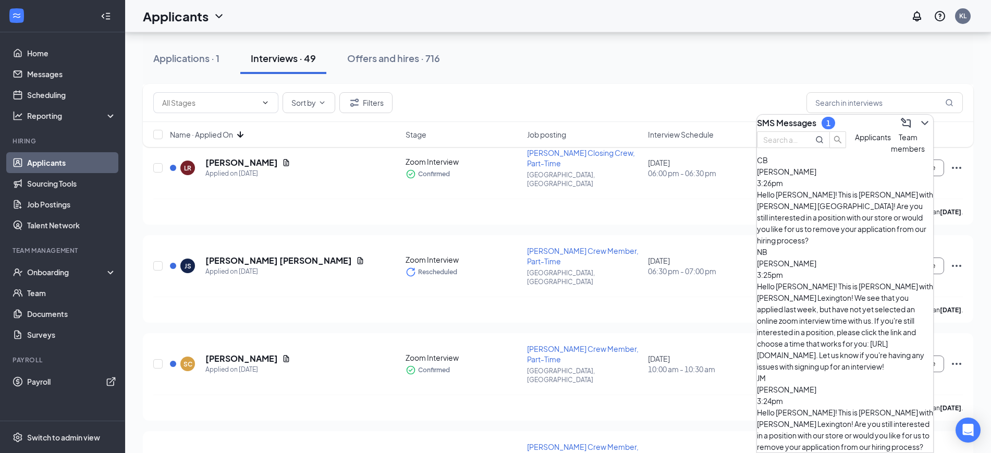
click at [918, 117] on icon "ChevronDown" at bounding box center [924, 123] width 13 height 13
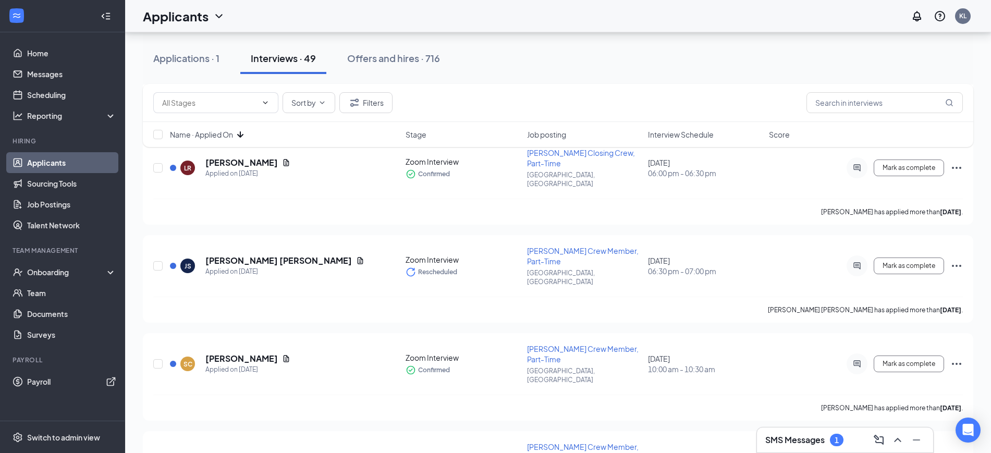
click at [710, 138] on span "Interview Schedule" at bounding box center [681, 134] width 66 height 10
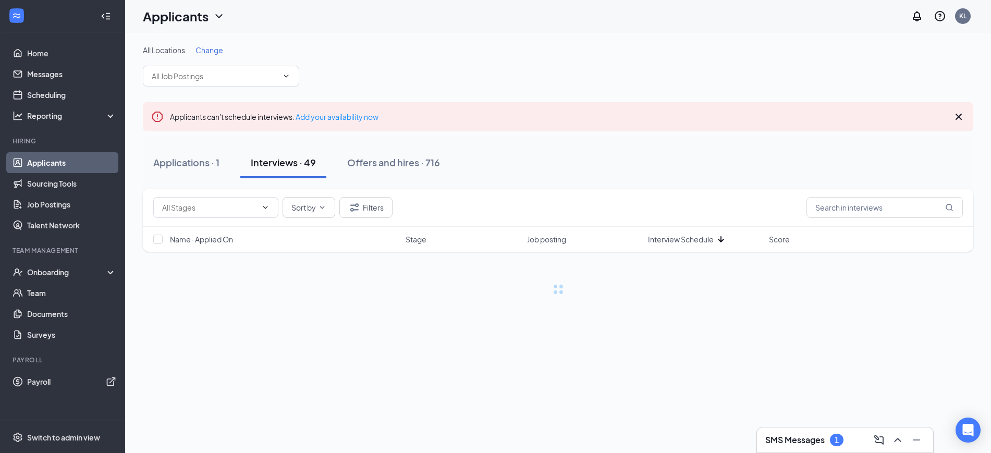
scroll to position [0, 0]
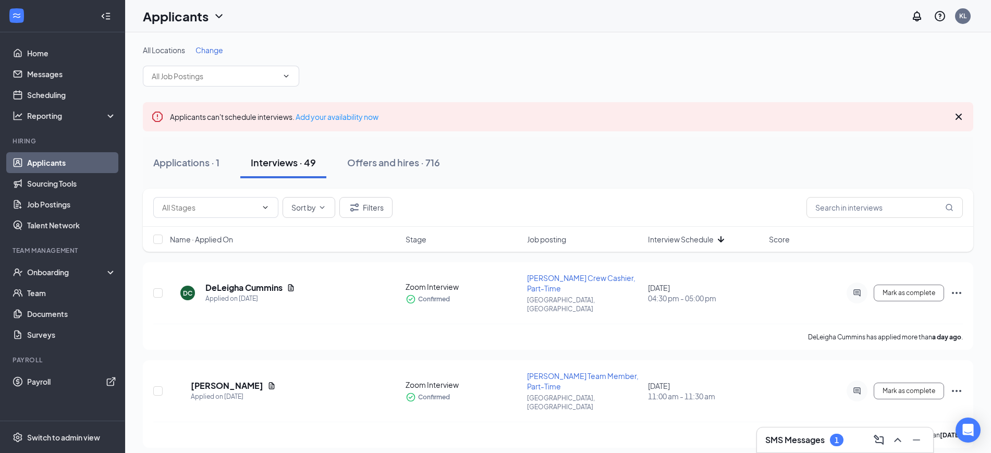
click at [723, 241] on icon "ArrowDown" at bounding box center [720, 239] width 13 height 13
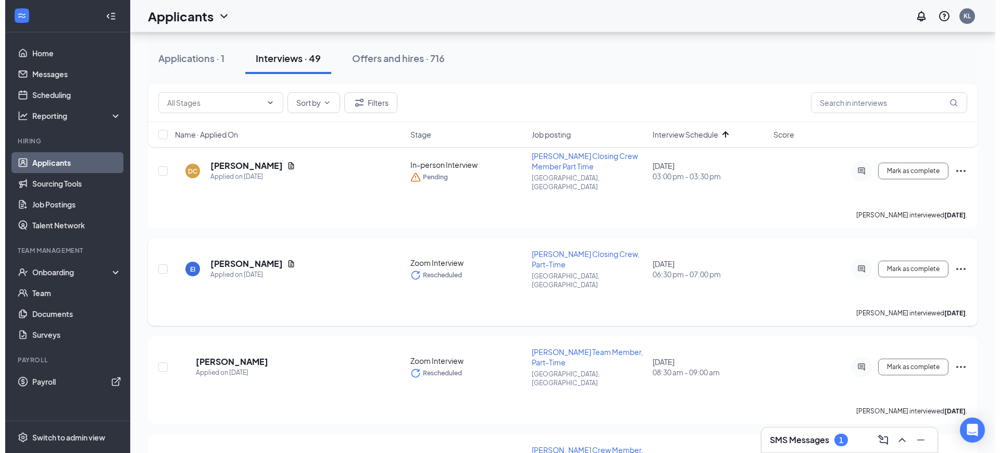
scroll to position [130, 0]
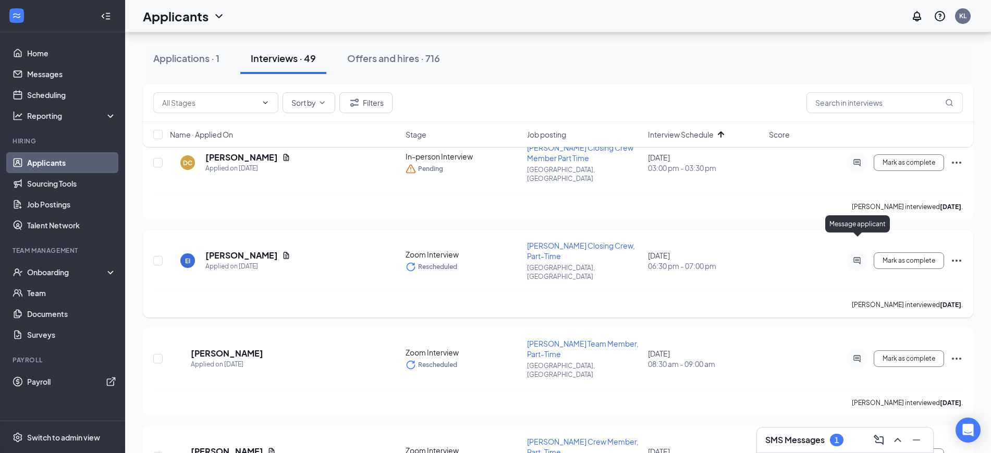
click at [853, 256] on icon "ActiveChat" at bounding box center [856, 260] width 13 height 8
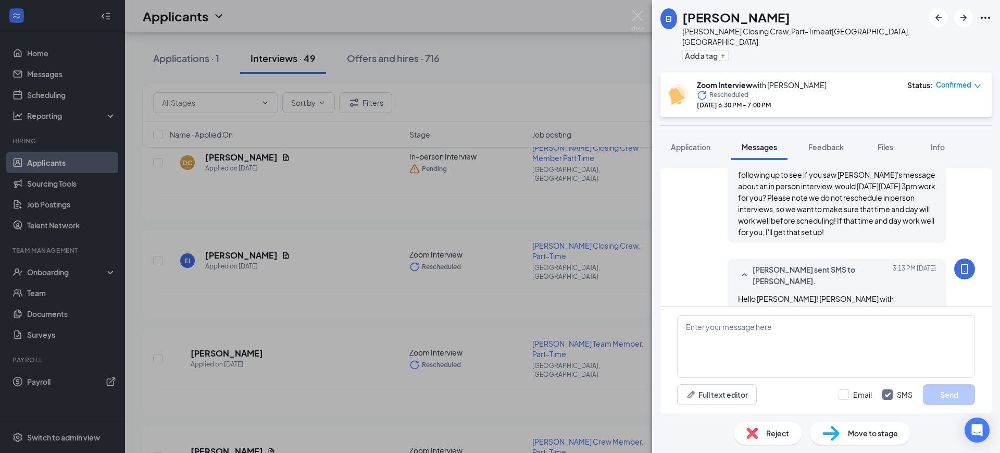
scroll to position [911, 0]
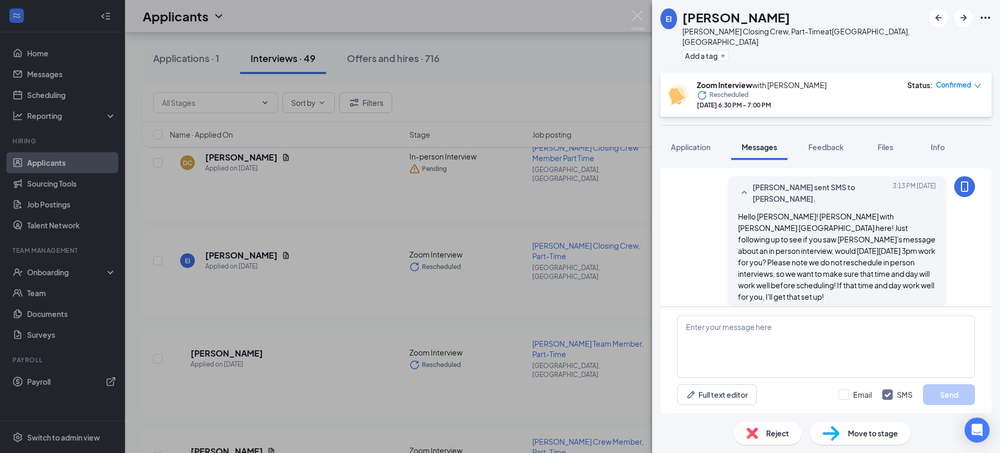
click at [764, 435] on div "Reject" at bounding box center [768, 433] width 68 height 23
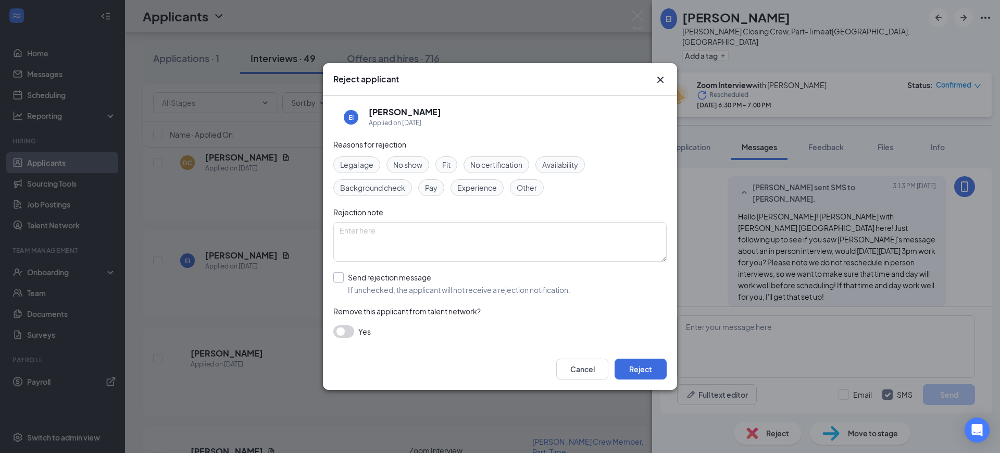
click at [398, 272] on input "Send rejection message If unchecked, the applicant will not receive a rejection…" at bounding box center [451, 283] width 237 height 23
checkbox input "true"
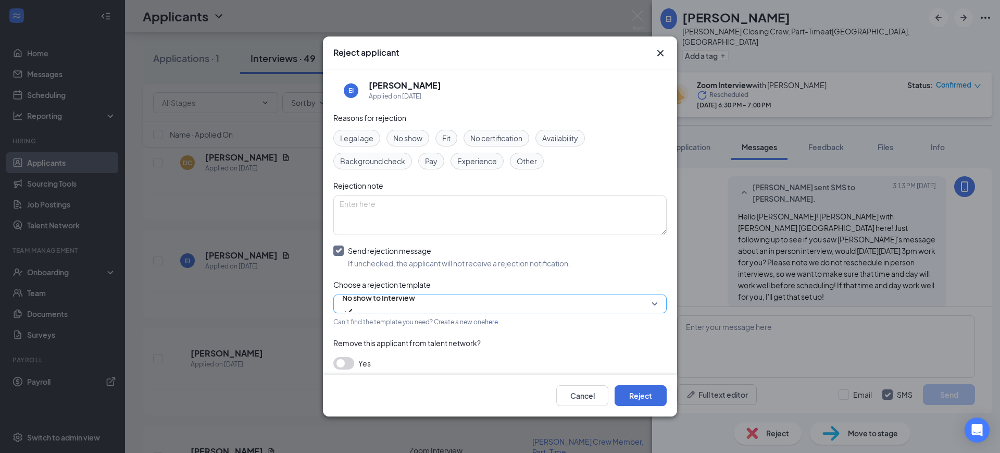
click at [397, 303] on span "No show to Interview" at bounding box center [378, 298] width 73 height 16
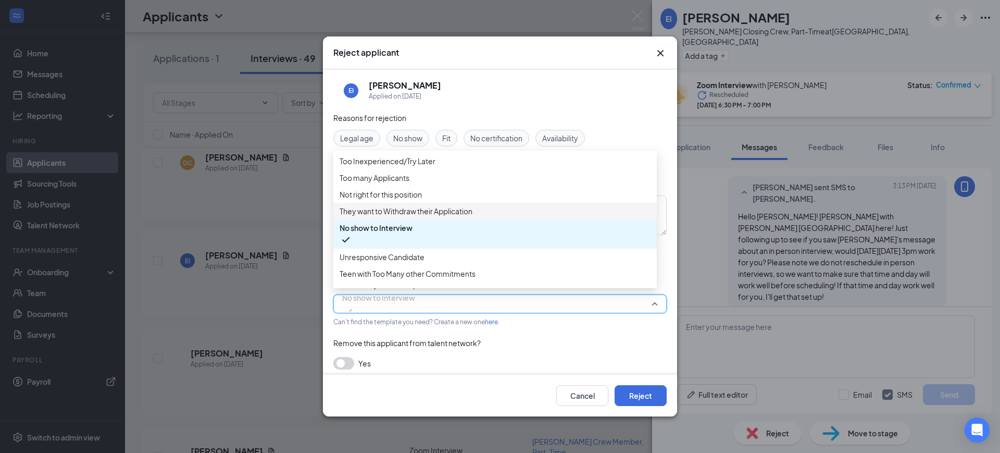
click at [413, 217] on span "They want to Withdraw their Application" at bounding box center [406, 210] width 133 height 11
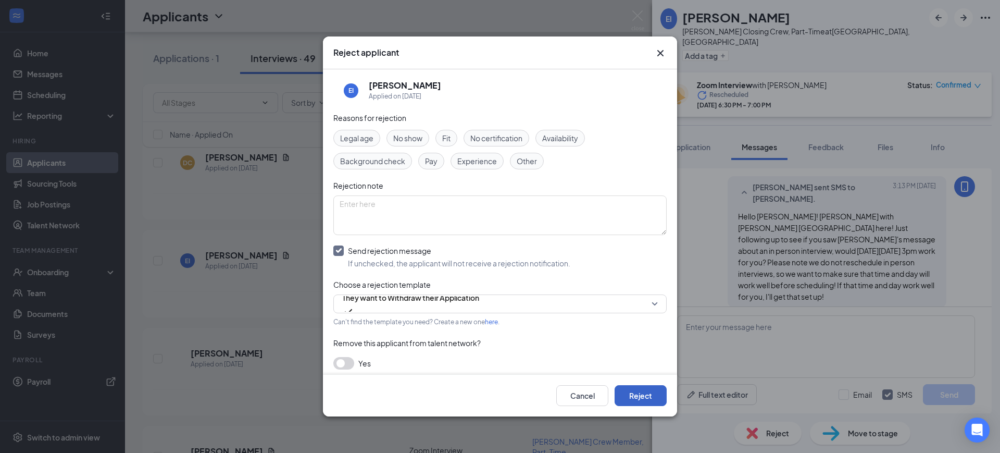
click at [628, 394] on button "Reject" at bounding box center [641, 395] width 52 height 21
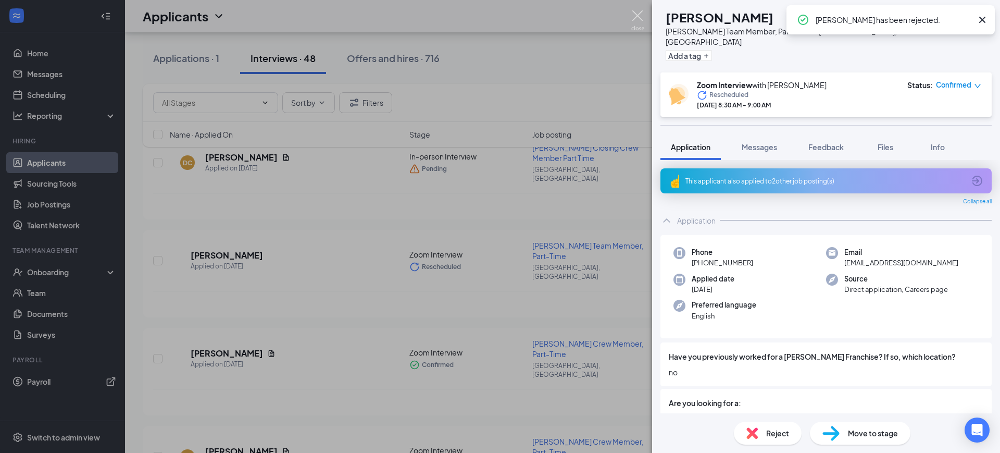
click at [639, 15] on img at bounding box center [638, 20] width 13 height 20
click at [639, 15] on div "Applicants KL" at bounding box center [562, 16] width 875 height 32
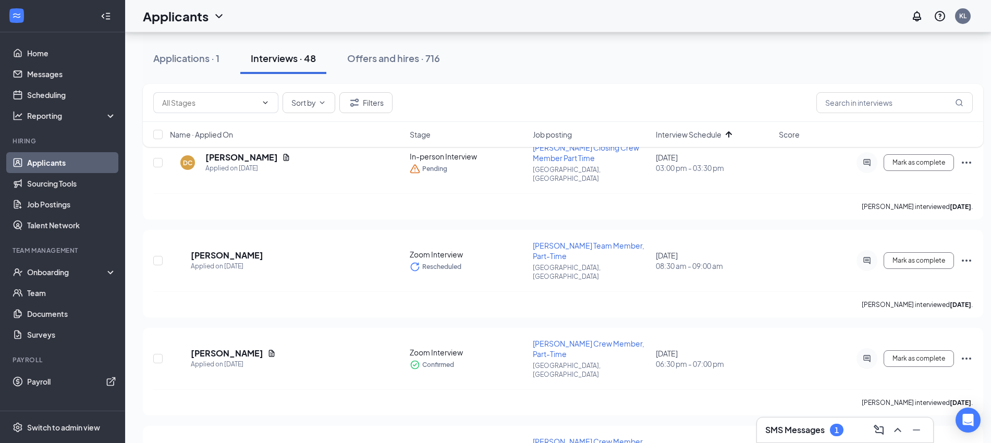
click at [703, 65] on div "Applications · 1 Interviews · 48 Offers and hires · 716" at bounding box center [563, 58] width 840 height 31
click at [853, 432] on div "SMS Messages 1" at bounding box center [844, 430] width 159 height 17
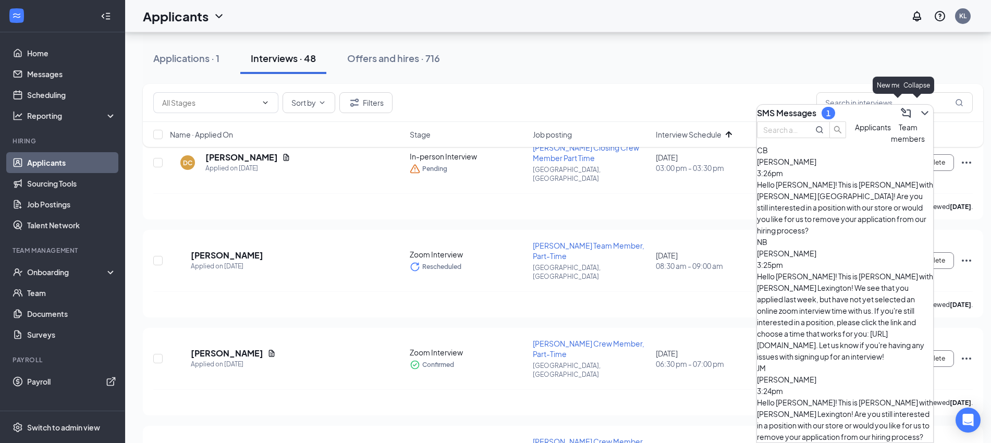
click at [919, 113] on icon "ChevronDown" at bounding box center [924, 113] width 13 height 13
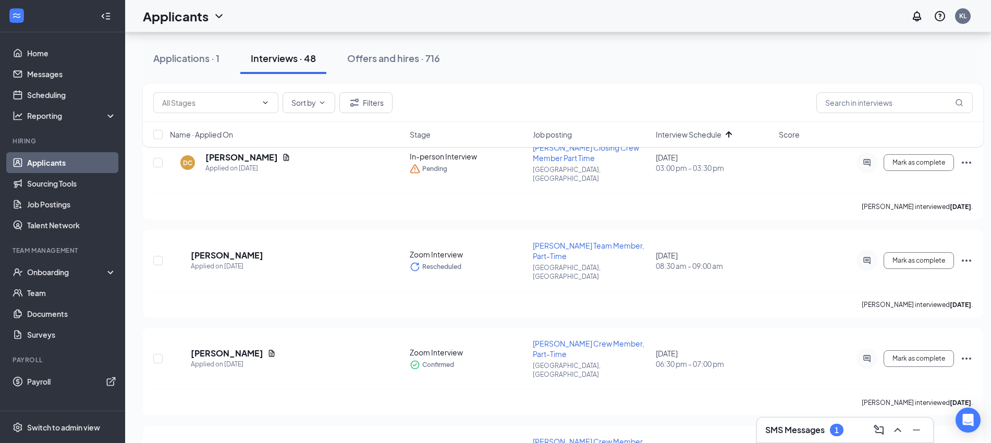
click at [858, 425] on div "SMS Messages 1" at bounding box center [844, 430] width 159 height 17
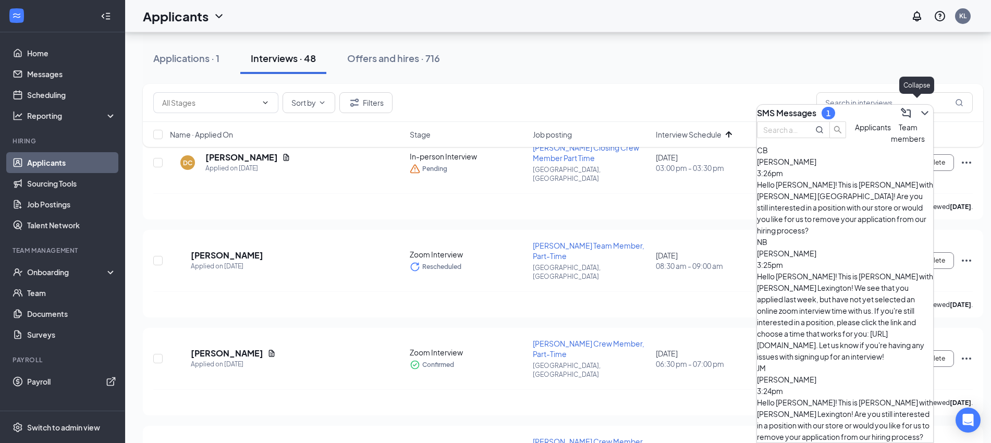
click at [922, 108] on icon "ChevronDown" at bounding box center [924, 113] width 13 height 13
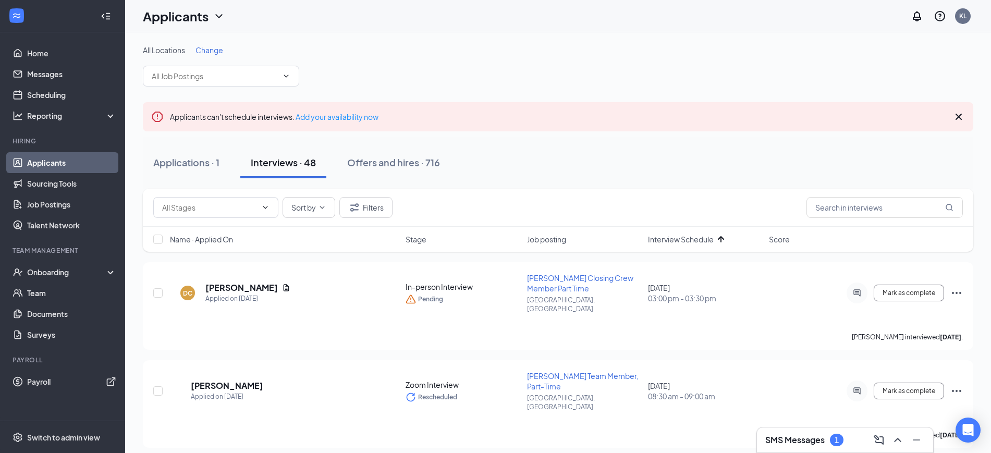
click at [859, 440] on div "SMS Messages 1" at bounding box center [844, 439] width 159 height 17
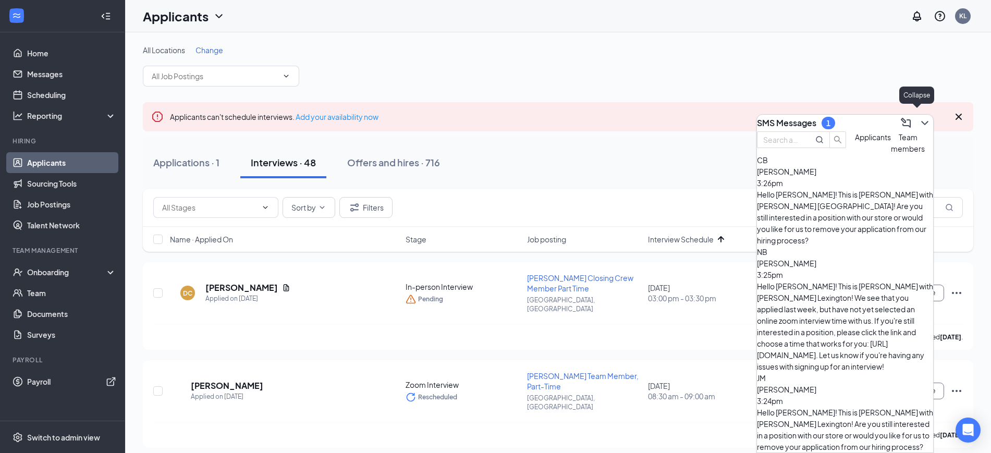
click at [918, 121] on icon "ChevronDown" at bounding box center [924, 123] width 13 height 13
